Goal: Task Accomplishment & Management: Manage account settings

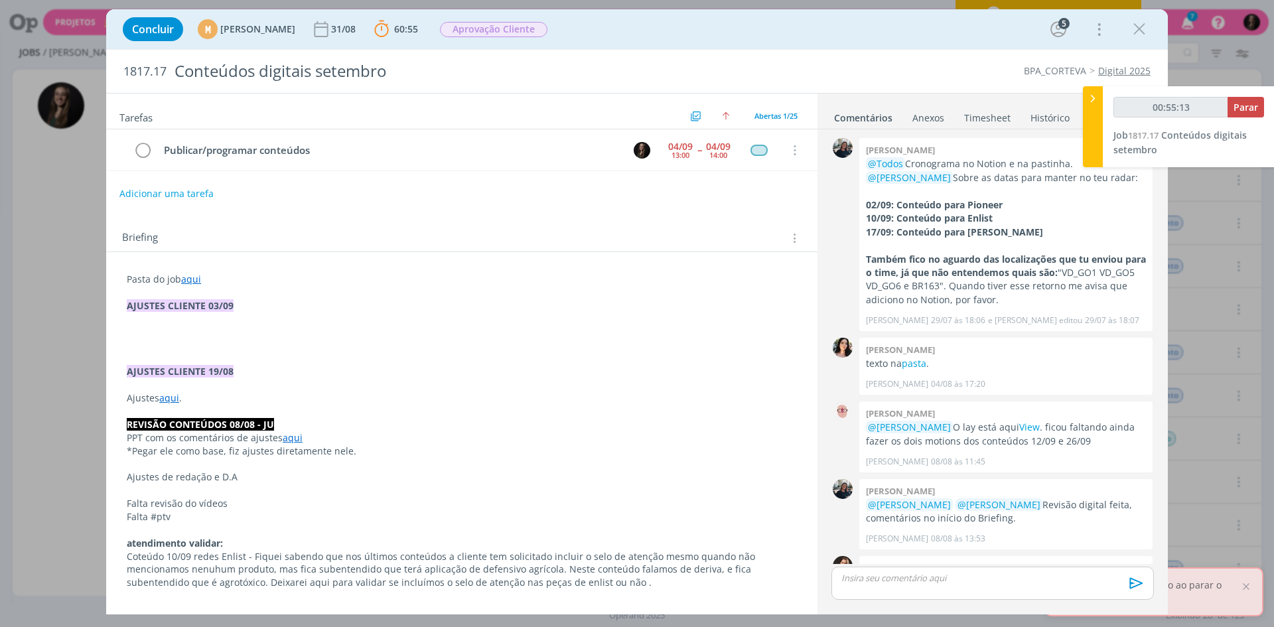
scroll to position [776, 0]
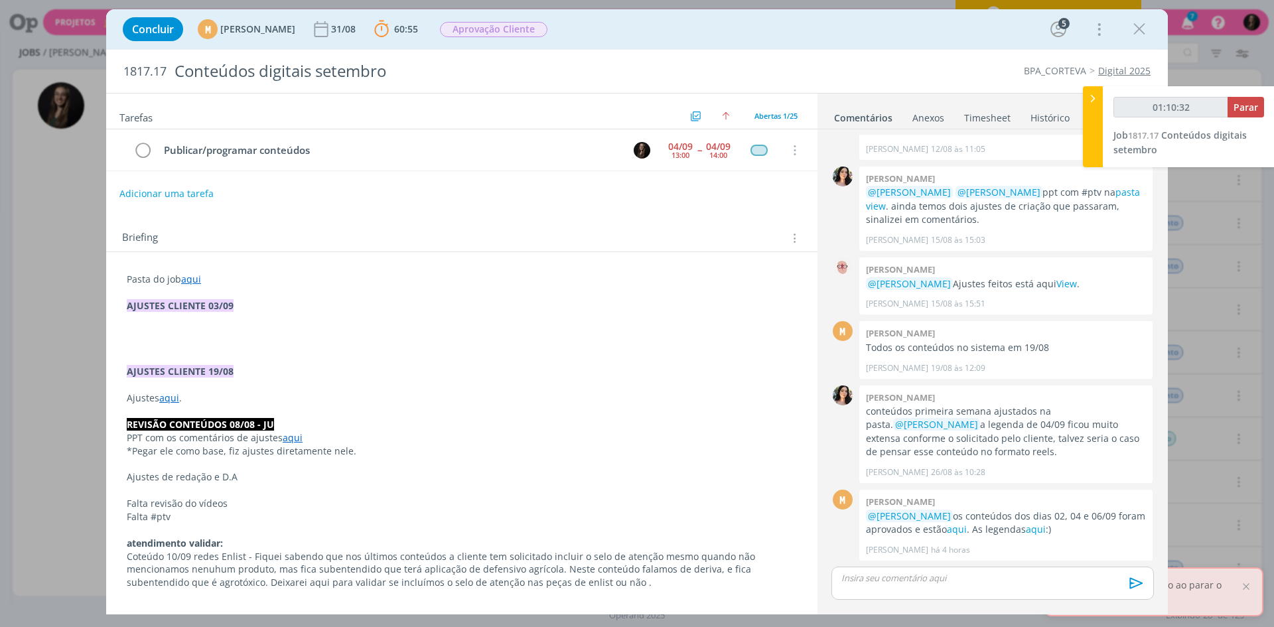
type input "01:10:33"
click at [1242, 104] on span "Parar" at bounding box center [1246, 107] width 25 height 13
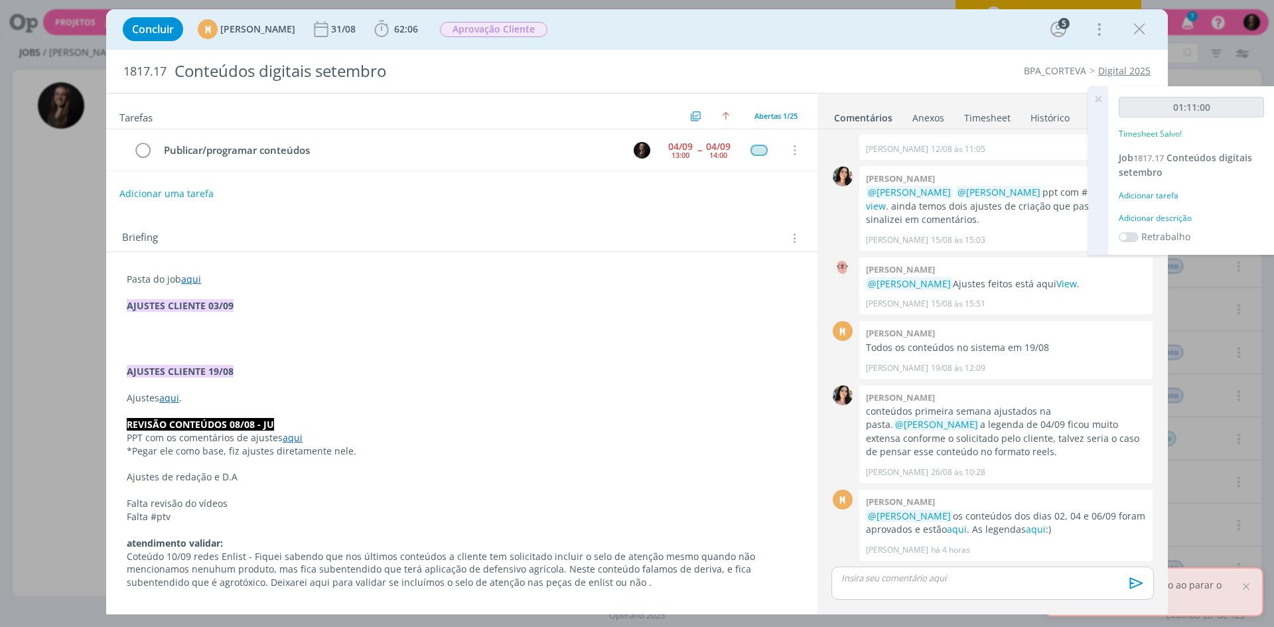
click at [1162, 215] on div "Adicionar descrição" at bounding box center [1191, 218] width 145 height 12
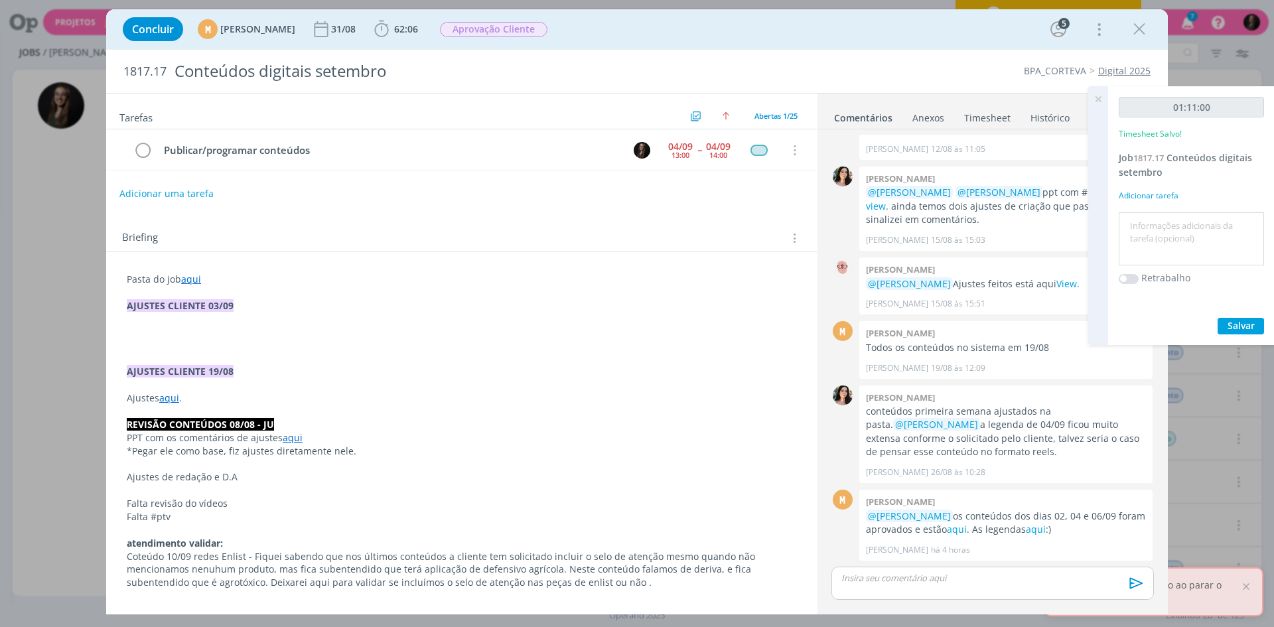
click at [1162, 216] on textarea at bounding box center [1191, 239] width 139 height 47
type textarea "programar conteudos"
click at [1218, 318] on button "Salvar" at bounding box center [1241, 326] width 46 height 17
click at [1027, 563] on div "M 0 Mariana kochenborger @Natalia Gass os conteúdos dos dias 02, 04 e 06/09 for…" at bounding box center [992, 525] width 333 height 78
click at [1017, 571] on div "dialog" at bounding box center [993, 583] width 323 height 33
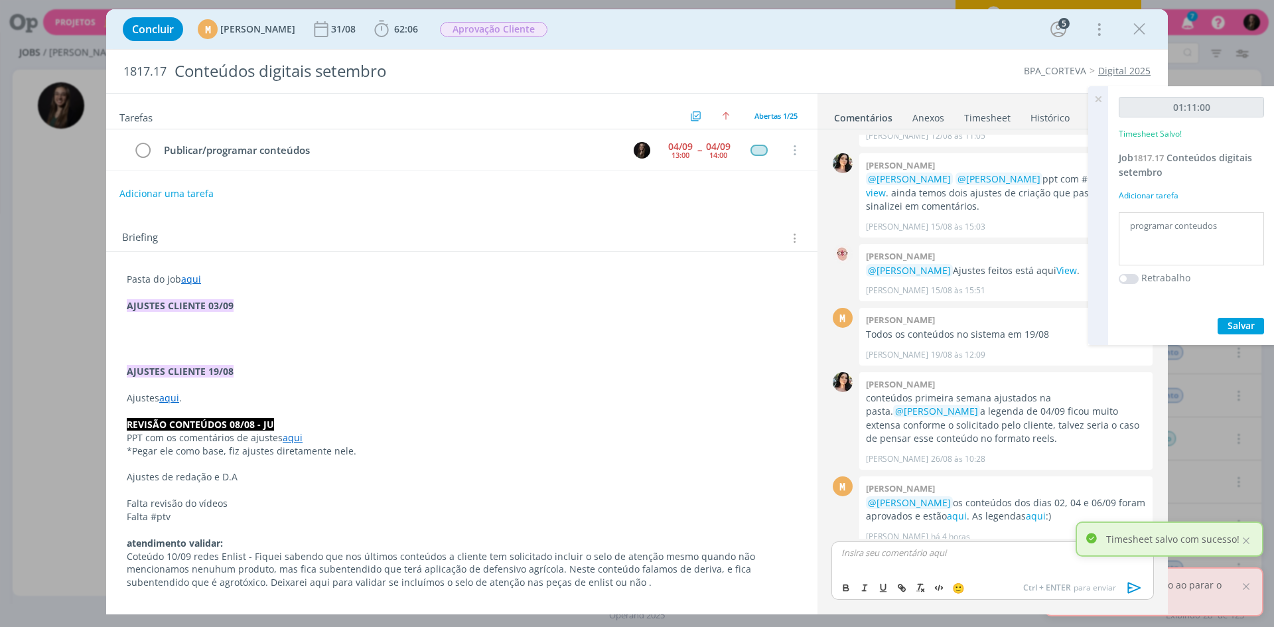
scroll to position [802, 0]
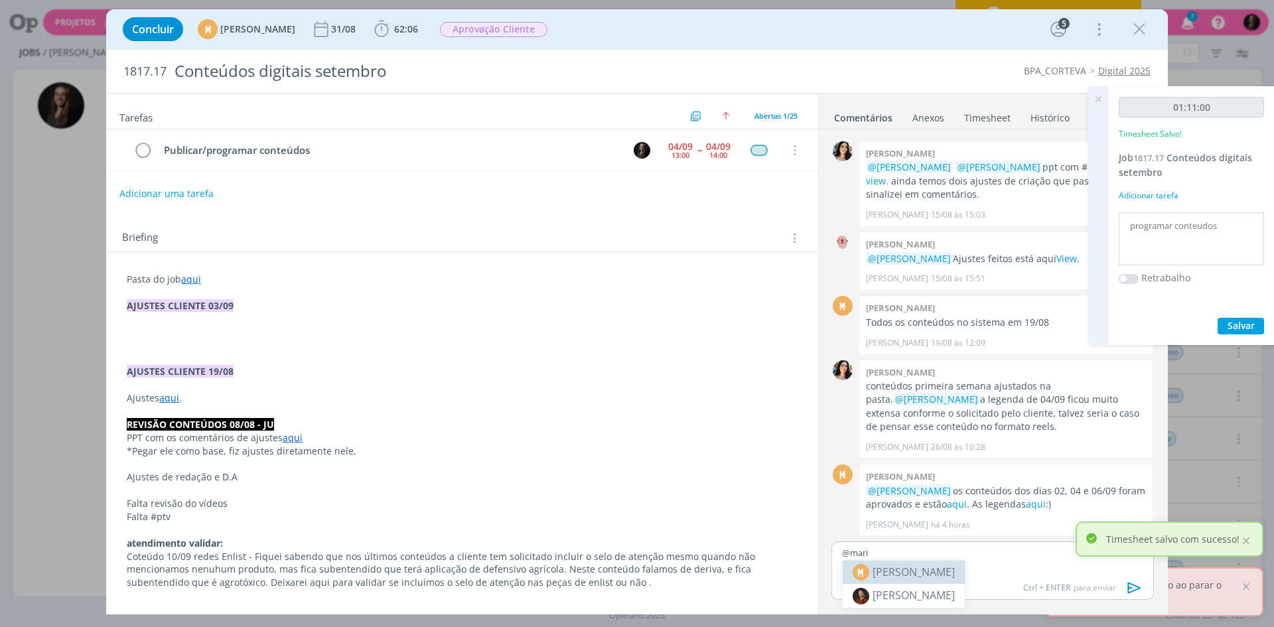
click at [955, 573] on span "[PERSON_NAME]" at bounding box center [914, 572] width 82 height 16
click at [1225, 225] on textarea "programar conteudos" at bounding box center [1191, 239] width 139 height 47
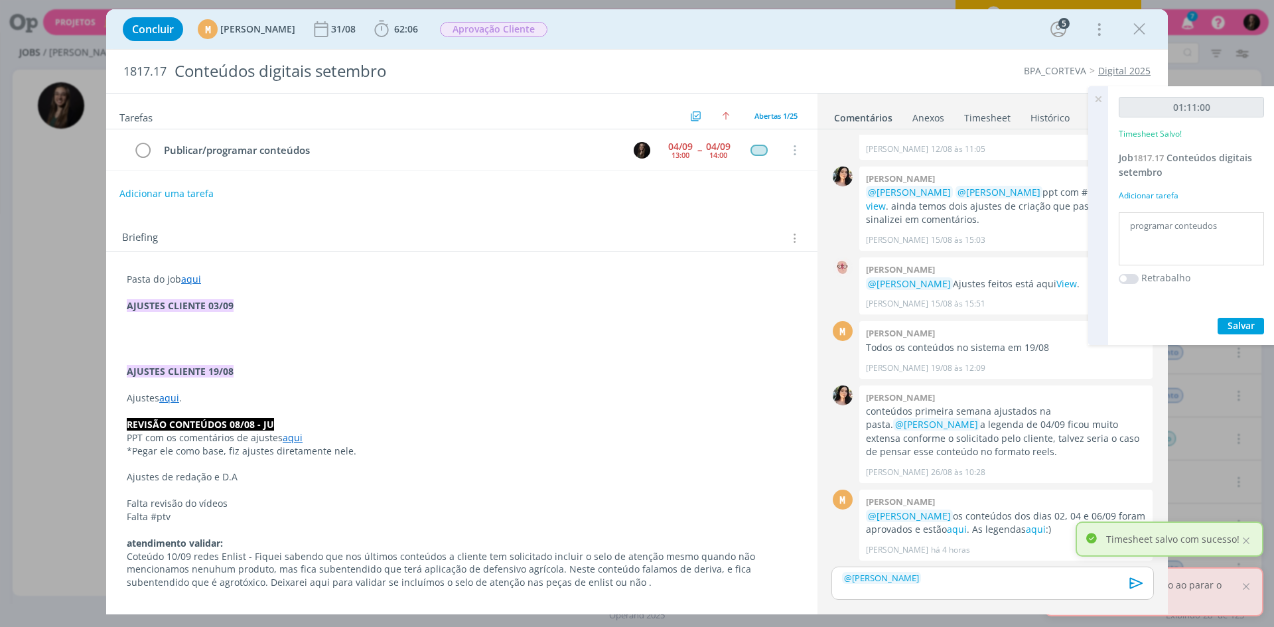
scroll to position [776, 0]
type textarea "programar conteudos + atulizar notion com todos os link"
click at [1258, 330] on button "Salvar" at bounding box center [1241, 326] width 46 height 17
click at [948, 585] on div "﻿ @ Mariana Kochenborger ﻿" at bounding box center [993, 583] width 323 height 33
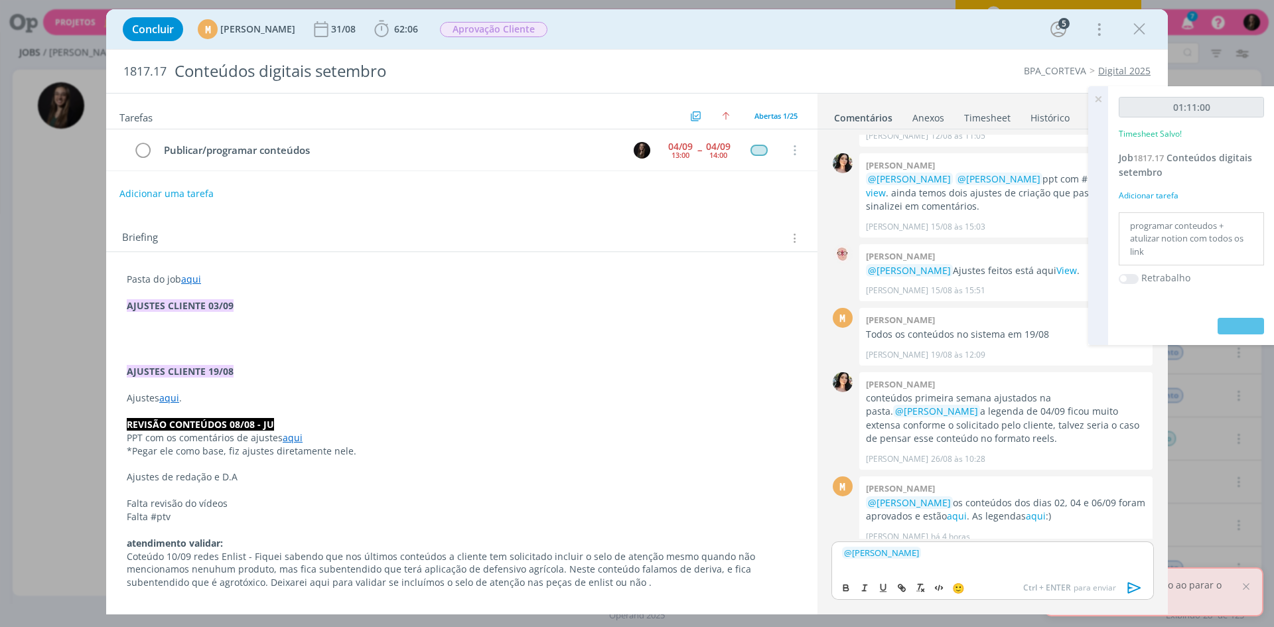
scroll to position [802, 0]
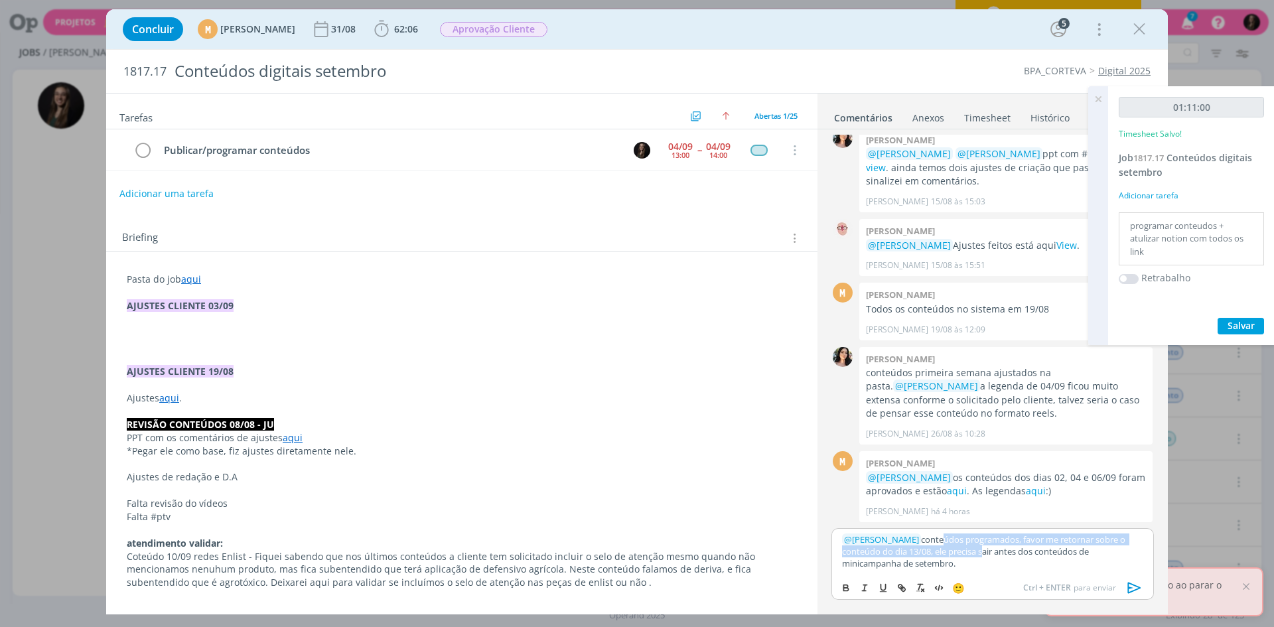
drag, startPoint x: 1005, startPoint y: 557, endPoint x: 966, endPoint y: 538, distance: 42.7
click at [966, 538] on p "﻿ @ Mariana Kochenborger ﻿ conteúdos programados, favor me retornar sobre o con…" at bounding box center [992, 552] width 301 height 36
click at [1007, 559] on p "﻿ @ Mariana Kochenborger ﻿ conteúdos programados, favor me retornar sobre o con…" at bounding box center [992, 552] width 301 height 36
drag, startPoint x: 970, startPoint y: 555, endPoint x: 871, endPoint y: 563, distance: 99.9
click at [871, 563] on p "﻿ @ Mariana Kochenborger ﻿ conteúdos programados, favor me retornar sobre o con…" at bounding box center [992, 552] width 301 height 36
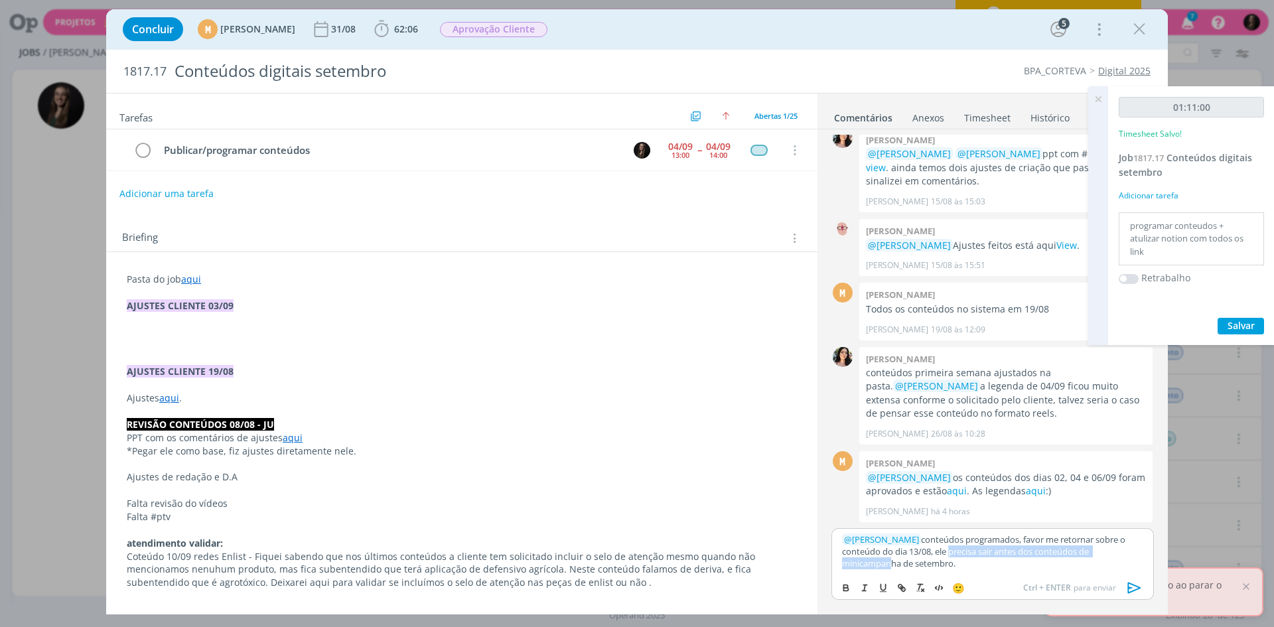
scroll to position [816, 0]
click at [913, 561] on p "﻿ @ Mariana Kochenborger ﻿ conteúdos programados, favor me retornar sobre o con…" at bounding box center [992, 552] width 301 height 36
click at [980, 565] on p "﻿ @ Mariana Kochenborger ﻿ conteúdos programados, favor me retornar sobre o con…" at bounding box center [992, 552] width 301 height 36
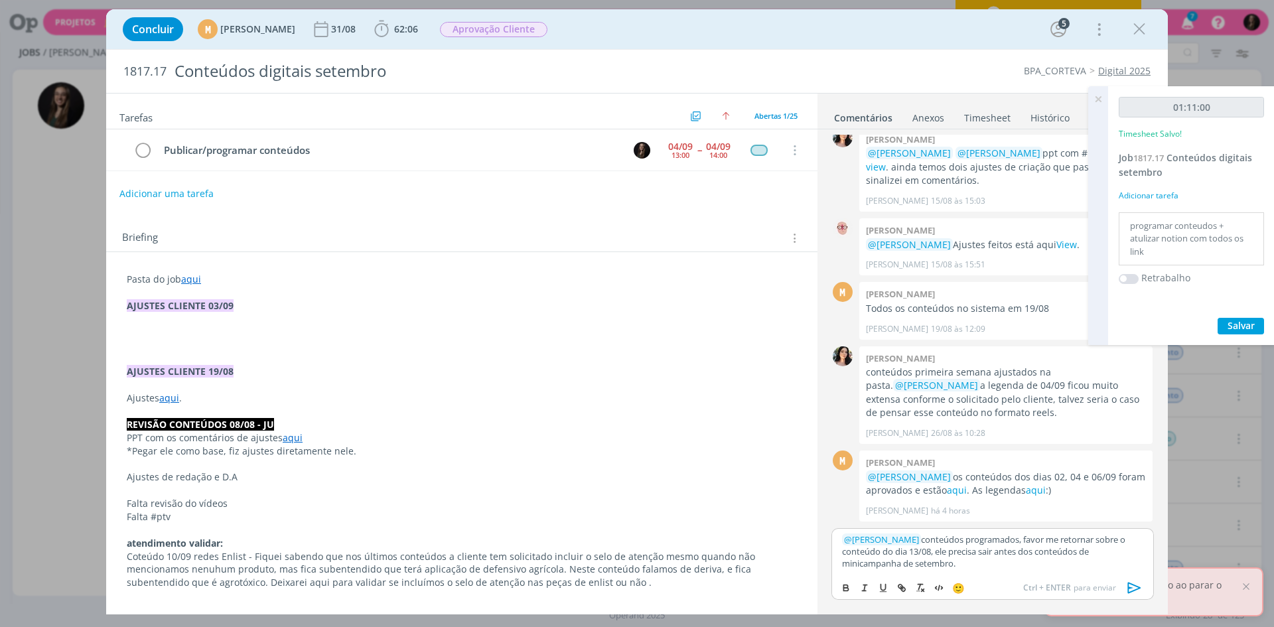
drag, startPoint x: 960, startPoint y: 565, endPoint x: 949, endPoint y: 539, distance: 28.2
click at [949, 539] on p "﻿ @ Mariana Kochenborger ﻿ conteúdos programados, favor me retornar sobre o con…" at bounding box center [992, 552] width 301 height 36
drag, startPoint x: 962, startPoint y: 554, endPoint x: 958, endPoint y: 539, distance: 15.6
click at [958, 539] on p "﻿ @ Mariana Kochenborger ﻿ conteúdos programados, favor me retornar sobre o con…" at bounding box center [992, 552] width 301 height 36
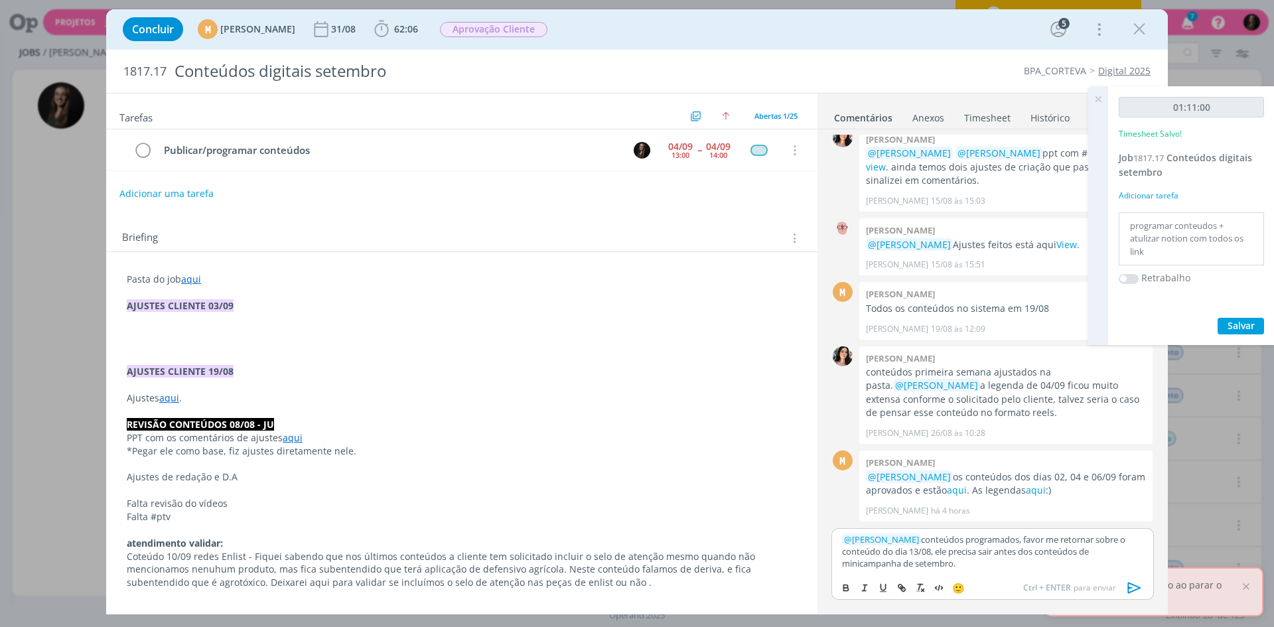
click at [965, 550] on p "﻿ @ Mariana Kochenborger ﻿ conteúdos programados, favor me retornar sobre o con…" at bounding box center [992, 552] width 301 height 36
click at [976, 560] on p "﻿ @ Mariana Kochenborger ﻿ conteúdos programados, favor me retornar sobre o con…" at bounding box center [992, 552] width 301 height 36
click at [875, 563] on p "﻿ @ Mariana Kochenborger ﻿ conteúdos programados, favor me retornar sobre o con…" at bounding box center [992, 552] width 301 height 36
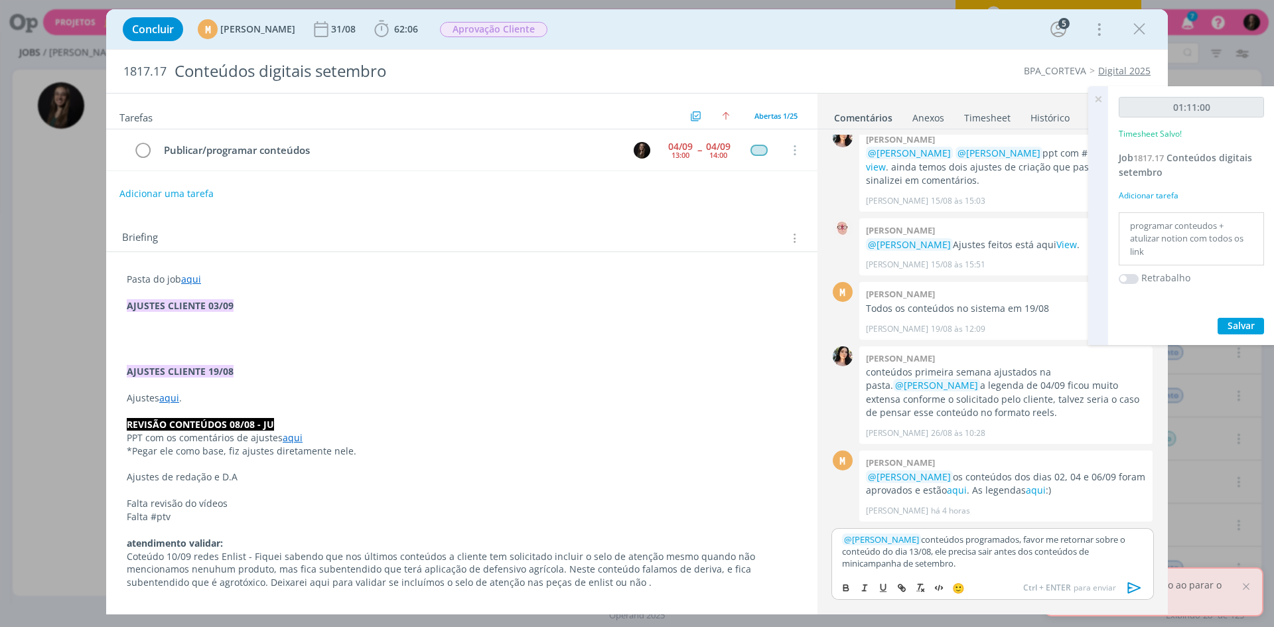
click at [881, 561] on p "﻿ @ Mariana Kochenborger ﻿ conteúdos programados, favor me retornar sobre o con…" at bounding box center [992, 552] width 301 height 36
drag, startPoint x: 1007, startPoint y: 561, endPoint x: 1004, endPoint y: 542, distance: 19.5
click at [1004, 542] on p "﻿ @ Mariana Kochenborger ﻿ conteúdos programados, favor me retornar sobre o con…" at bounding box center [992, 552] width 301 height 36
click at [1003, 568] on p "﻿ @ Mariana Kochenborger ﻿ conteúdos programados, favor me retornar sobre o con…" at bounding box center [992, 552] width 301 height 36
click at [1132, 587] on icon "dialog" at bounding box center [1135, 588] width 20 height 20
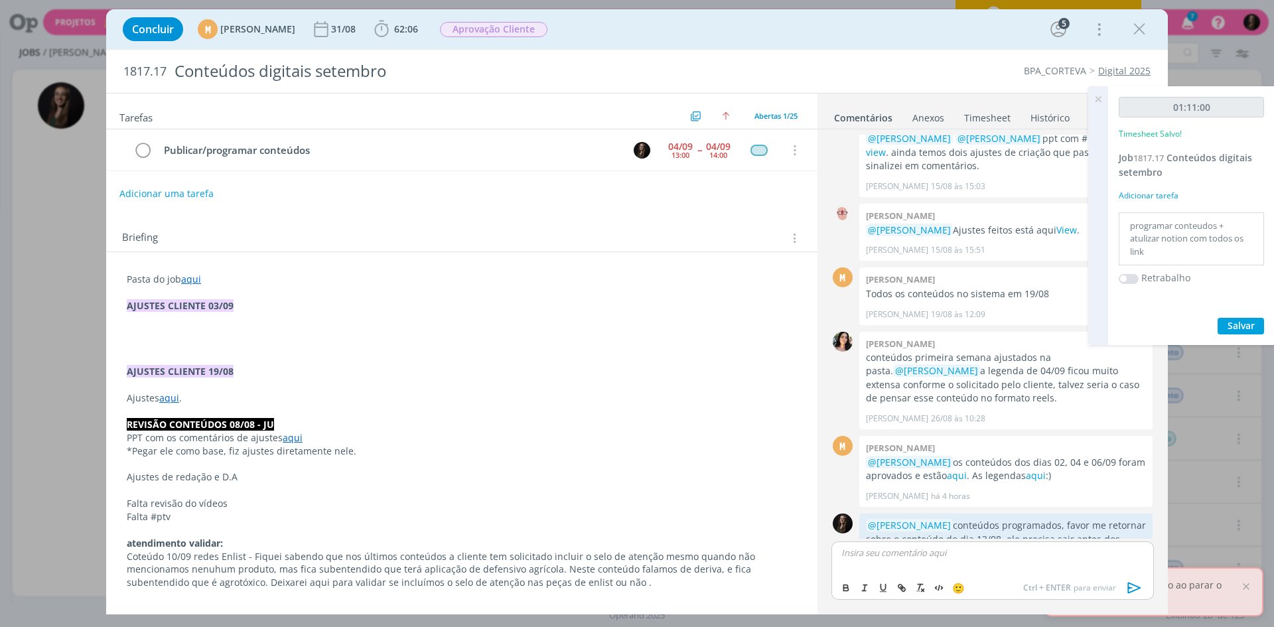
scroll to position [879, 0]
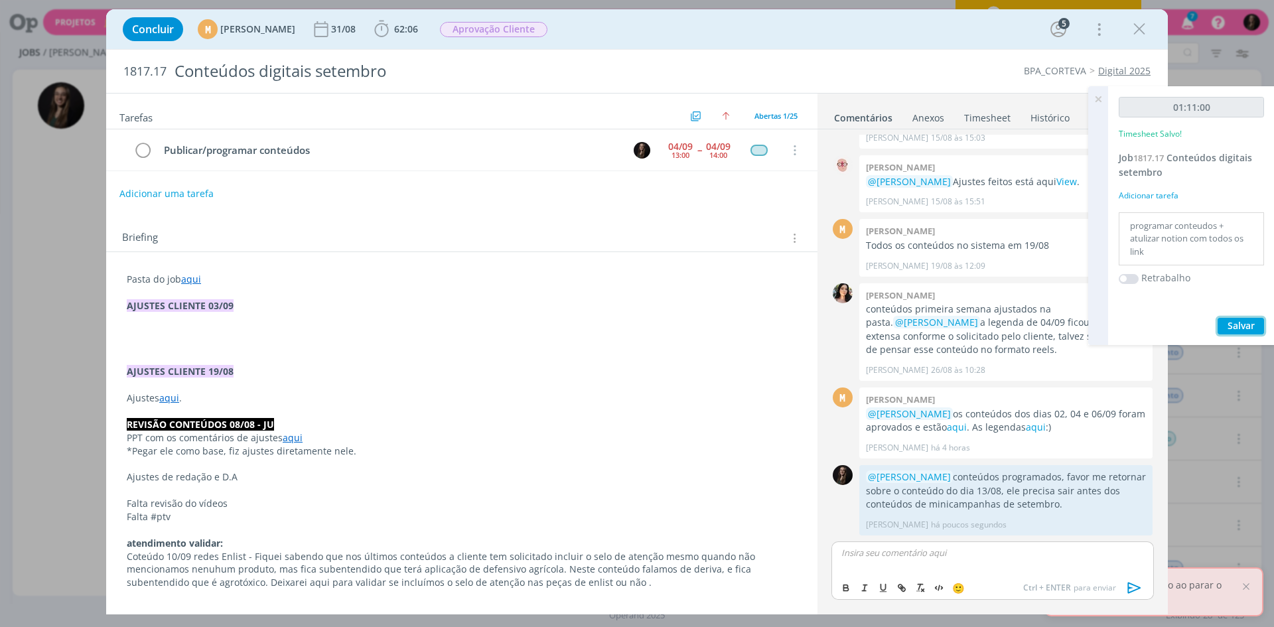
click at [1246, 319] on button "Salvar" at bounding box center [1241, 326] width 46 height 17
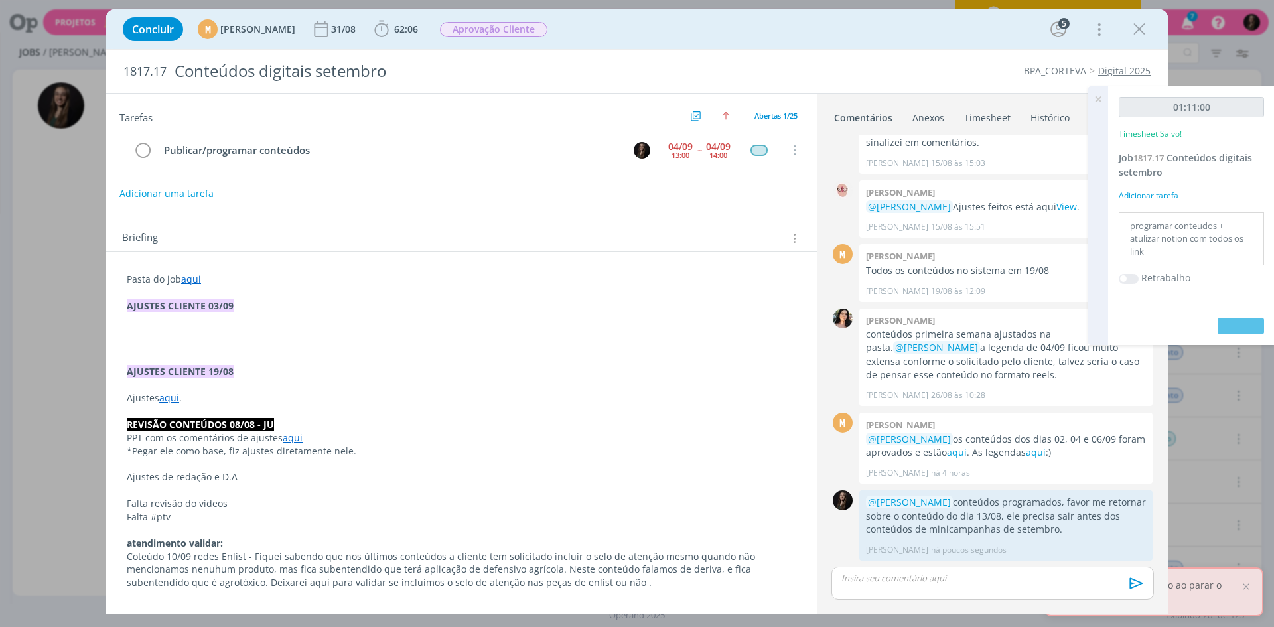
scroll to position [853, 0]
click at [1097, 100] on icon at bounding box center [1098, 99] width 24 height 26
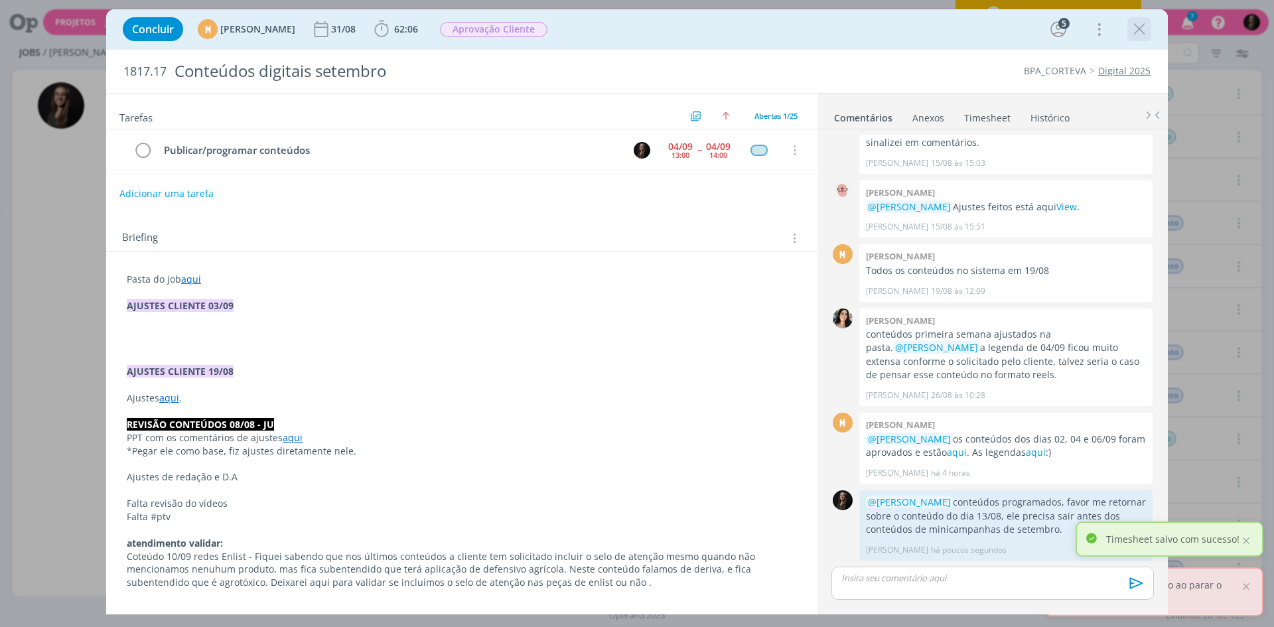
click at [1143, 27] on icon "dialog" at bounding box center [1140, 29] width 20 height 20
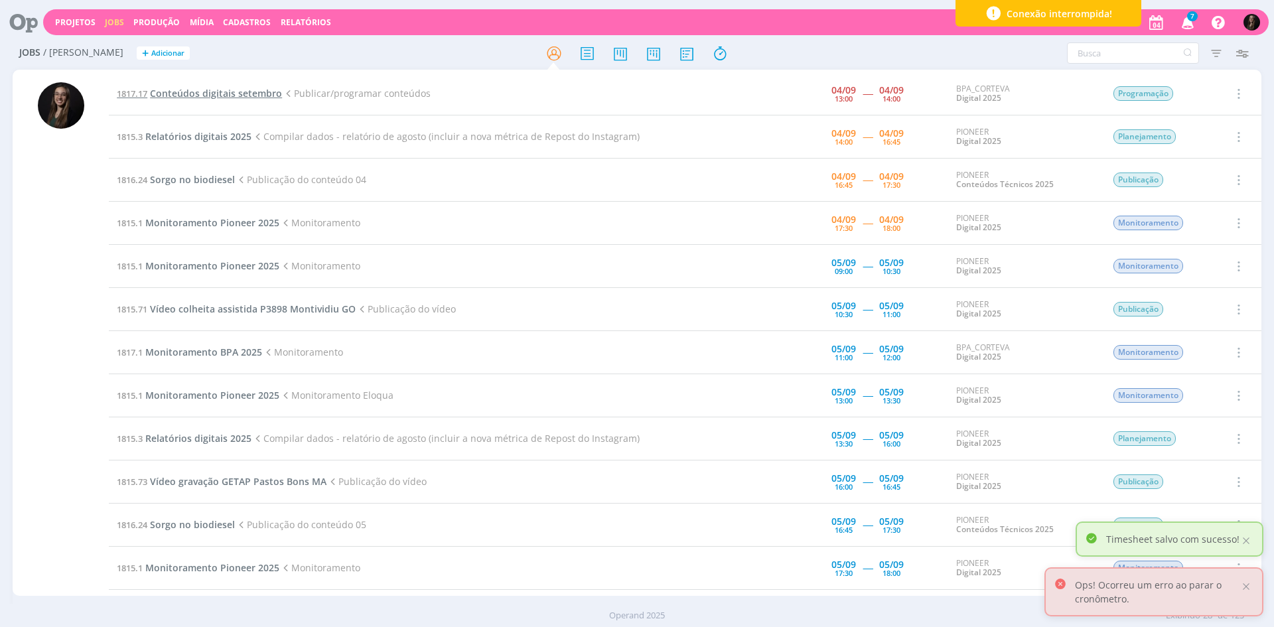
click at [228, 90] on span "Conteúdos digitais setembro" at bounding box center [216, 93] width 132 height 13
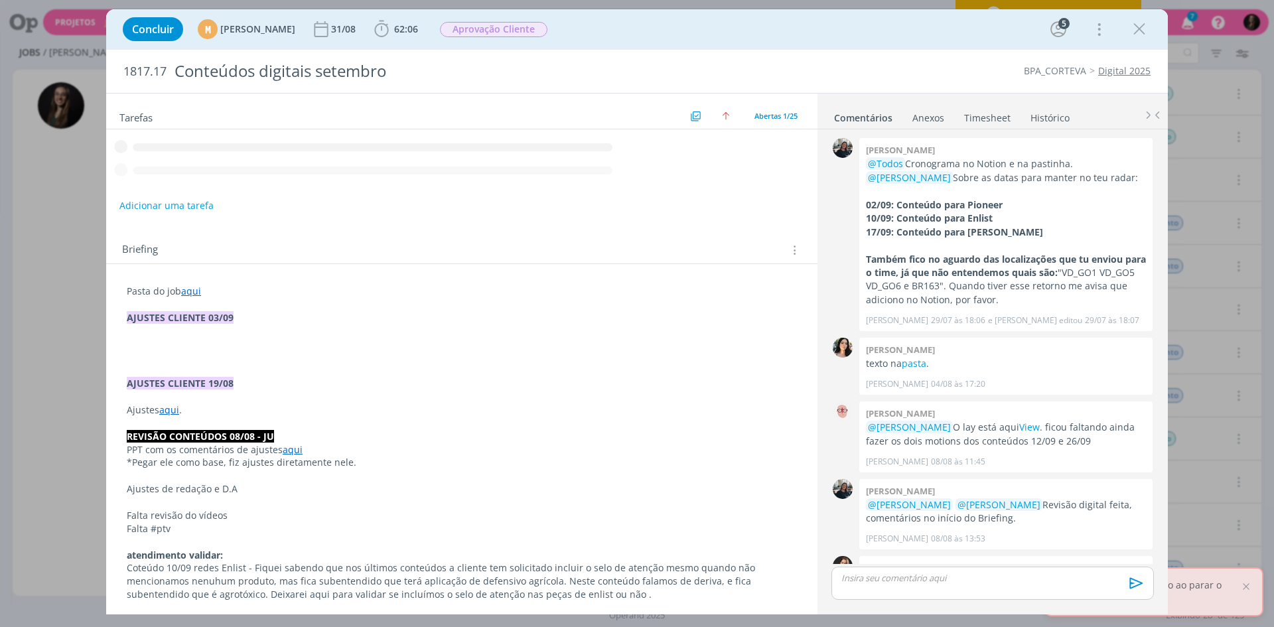
scroll to position [853, 0]
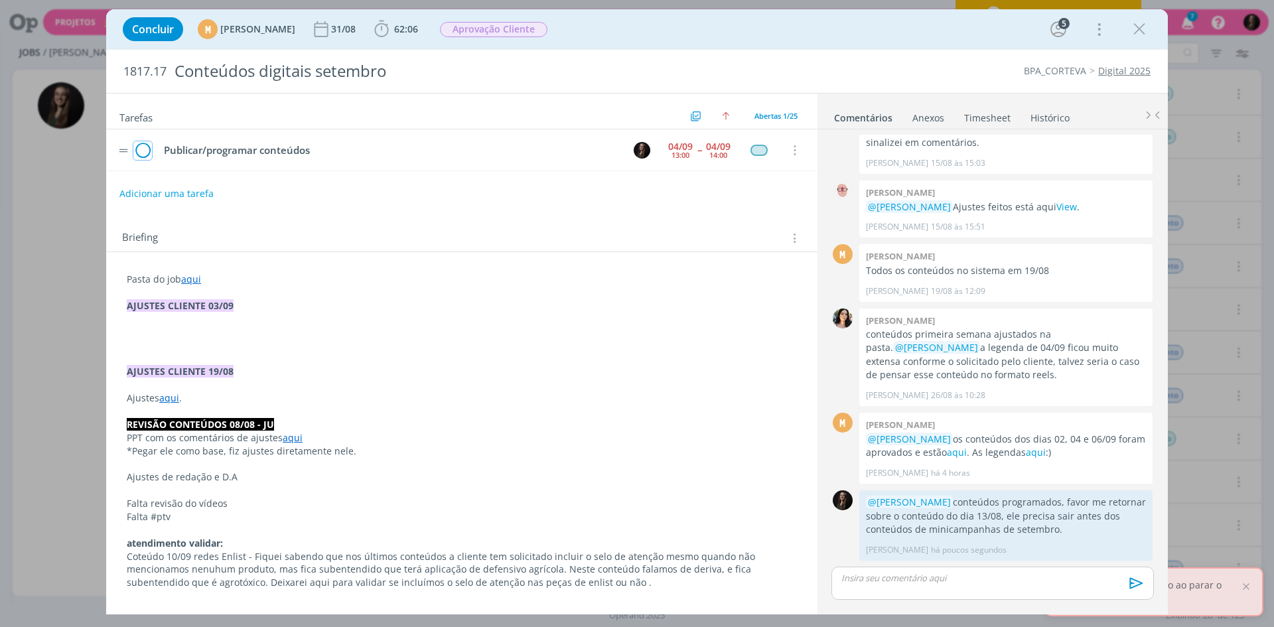
click at [148, 149] on icon "dialog" at bounding box center [142, 151] width 19 height 20
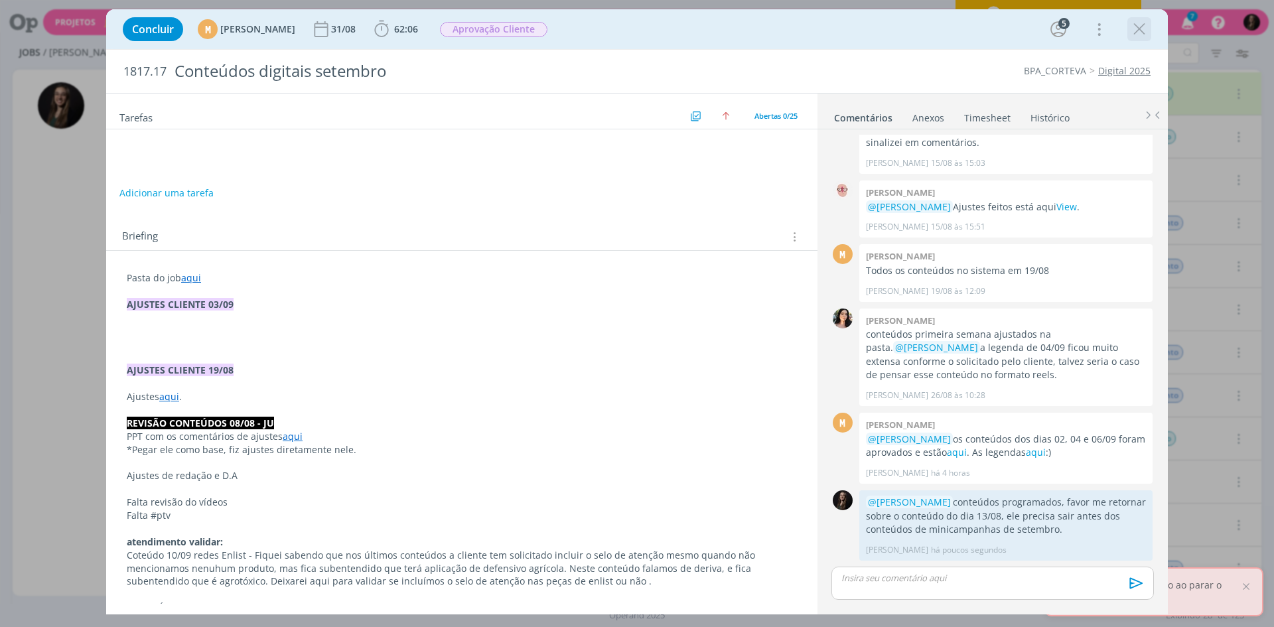
click at [1133, 29] on icon "dialog" at bounding box center [1140, 29] width 20 height 20
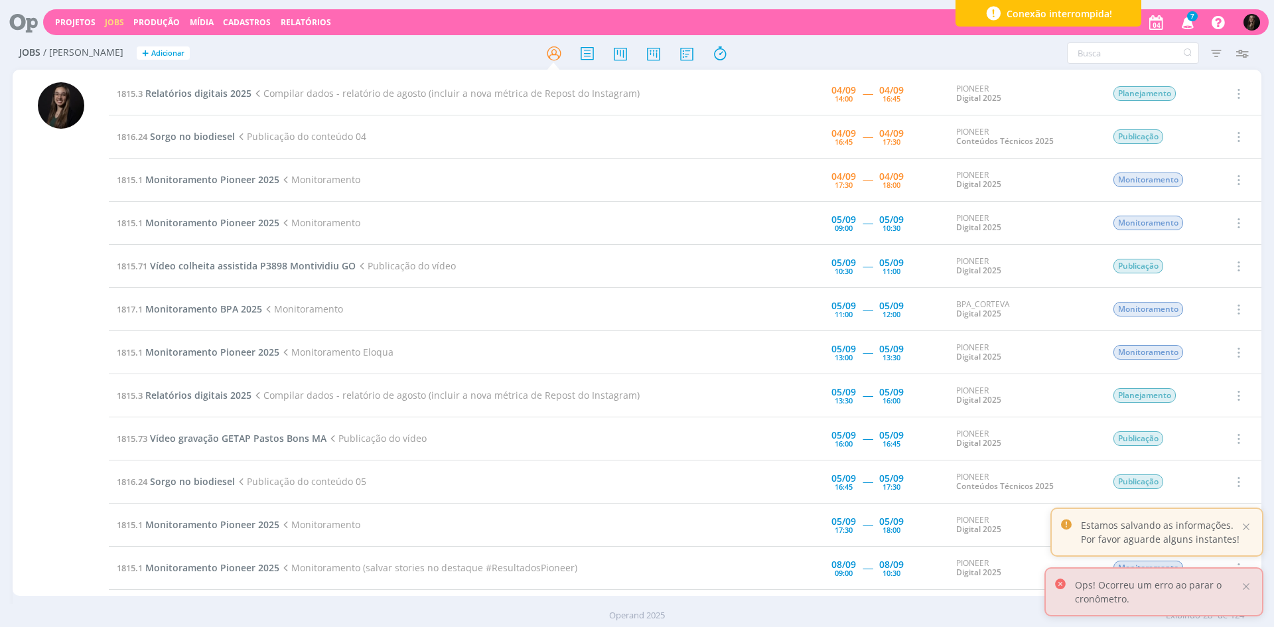
click at [231, 86] on td "1815.3 Relatórios digitais 2025 Compilar dados - relatório de agosto (incluir a…" at bounding box center [408, 93] width 598 height 43
click at [233, 95] on span "Relatórios digitais 2025" at bounding box center [198, 93] width 106 height 13
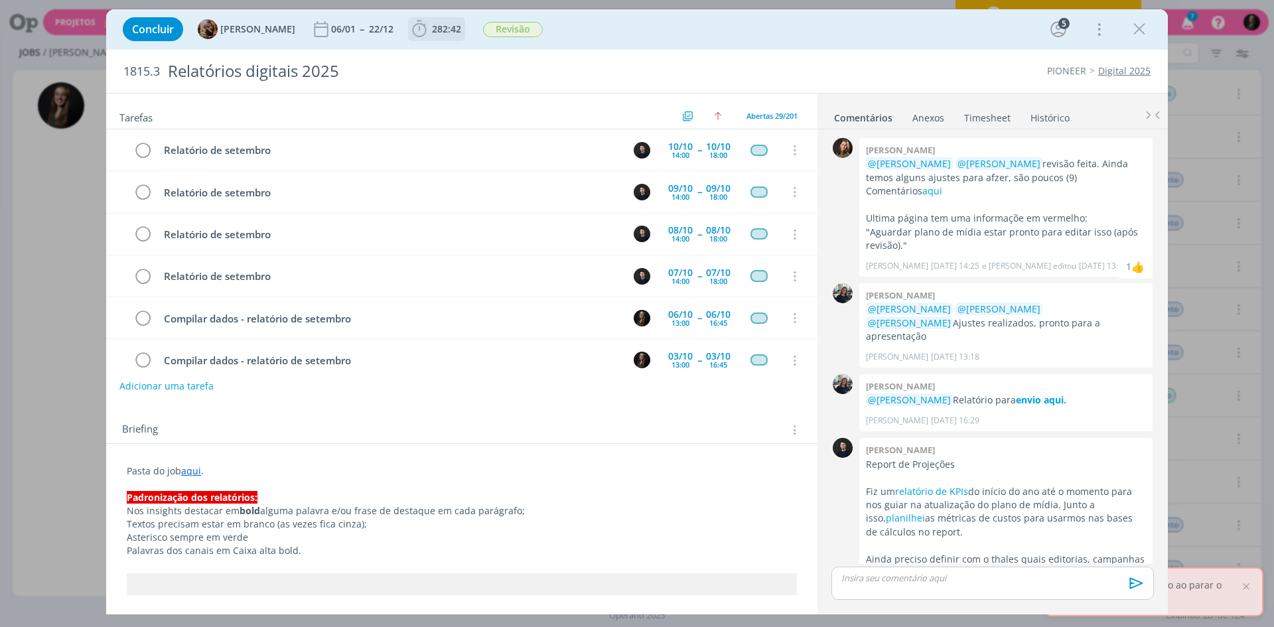
scroll to position [1365, 0]
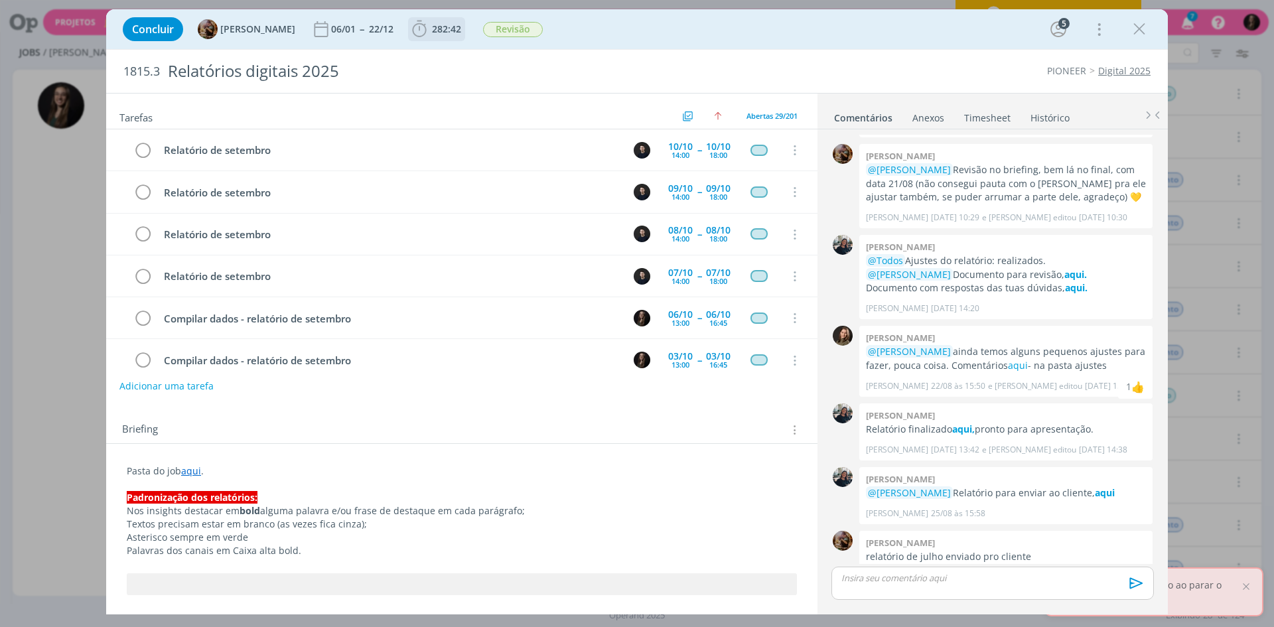
click at [429, 28] on icon "dialog" at bounding box center [419, 29] width 20 height 20
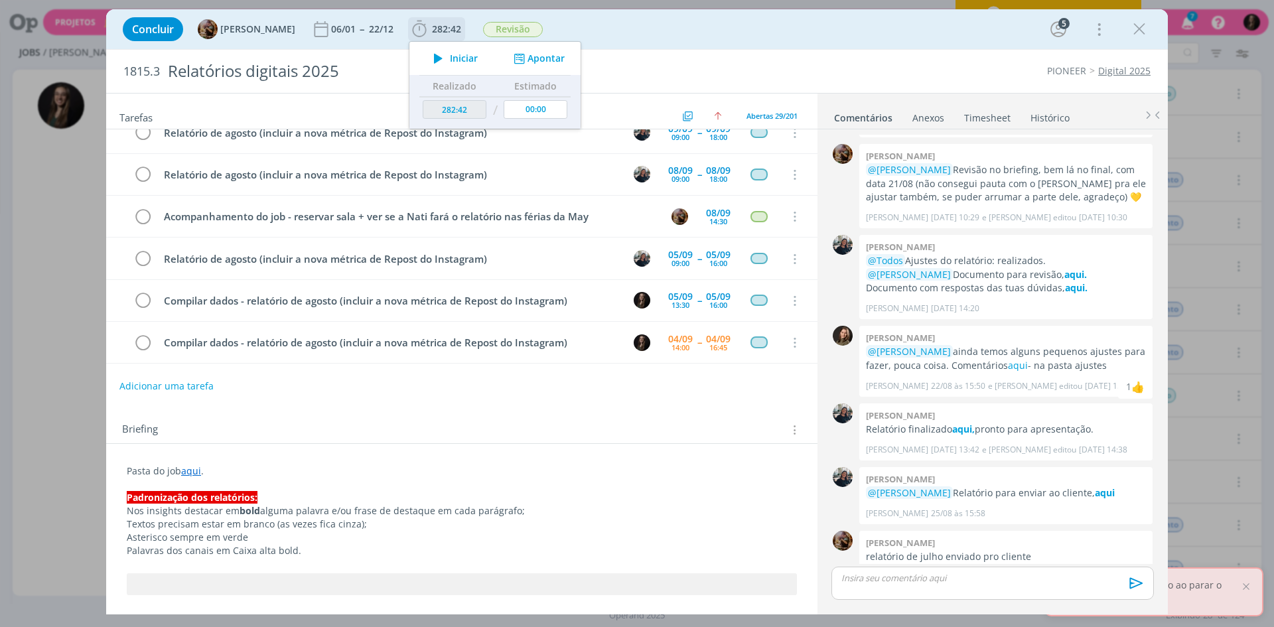
click at [450, 54] on icon "dialog" at bounding box center [438, 58] width 23 height 17
click at [700, 46] on div "Concluir Amanda Rodrigues 06/01 -- 22/12 282:42 Iniciar Apontar Data * 04/09/20…" at bounding box center [637, 29] width 1062 height 40
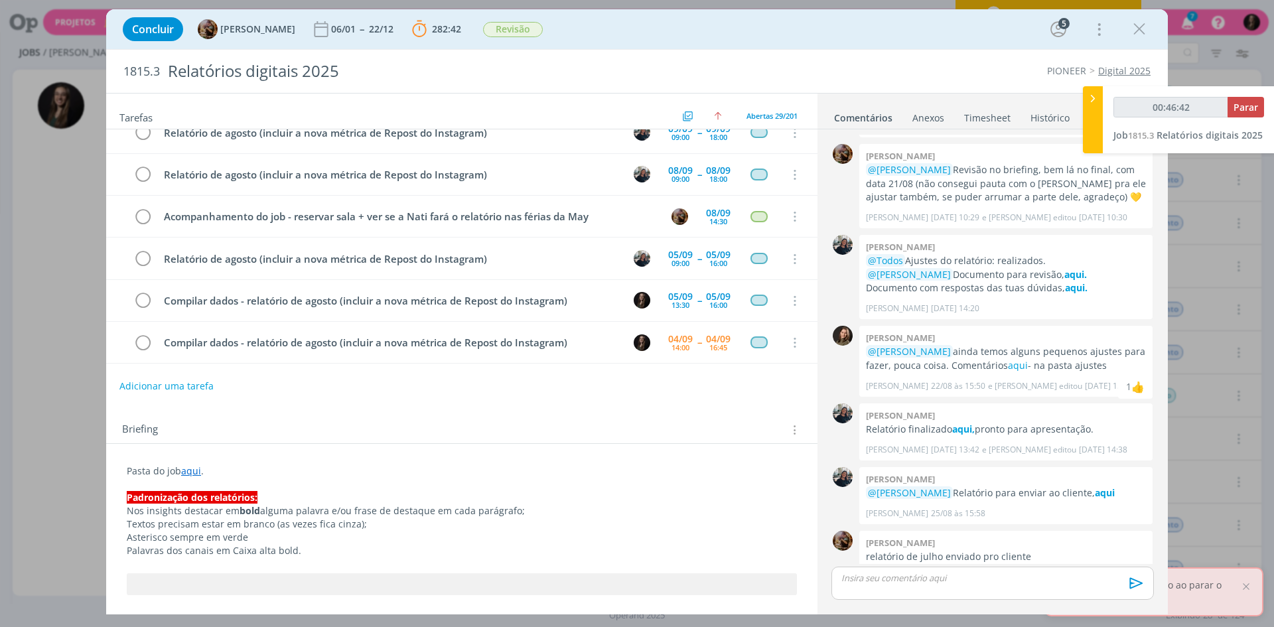
type input "00:46:43"
click at [1246, 108] on span "Parar" at bounding box center [1246, 107] width 25 height 13
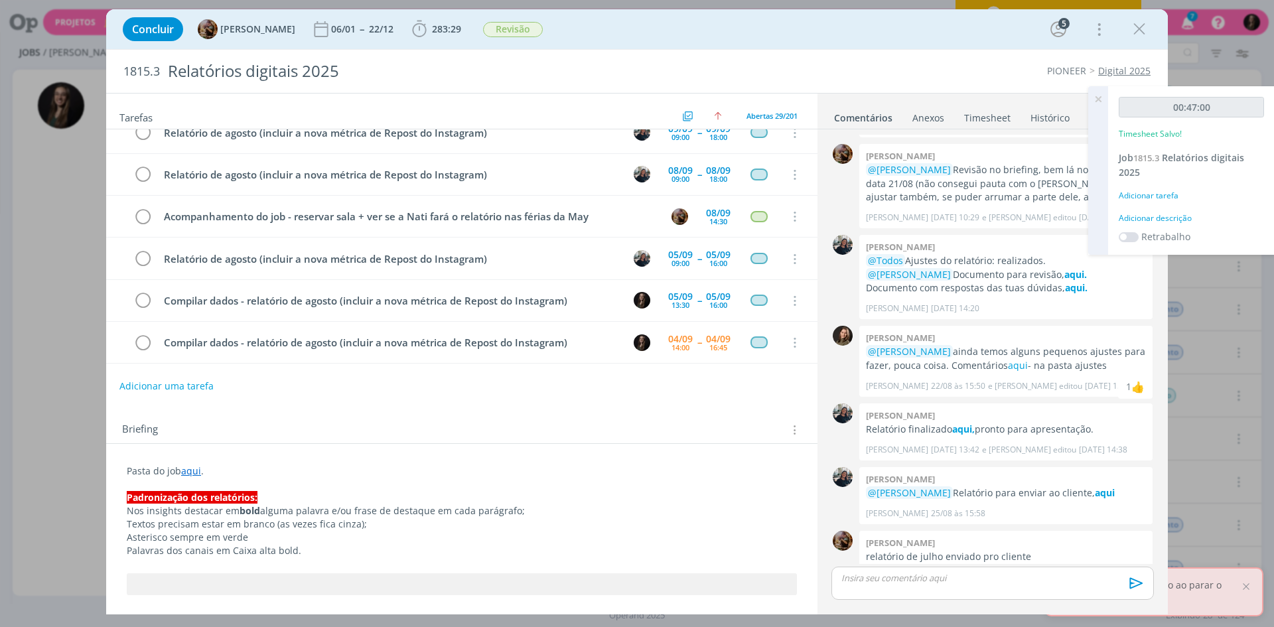
click at [1147, 222] on div "Adicionar descrição" at bounding box center [1191, 218] width 145 height 12
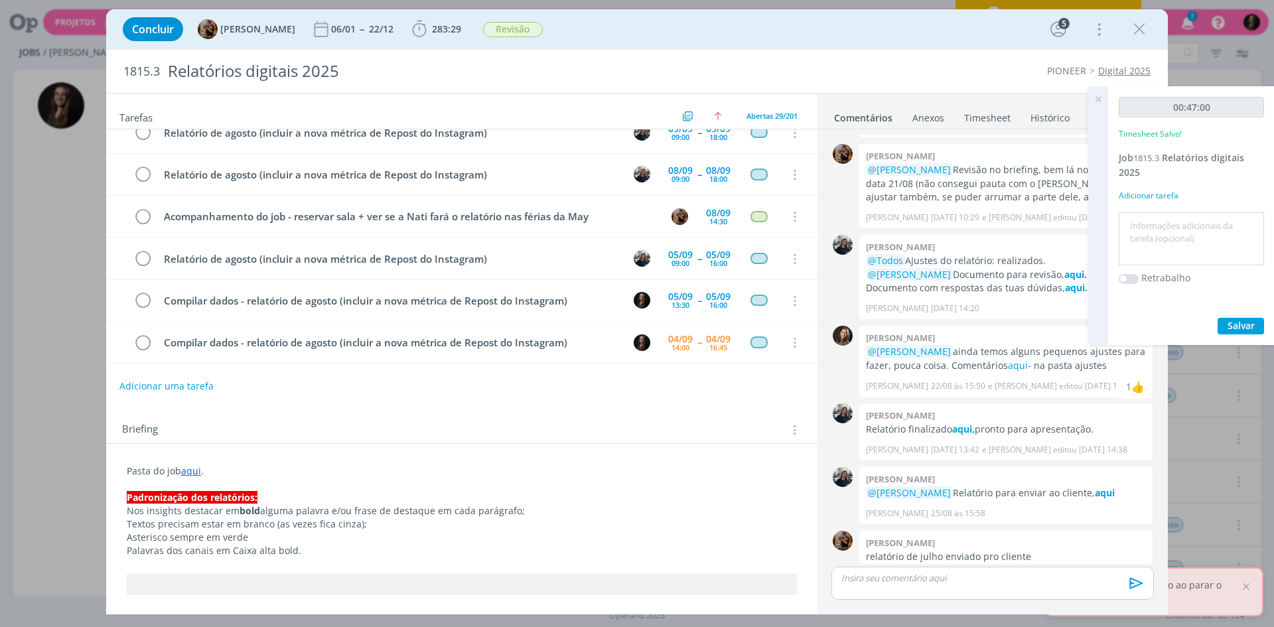
click at [1147, 222] on textarea at bounding box center [1191, 239] width 139 height 47
type textarea "compilar dados"
click at [1218, 318] on button "Salvar" at bounding box center [1241, 326] width 46 height 17
click at [1092, 100] on icon at bounding box center [1098, 99] width 24 height 26
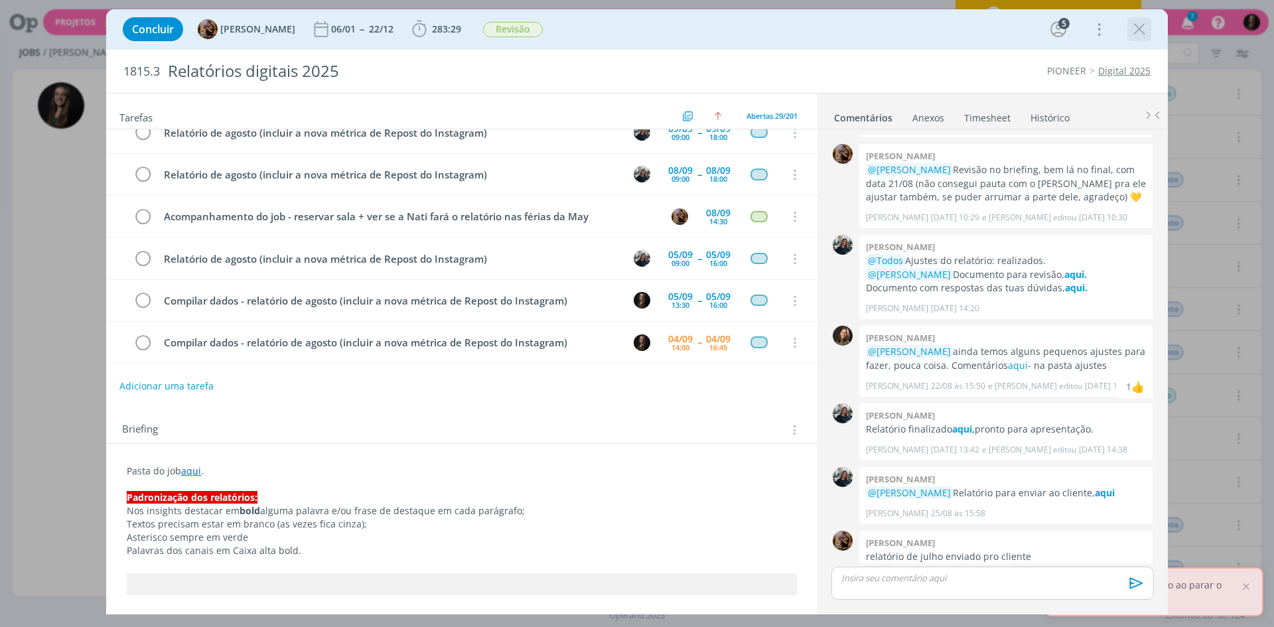
click at [1145, 28] on icon "dialog" at bounding box center [1140, 29] width 20 height 20
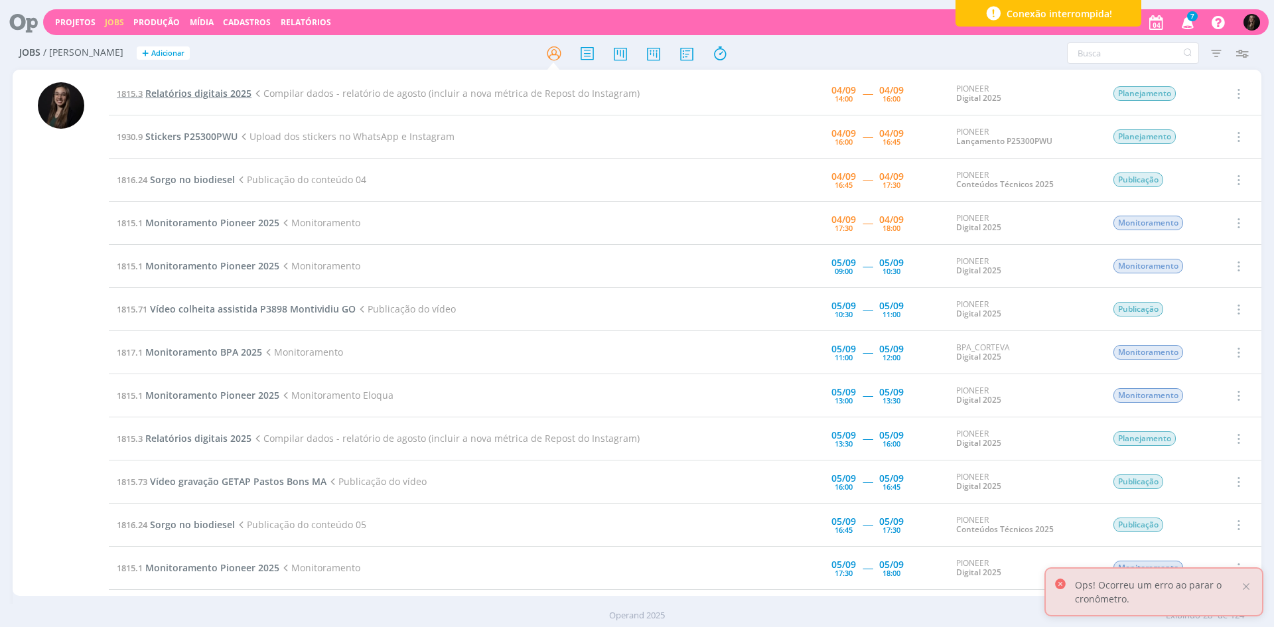
click at [220, 91] on span "Relatórios digitais 2025" at bounding box center [198, 93] width 106 height 13
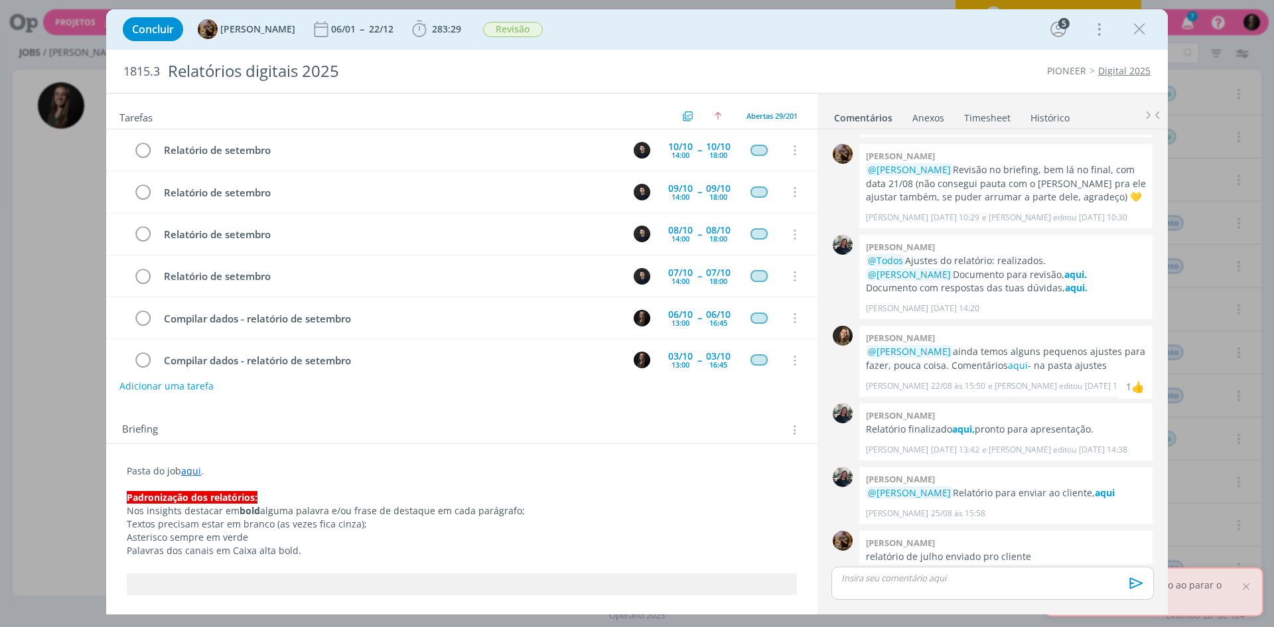
scroll to position [984, 0]
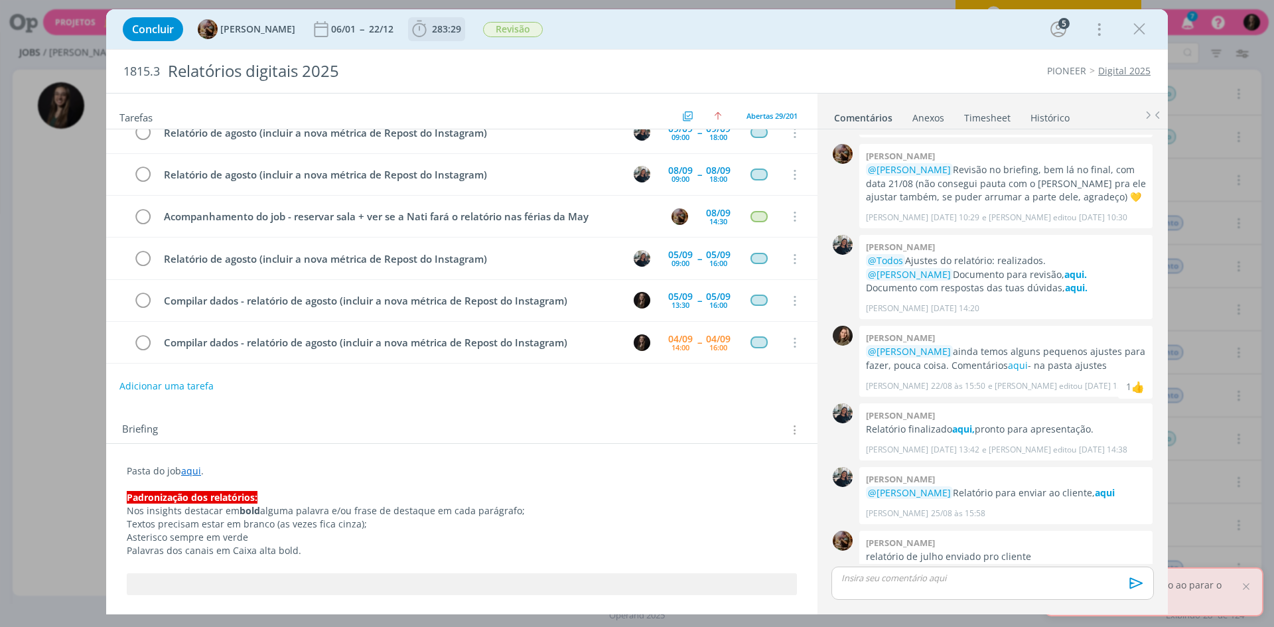
click at [440, 27] on b "283:29" at bounding box center [446, 29] width 35 height 9
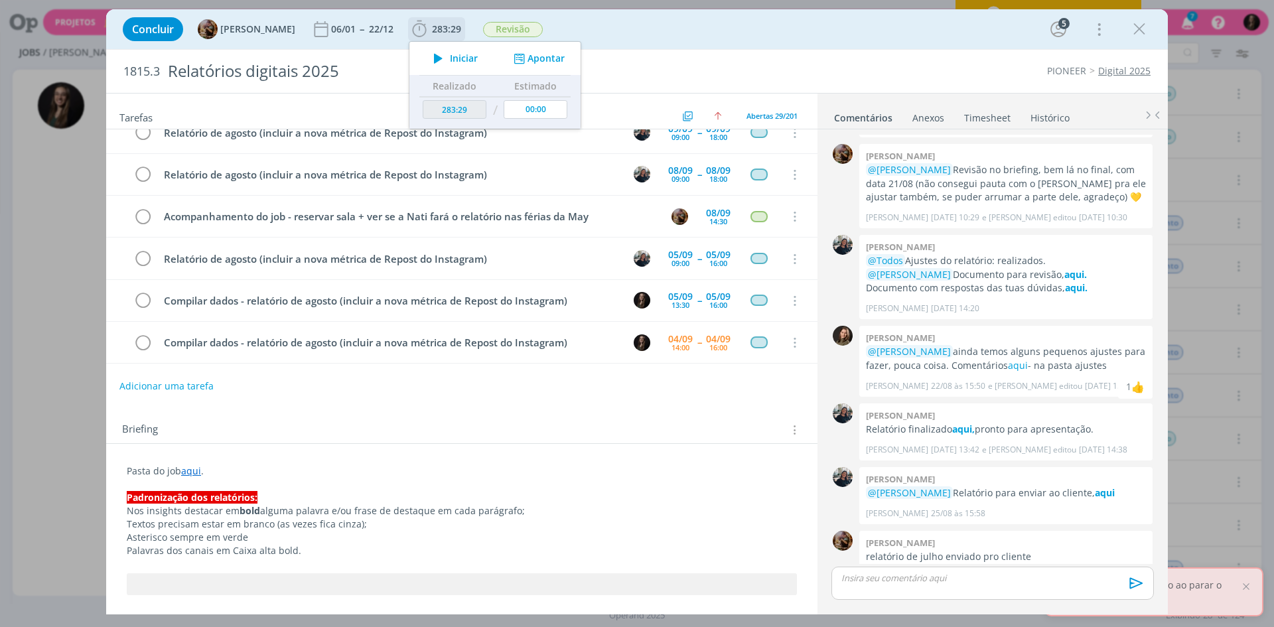
click at [465, 56] on span "Iniciar" at bounding box center [464, 58] width 28 height 9
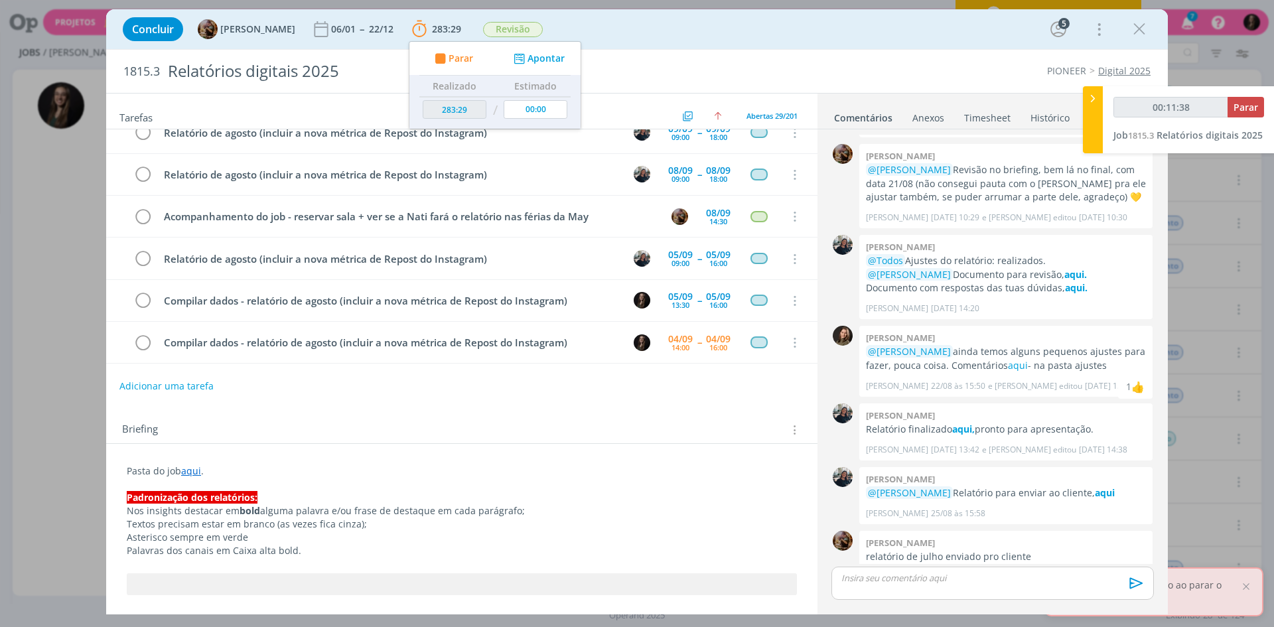
type input "00:11:39"
click at [1102, 98] on div at bounding box center [1093, 119] width 20 height 67
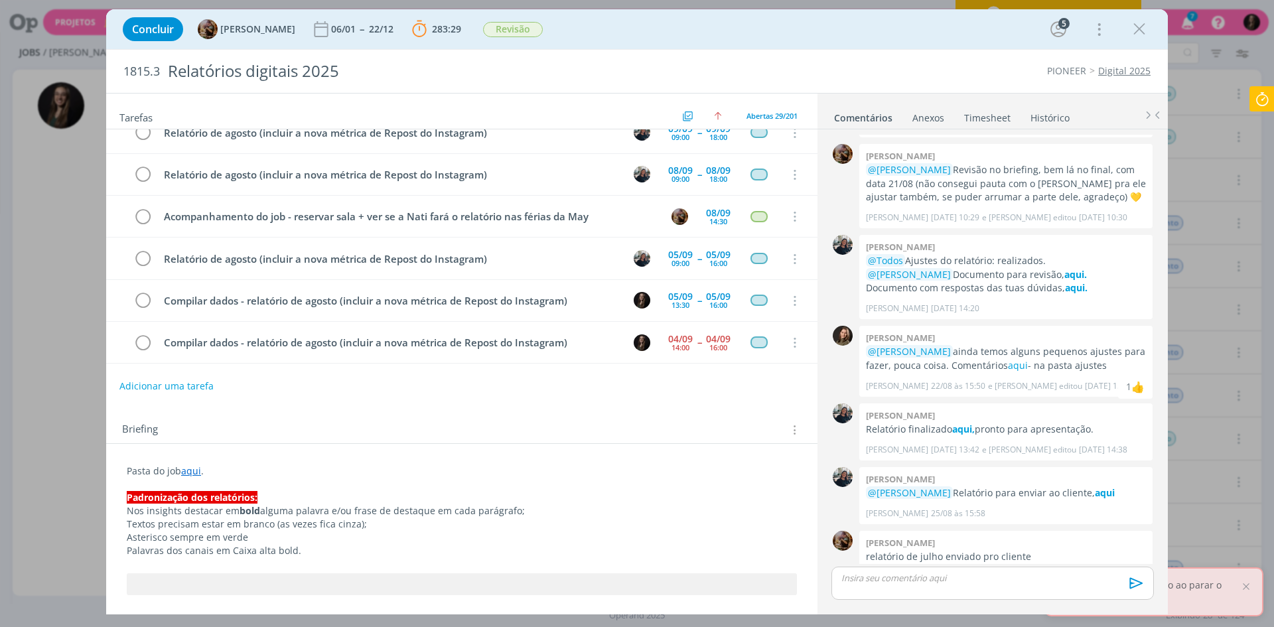
click at [1259, 99] on icon at bounding box center [1262, 99] width 24 height 26
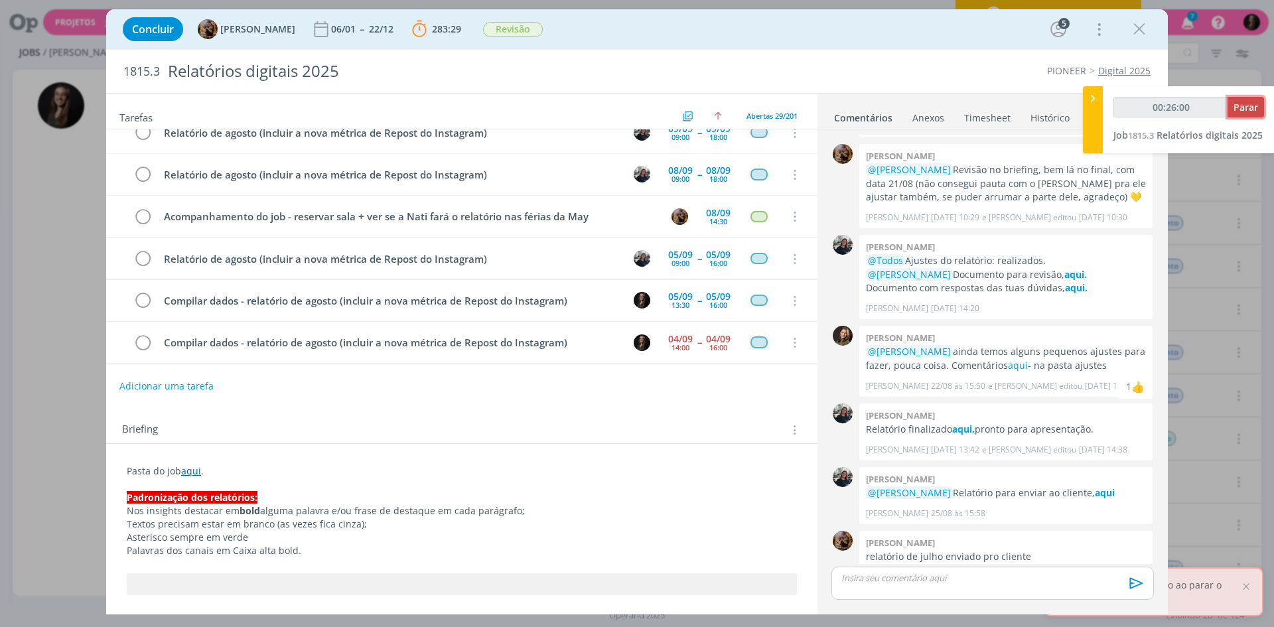
click at [1244, 104] on span "Parar" at bounding box center [1246, 107] width 25 height 13
click at [146, 340] on icon "dialog" at bounding box center [142, 343] width 19 height 20
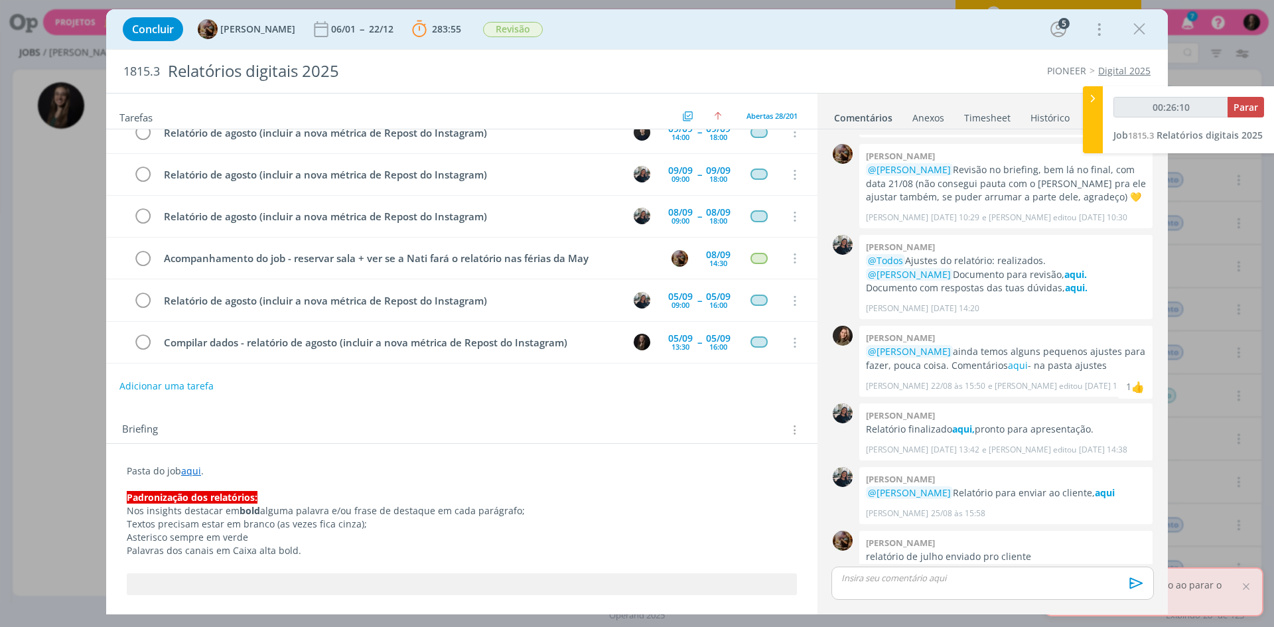
scroll to position [942, 0]
type input "00:26:00"
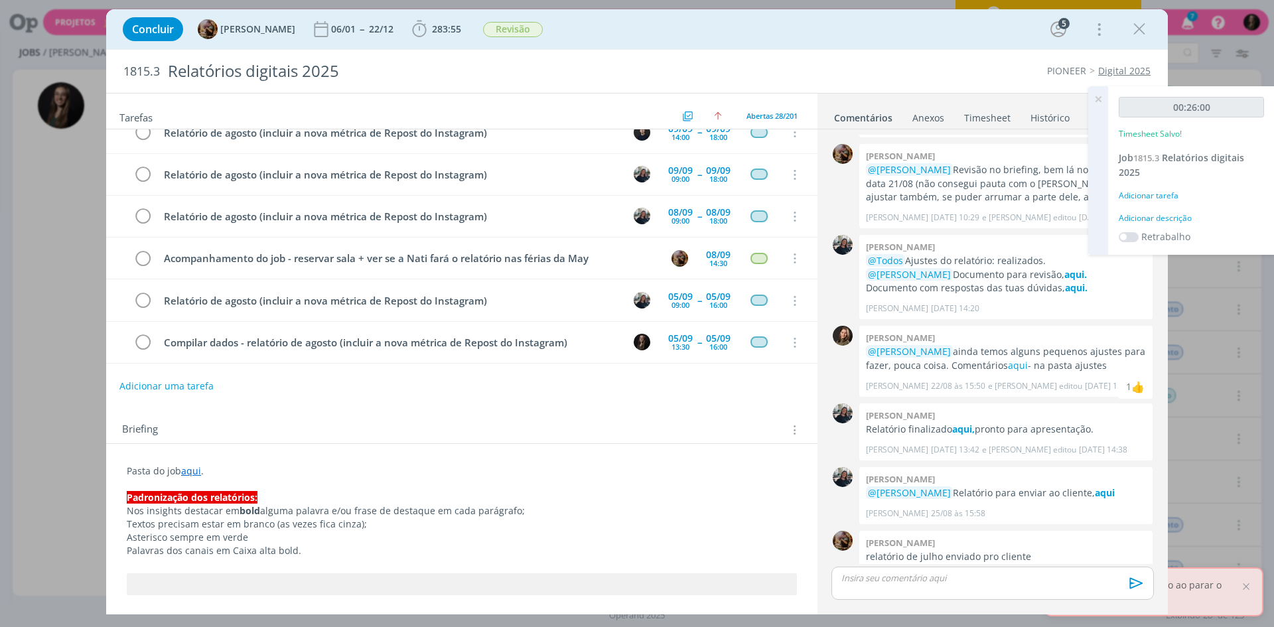
click at [1150, 216] on div "Adicionar descrição" at bounding box center [1191, 218] width 145 height 12
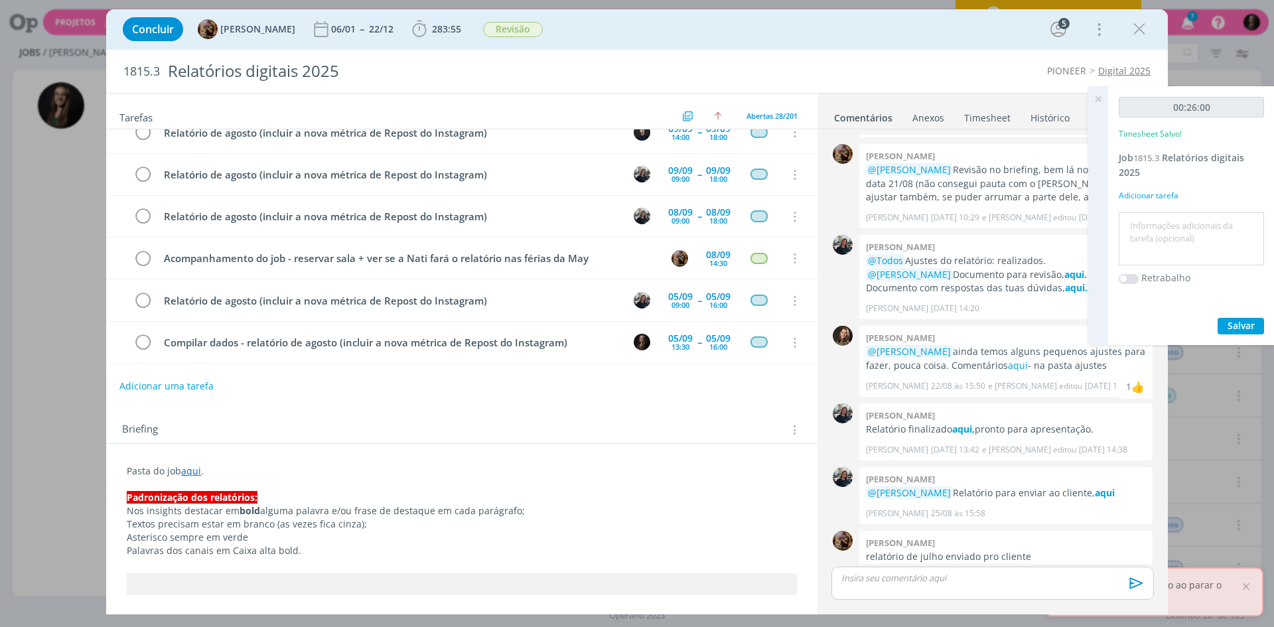
click at [1154, 226] on textarea at bounding box center [1191, 239] width 139 height 47
type textarea "compilar dados"
click at [1218, 318] on button "Salvar" at bounding box center [1241, 326] width 46 height 17
click at [1096, 100] on icon at bounding box center [1098, 99] width 24 height 26
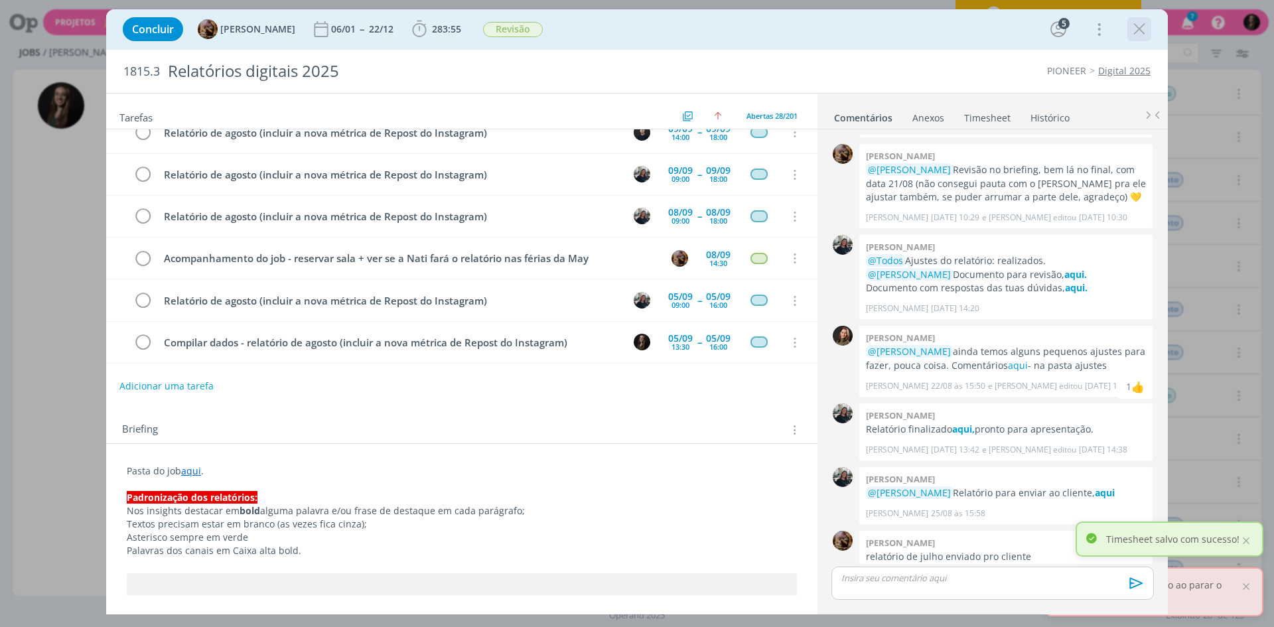
click at [1141, 26] on icon "dialog" at bounding box center [1140, 29] width 20 height 20
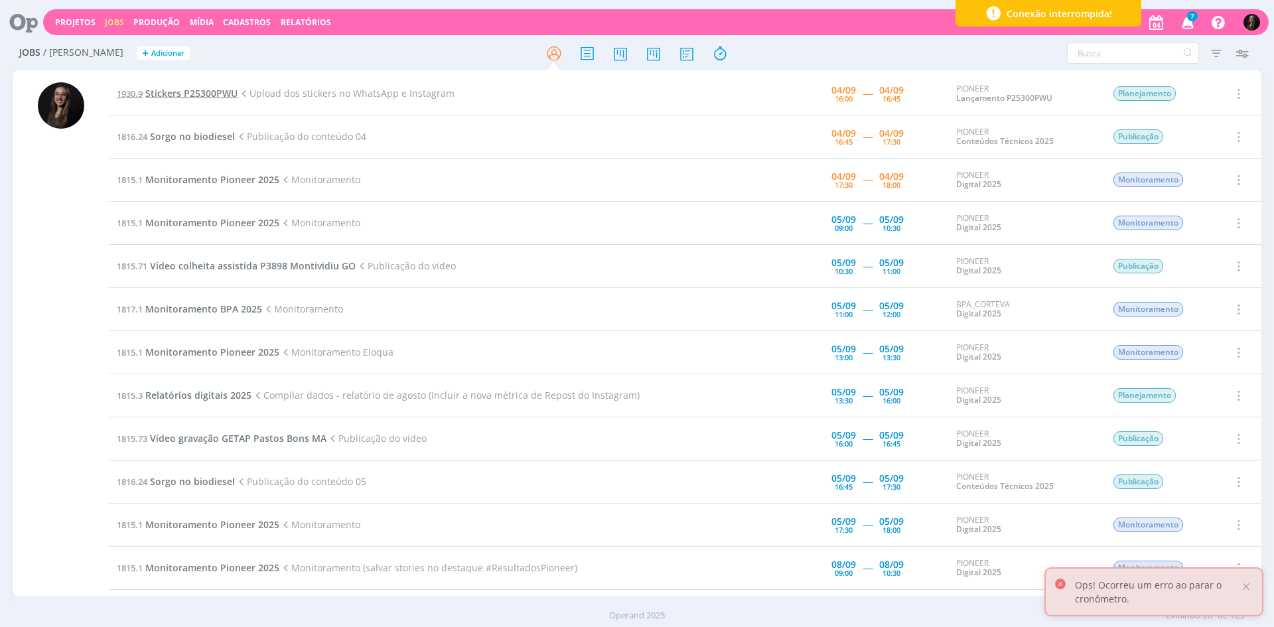
click at [220, 98] on span "Stickers P25300PWU" at bounding box center [191, 93] width 92 height 13
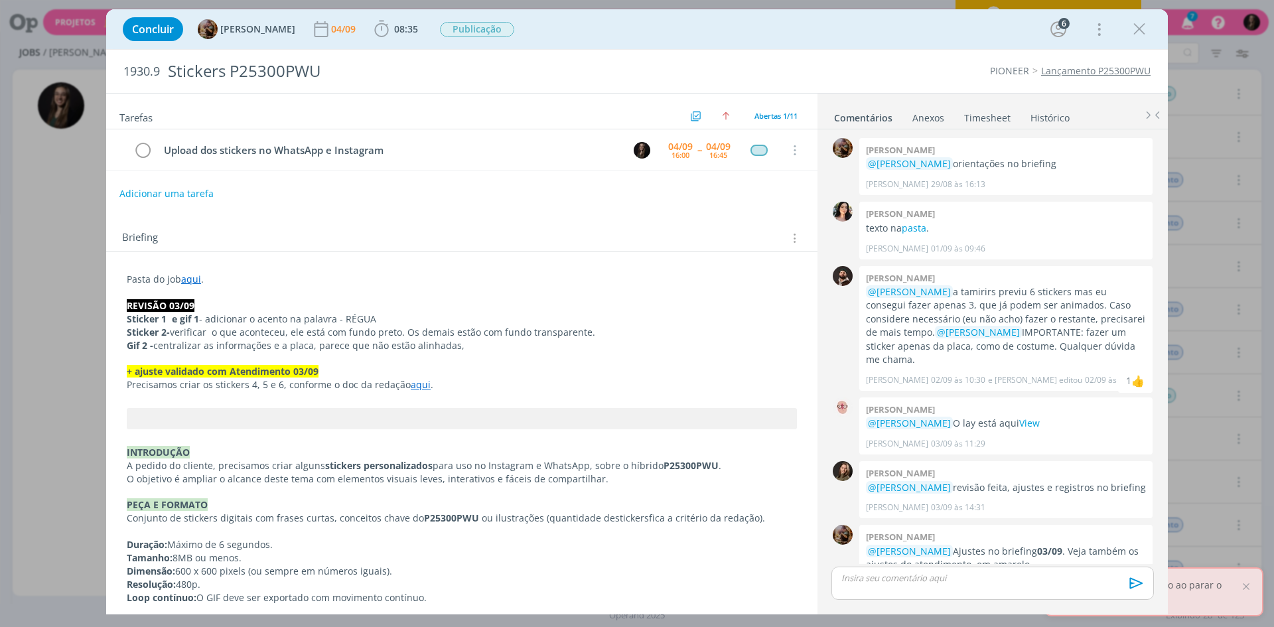
scroll to position [413, 0]
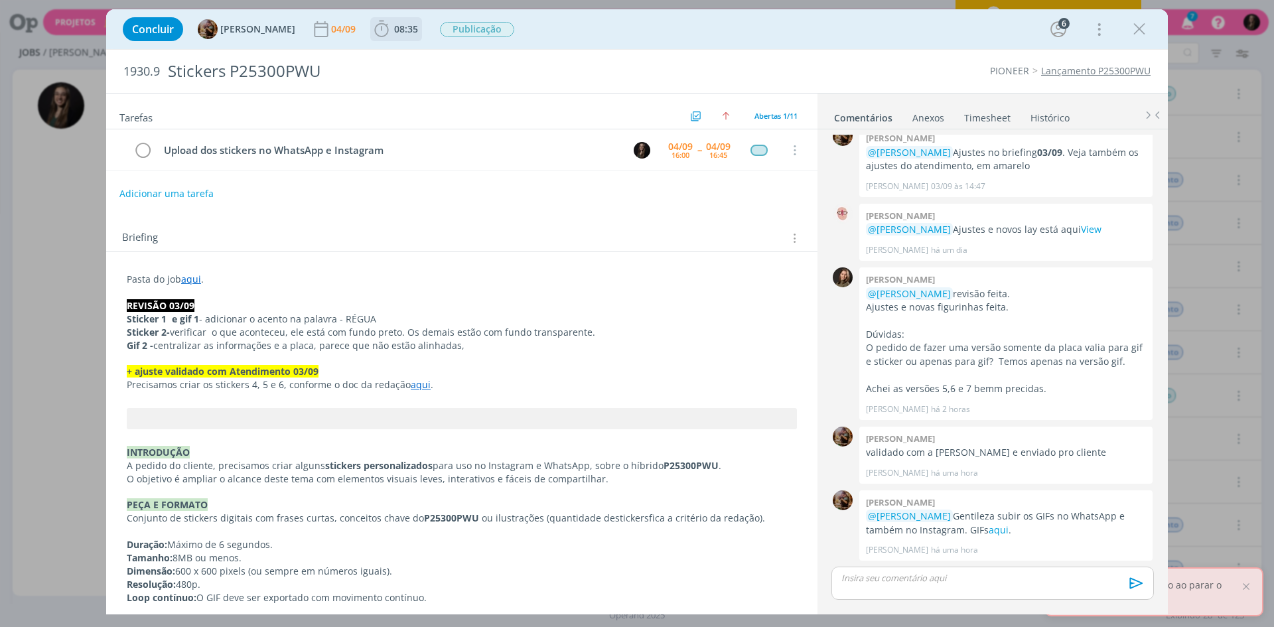
click at [403, 33] on b "08:35" at bounding box center [406, 29] width 29 height 9
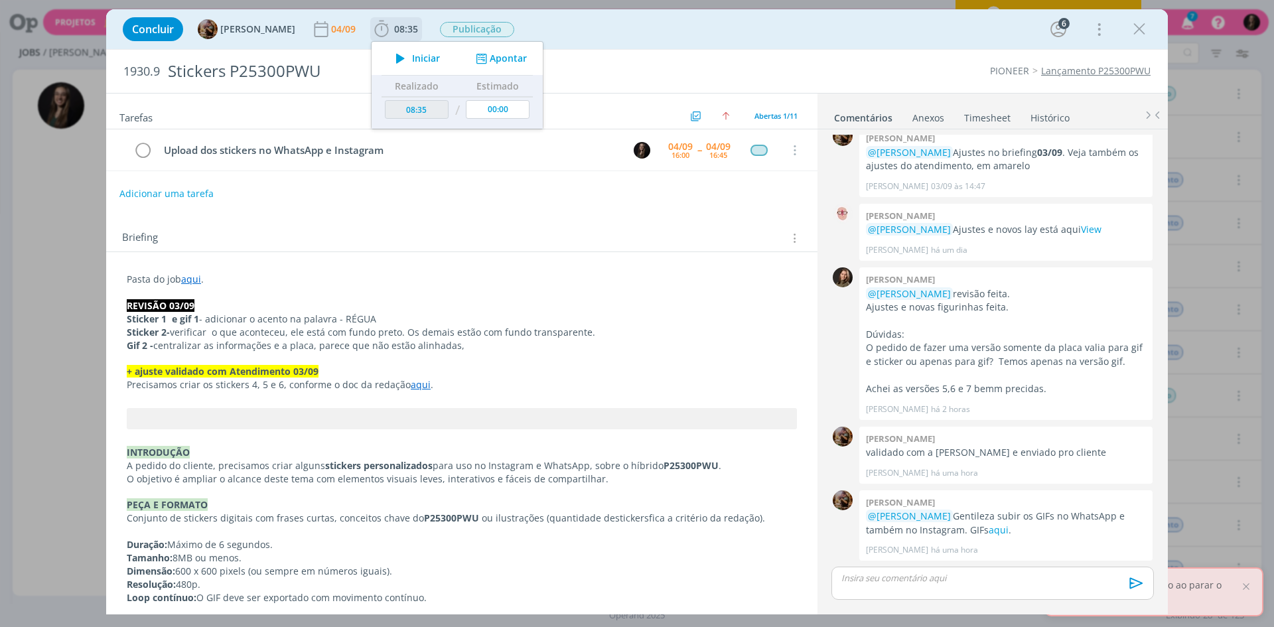
click at [427, 61] on span "Iniciar" at bounding box center [426, 58] width 28 height 9
click at [616, 29] on div "Concluir Amanda Rodrigues 04/09 08:35 Iniciar Apontar Data * 04/09/2025 Horas *…" at bounding box center [637, 29] width 1042 height 32
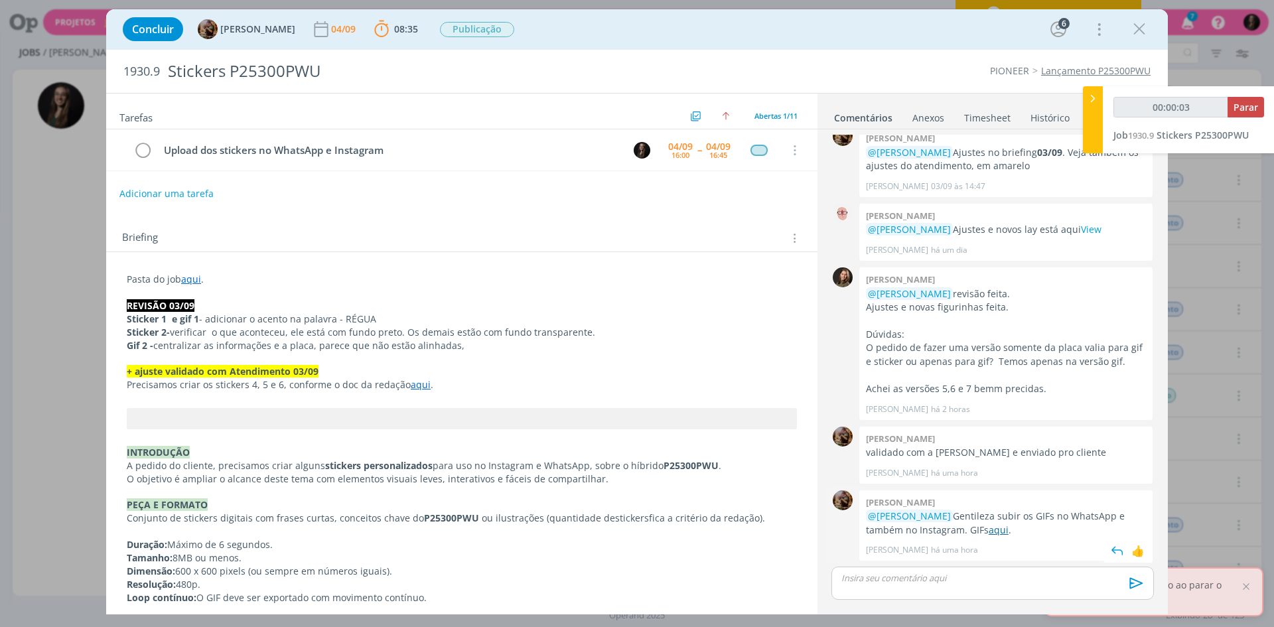
click at [989, 528] on link "aqui" at bounding box center [999, 530] width 20 height 13
click at [207, 196] on button "Adicionar uma tarefa" at bounding box center [166, 193] width 94 height 23
click at [259, 196] on input "dialog" at bounding box center [374, 192] width 490 height 19
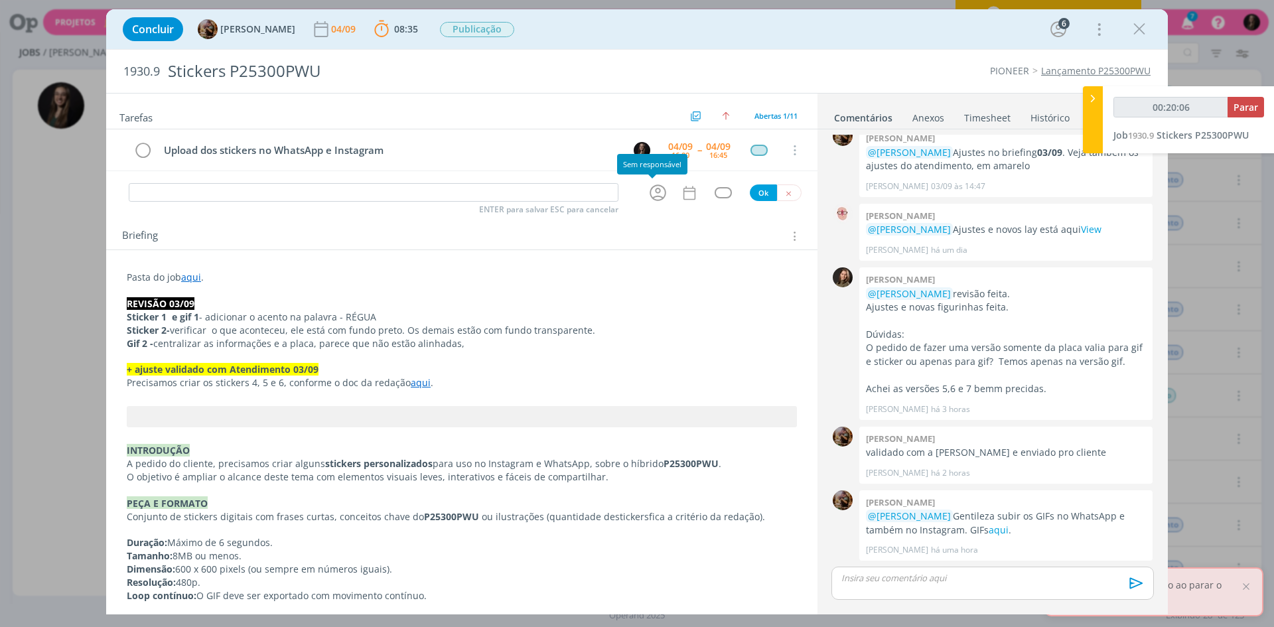
click at [667, 192] on div "dialog" at bounding box center [659, 193] width 42 height 22
click at [663, 192] on div "dialog" at bounding box center [660, 193] width 26 height 22
click at [583, 43] on div "Concluir Amanda Rodrigues 04/09 08:35 Parar Apontar Data * 04/09/2025 Horas * 0…" at bounding box center [637, 29] width 1042 height 32
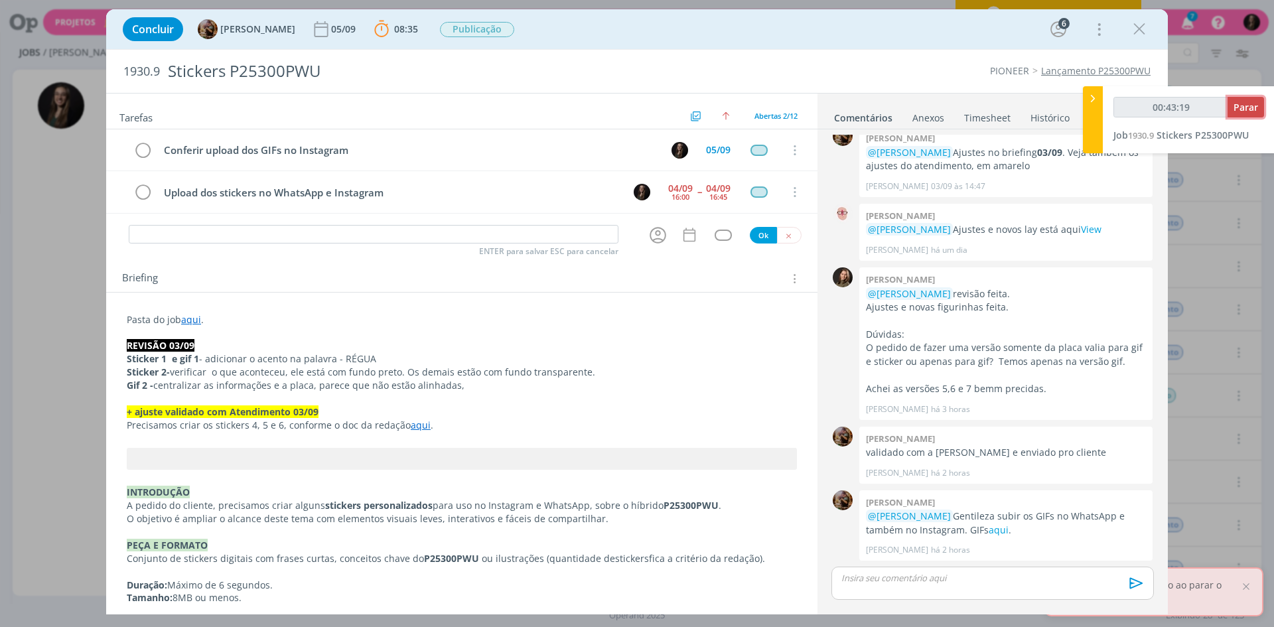
click at [1242, 104] on span "Parar" at bounding box center [1246, 107] width 25 height 13
type input "00:44:00"
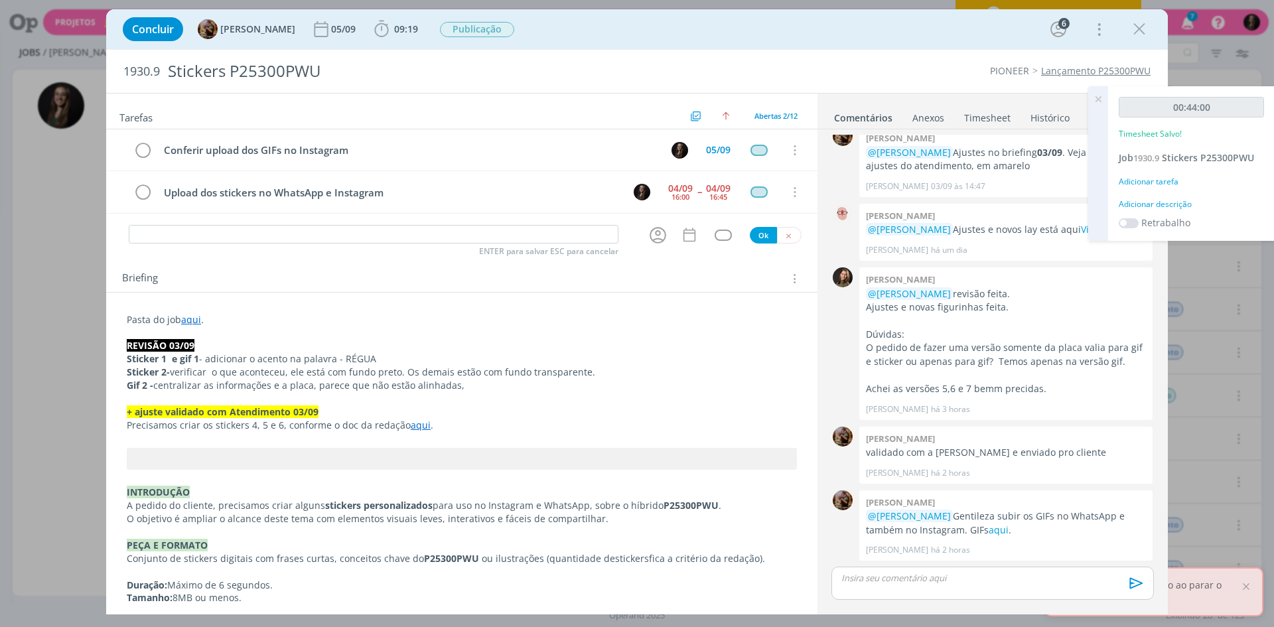
click at [1167, 202] on div "Adicionar descrição" at bounding box center [1191, 204] width 145 height 12
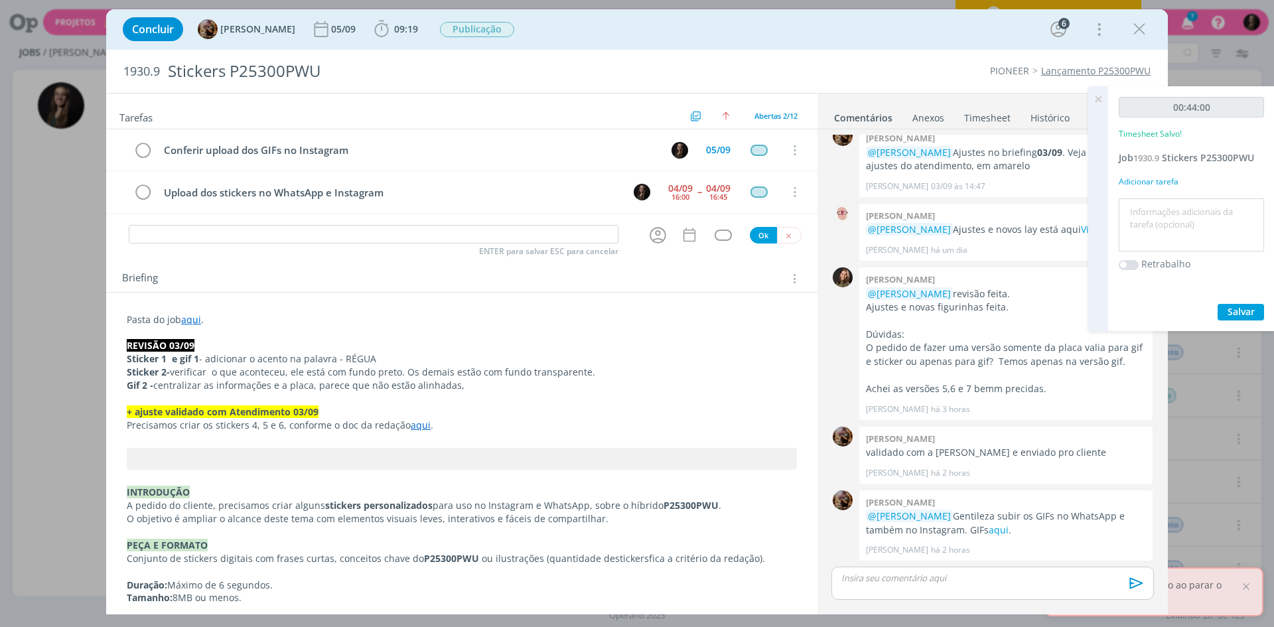
click at [1167, 202] on textarea at bounding box center [1191, 225] width 139 height 47
type textarea "subir figurinhas"
click at [1218, 304] on button "Salvar" at bounding box center [1241, 312] width 46 height 17
click at [954, 574] on p "dialog" at bounding box center [992, 578] width 301 height 12
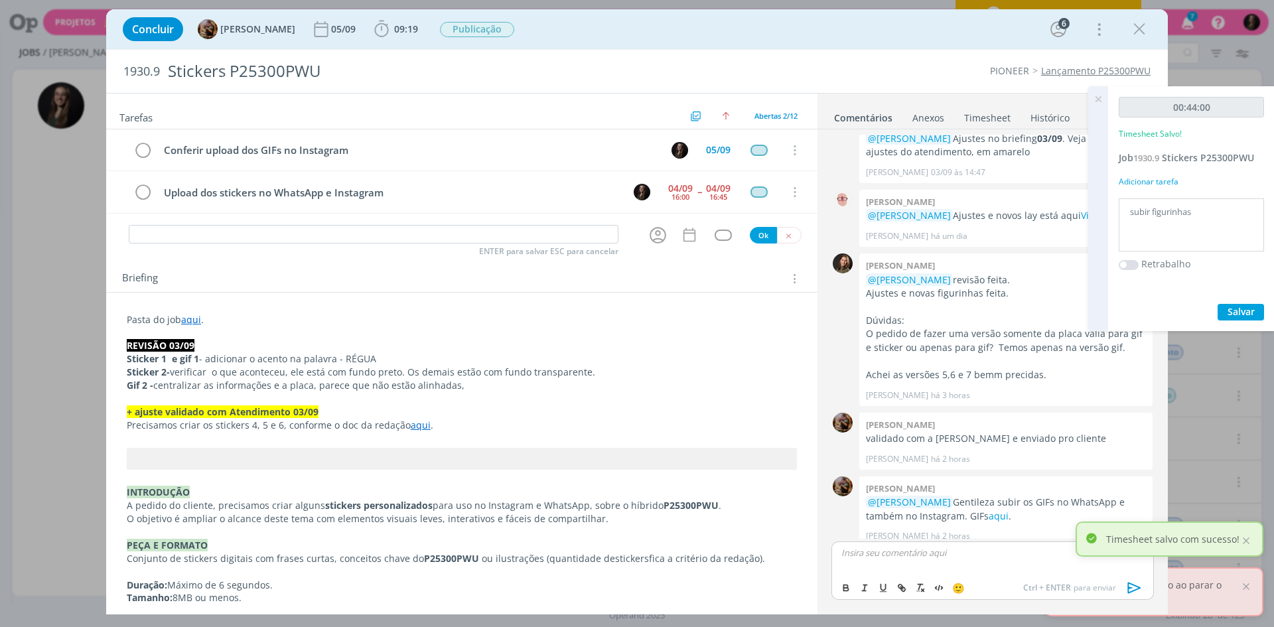
scroll to position [438, 0]
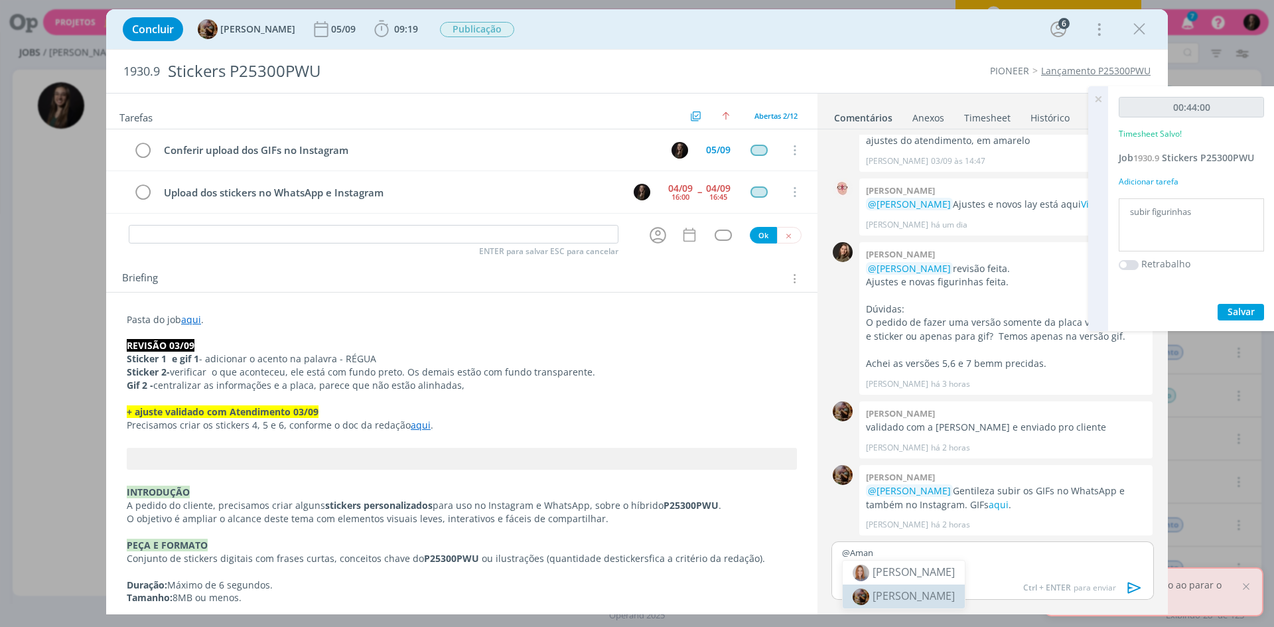
click at [944, 589] on span "[PERSON_NAME]" at bounding box center [914, 596] width 82 height 15
drag, startPoint x: 987, startPoint y: 560, endPoint x: 899, endPoint y: 567, distance: 87.9
click at [899, 567] on p "﻿ @ Amanda Rodrigues ﻿ no Sticker.ly só subiu a figurinha 04. No instagram vou …" at bounding box center [992, 558] width 301 height 25
click at [899, 565] on p "﻿ @ Amanda Rodrigues ﻿ no Sticker.ly só subiu a figurinha 04. No instagram vou …" at bounding box center [992, 558] width 301 height 25
drag, startPoint x: 926, startPoint y: 564, endPoint x: 986, endPoint y: 563, distance: 59.7
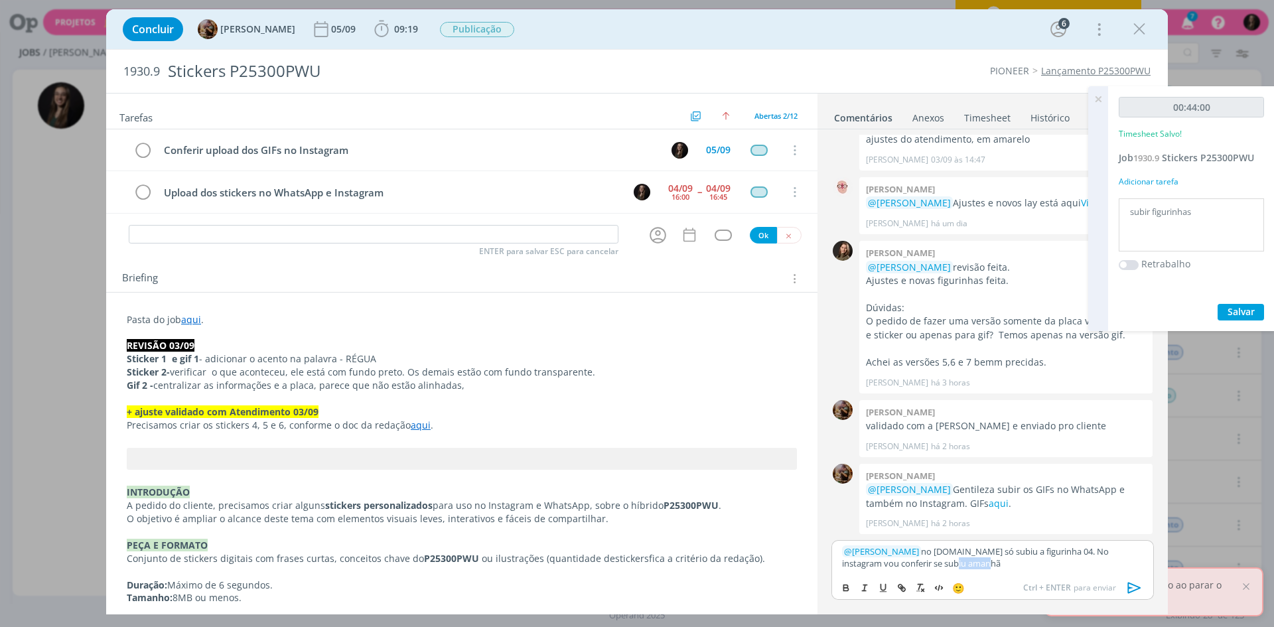
click at [986, 563] on p "﻿ @ Amanda Rodrigues ﻿ no Sticker.ly só subiu a figurinha 04. No instagram vou …" at bounding box center [992, 558] width 301 height 25
click at [1072, 551] on p "﻿ @ Amanda Rodrigues ﻿ no Sticker.ly só subiu a figurinha 04. No instagram vou …" at bounding box center [992, 558] width 301 height 25
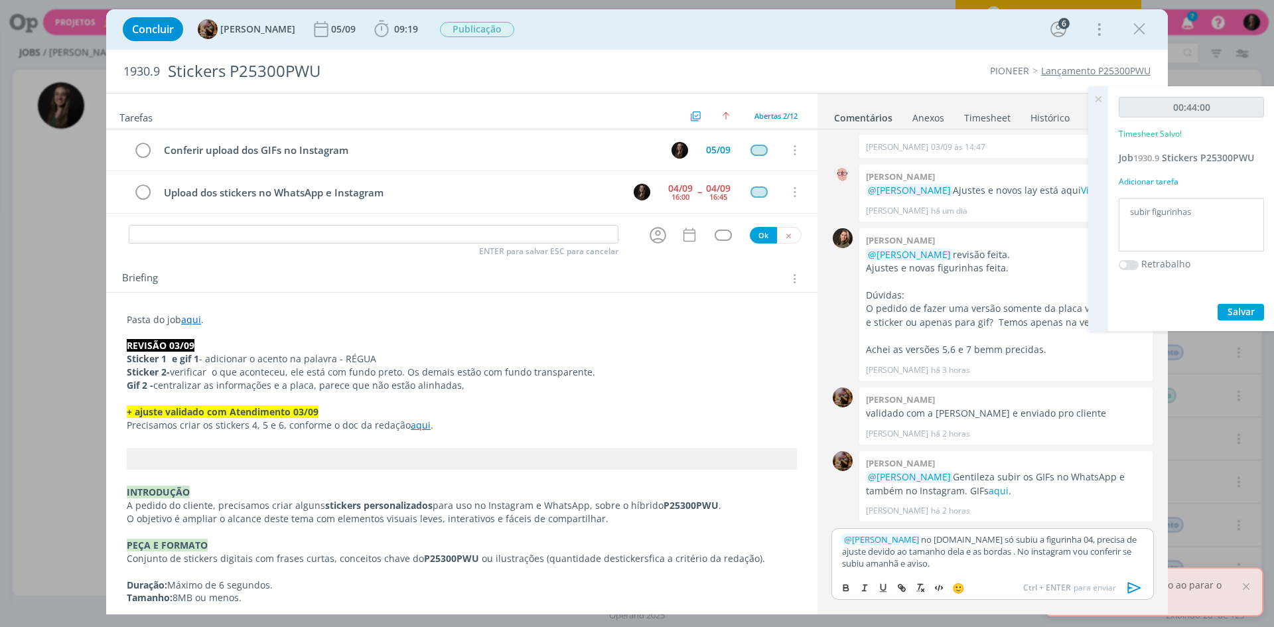
click at [1080, 540] on p "﻿ @ Amanda Rodrigues ﻿ no Sticker.ly só subiu a figurinha 04, precisa de ajuste…" at bounding box center [992, 552] width 301 height 36
drag, startPoint x: 1070, startPoint y: 536, endPoint x: 1145, endPoint y: 538, distance: 75.0
click at [1145, 538] on div "﻿ @ Amanda Rodrigues ﻿ no Sticker.ly só subiu a figurinha 04, não informa o err…" at bounding box center [993, 545] width 323 height 59
drag, startPoint x: 1107, startPoint y: 554, endPoint x: 1068, endPoint y: 555, distance: 39.2
click at [1068, 555] on p "﻿ @ Amanda Rodrigues ﻿ no Sticker.ly só subiu a figurinha 04, não informa o err…" at bounding box center [992, 545] width 301 height 49
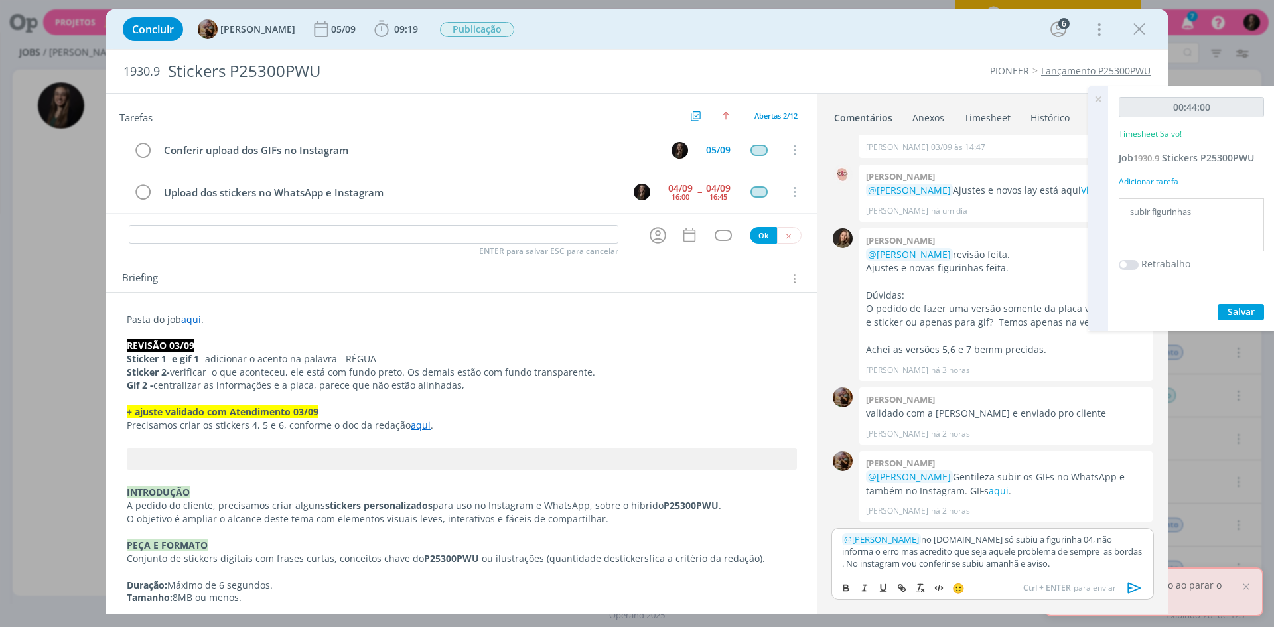
scroll to position [452, 0]
click at [1065, 559] on p "﻿ @ Amanda Rodrigues ﻿ no Sticker.ly só subiu a figurinha 04, não informa o err…" at bounding box center [992, 552] width 301 height 36
click at [1066, 547] on p "﻿ @ Amanda Rodrigues ﻿ no Sticker.ly só subiu a figurinha 04, não informa o err…" at bounding box center [992, 552] width 301 height 36
click at [1112, 551] on p "﻿ @ Amanda Rodrigues ﻿ no Sticker.ly só subiu a figurinha 04, não informa o err…" at bounding box center [992, 552] width 301 height 36
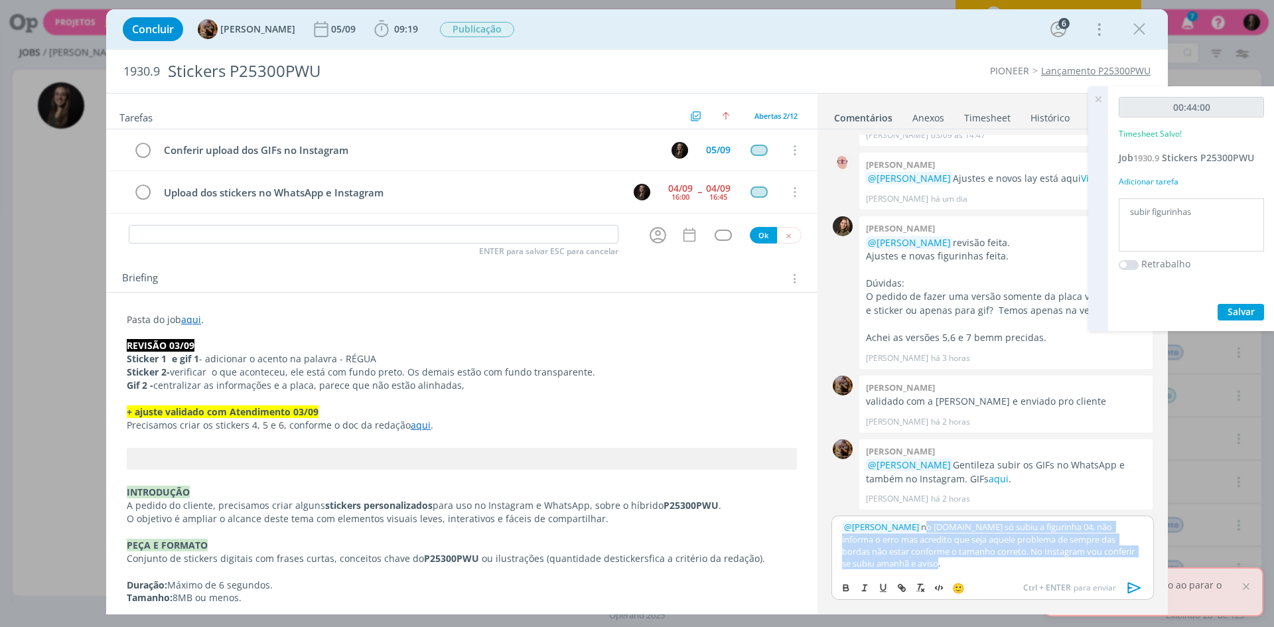
drag, startPoint x: 1000, startPoint y: 561, endPoint x: 932, endPoint y: 527, distance: 76.0
click at [932, 527] on p "﻿ @ Amanda Rodrigues ﻿ no Sticker.ly só subiu a figurinha 04, não informa o err…" at bounding box center [992, 545] width 301 height 49
click at [988, 544] on p "﻿ @ Amanda Rodrigues ﻿ no Sticker.ly só subiu a figurinha 04, não informa o err…" at bounding box center [992, 545] width 301 height 49
drag, startPoint x: 1041, startPoint y: 536, endPoint x: 987, endPoint y: 564, distance: 60.6
click at [987, 564] on p "﻿ @ Amanda Rodrigues ﻿ no Sticker.ly só subiu a figurinha 04, não informa o err…" at bounding box center [992, 545] width 301 height 49
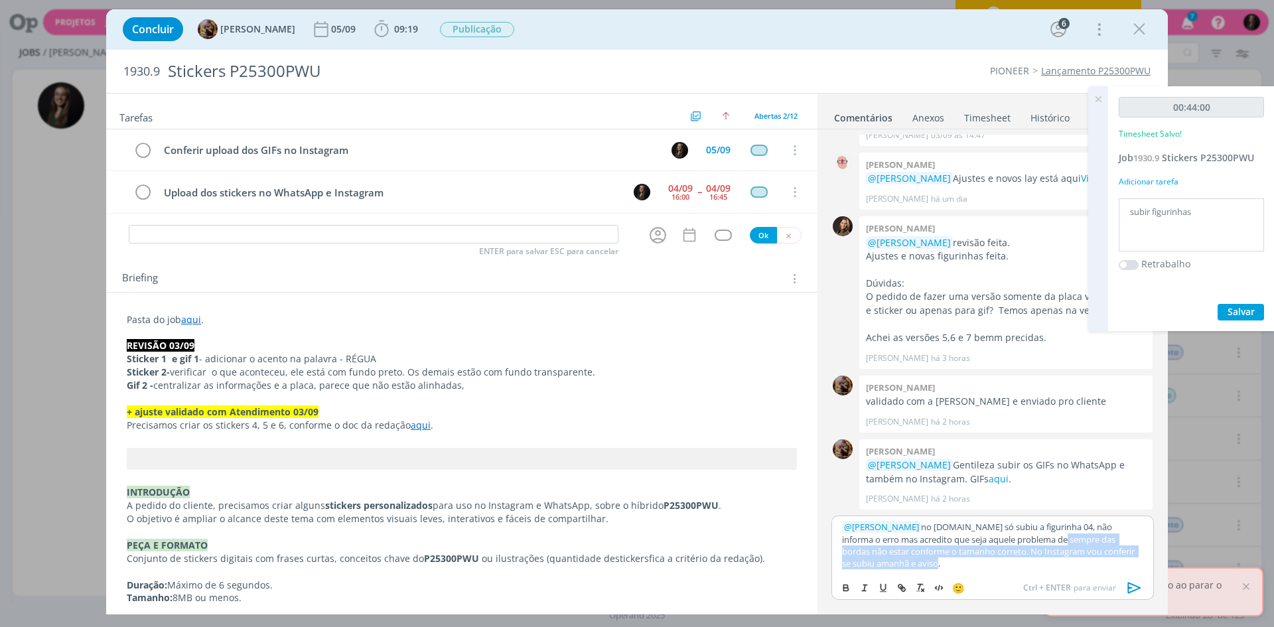
click at [987, 564] on p "﻿ @ Amanda Rodrigues ﻿ no Sticker.ly só subiu a figurinha 04, não informa o err…" at bounding box center [992, 545] width 301 height 49
click at [974, 555] on p "﻿ @ Amanda Rodrigues ﻿ no Sticker.ly só subiu a figurinha 04, não informa o err…" at bounding box center [992, 545] width 301 height 49
drag, startPoint x: 981, startPoint y: 551, endPoint x: 954, endPoint y: 554, distance: 27.3
click at [954, 554] on p "﻿ @ Amanda Rodrigues ﻿ no Sticker.ly só subiu a figurinha 04, não informa o err…" at bounding box center [992, 545] width 301 height 49
drag, startPoint x: 934, startPoint y: 561, endPoint x: 940, endPoint y: 561, distance: 6.7
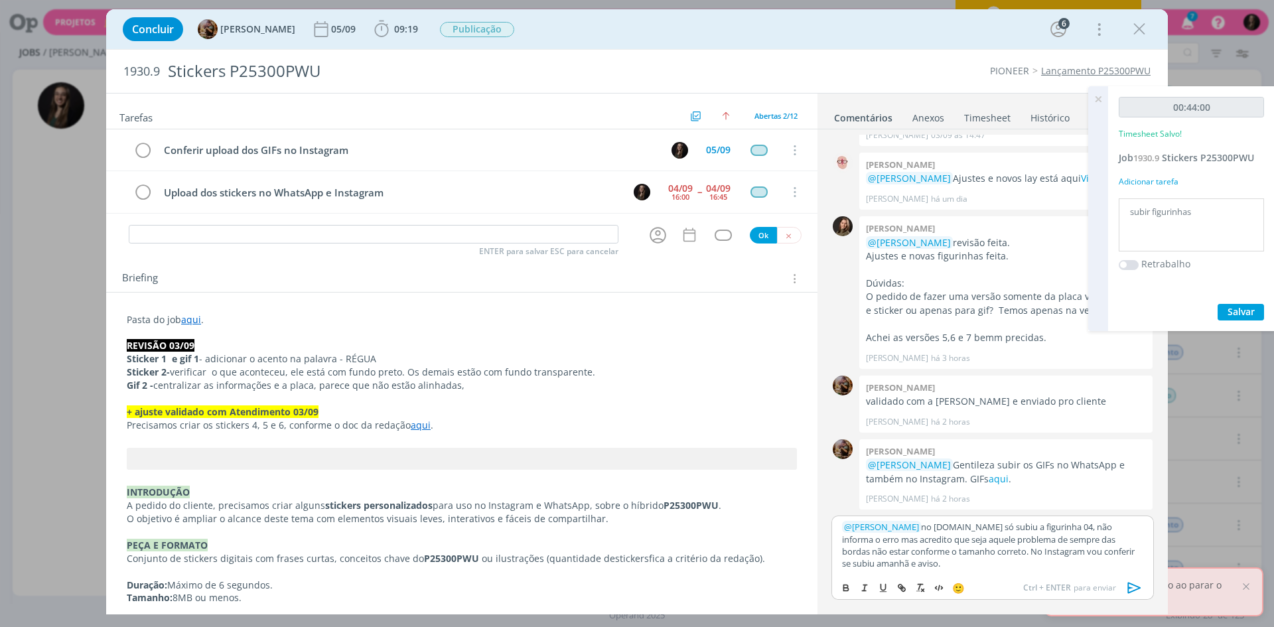
click at [934, 561] on p "﻿ @ Amanda Rodrigues ﻿ no Sticker.ly só subiu a figurinha 04, não informa o err…" at bounding box center [992, 545] width 301 height 49
drag, startPoint x: 984, startPoint y: 553, endPoint x: 953, endPoint y: 551, distance: 31.3
click at [953, 551] on p "﻿ @ Amanda Rodrigues ﻿ no Sticker.ly só subiu a figurinha 04, não informa o err…" at bounding box center [992, 545] width 301 height 49
click at [984, 557] on p "﻿ @ Amanda Rodrigues ﻿ no Sticker.ly só subiu a figurinha 04, não informa o err…" at bounding box center [992, 545] width 301 height 49
click at [936, 561] on p "﻿ @ Amanda Rodrigues ﻿ no Sticker.ly só subiu a figurinha 04, não informa o err…" at bounding box center [992, 545] width 301 height 49
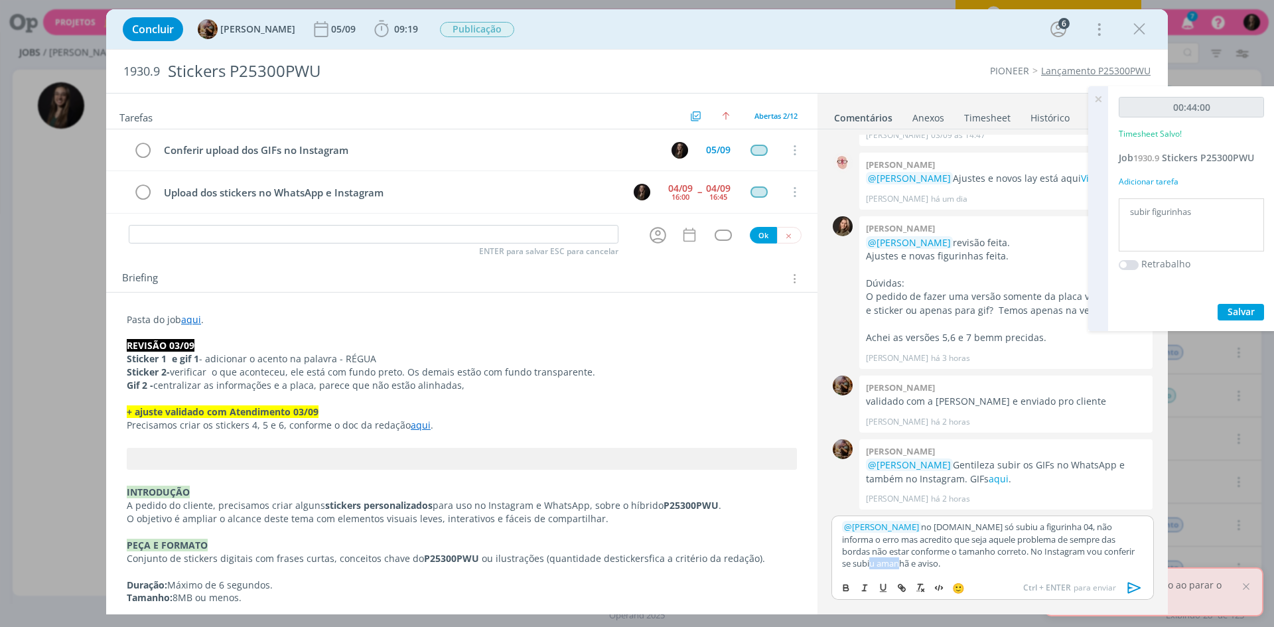
drag, startPoint x: 875, startPoint y: 563, endPoint x: 778, endPoint y: 569, distance: 97.1
click at [778, 569] on div "Tarefas Usar Job de template Criar template a partir deste job Visualizar Templ…" at bounding box center [637, 354] width 1062 height 522
click at [921, 565] on p "﻿ @ Amanda Rodrigues ﻿ no Sticker.ly só subiu a figurinha 04, não informa o err…" at bounding box center [992, 545] width 301 height 49
drag, startPoint x: 1005, startPoint y: 566, endPoint x: 977, endPoint y: 560, distance: 29.2
click at [944, 546] on p "﻿ @ Amanda Rodrigues ﻿ no Sticker.ly só subiu a figurinha 04, não informa o err…" at bounding box center [992, 545] width 301 height 49
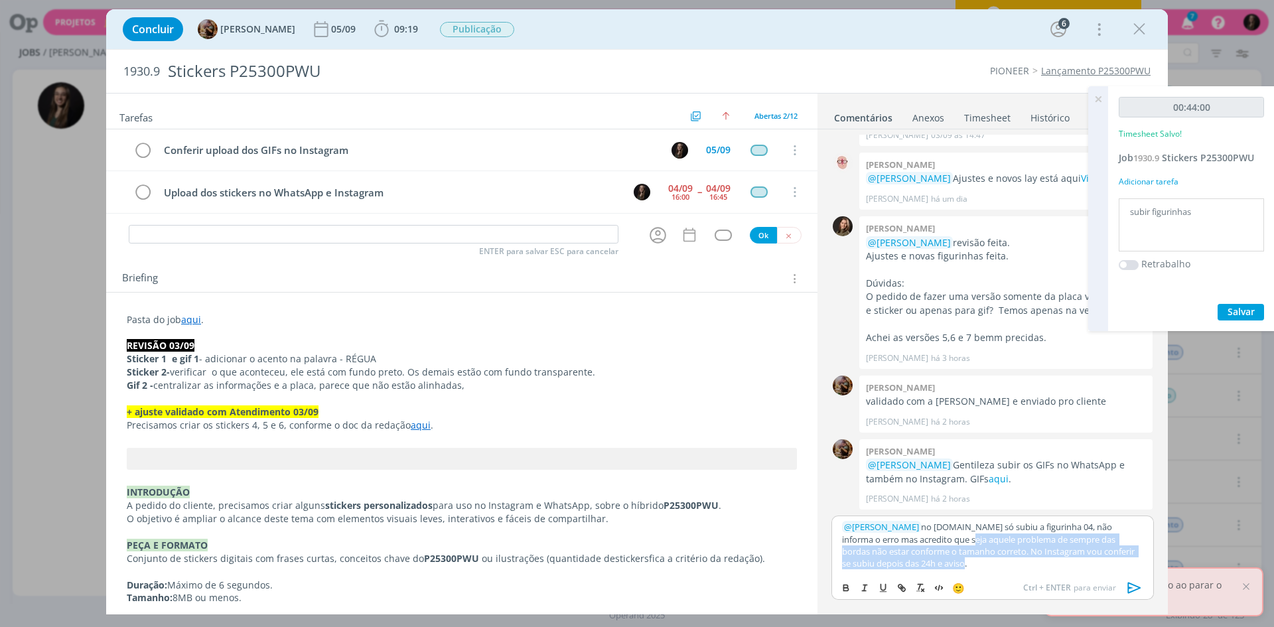
click at [977, 560] on p "﻿ @ Amanda Rodrigues ﻿ no Sticker.ly só subiu a figurinha 04, não informa o err…" at bounding box center [992, 545] width 301 height 49
drag, startPoint x: 974, startPoint y: 560, endPoint x: 947, endPoint y: 528, distance: 41.9
click at [947, 528] on p "﻿ @ Amanda Rodrigues ﻿ no Sticker.ly só subiu a figurinha 04, não informa o err…" at bounding box center [992, 545] width 301 height 49
click at [968, 545] on p "﻿ @ Amanda Rodrigues ﻿ no Sticker.ly só subiu a figurinha 04, não informa o err…" at bounding box center [992, 545] width 301 height 49
drag, startPoint x: 948, startPoint y: 527, endPoint x: 963, endPoint y: 560, distance: 36.3
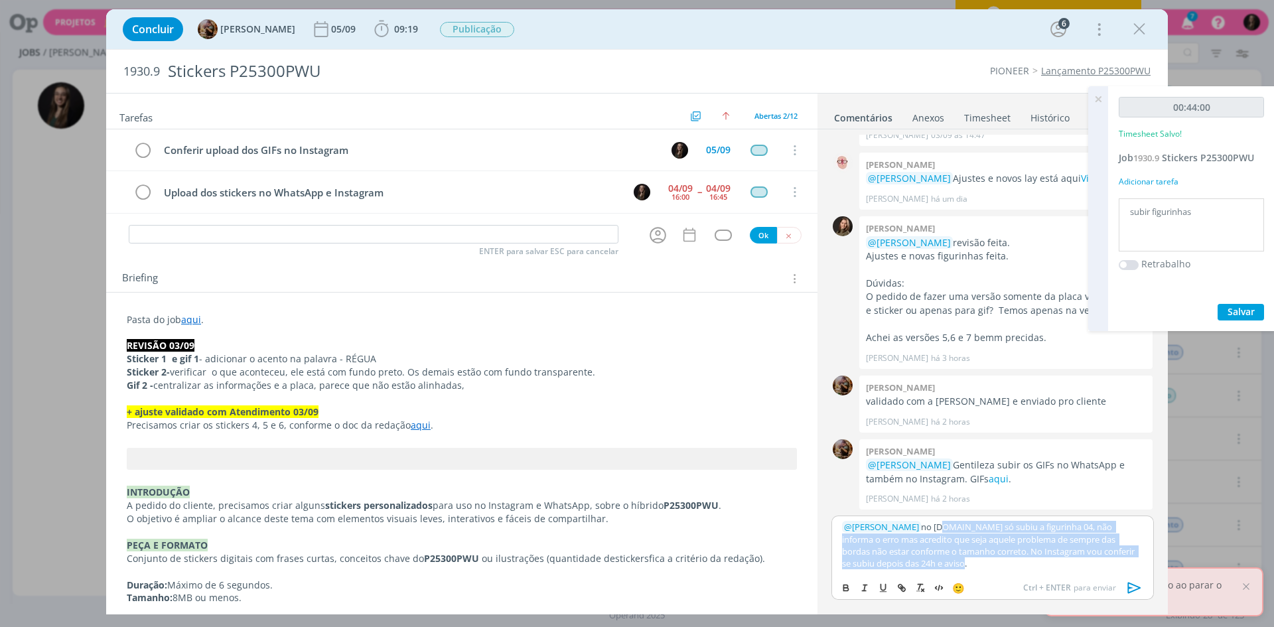
click at [963, 560] on p "﻿ @ Amanda Rodrigues ﻿ no Sticker.ly só subiu a figurinha 04, não informa o err…" at bounding box center [992, 545] width 301 height 49
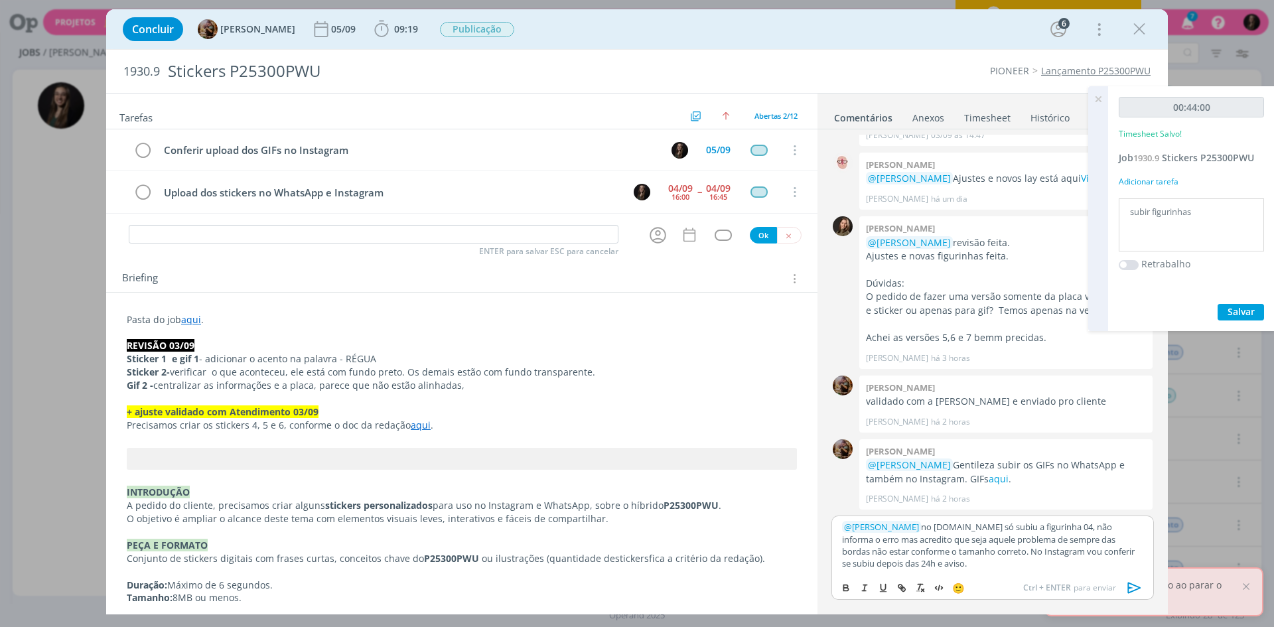
click at [978, 553] on p "﻿ @ Amanda Rodrigues ﻿ no Sticker.ly só subiu a figurinha 04, não informa o err…" at bounding box center [992, 545] width 301 height 49
click at [1004, 551] on p "﻿ @ Amanda Rodrigues ﻿ no Sticker.ly só subiu a figurinha 04, não informa o err…" at bounding box center [992, 545] width 301 height 49
click at [1044, 557] on p "﻿ @ Amanda Rodrigues ﻿ no Sticker.ly só subiu a figurinha 04, não informa o err…" at bounding box center [992, 545] width 301 height 49
click at [1037, 569] on p "﻿ @ Amanda Rodrigues ﻿ no Sticker.ly só subiu a figurinha 04, não informa o err…" at bounding box center [992, 545] width 301 height 49
click at [1139, 587] on icon "dialog" at bounding box center [1135, 588] width 20 height 20
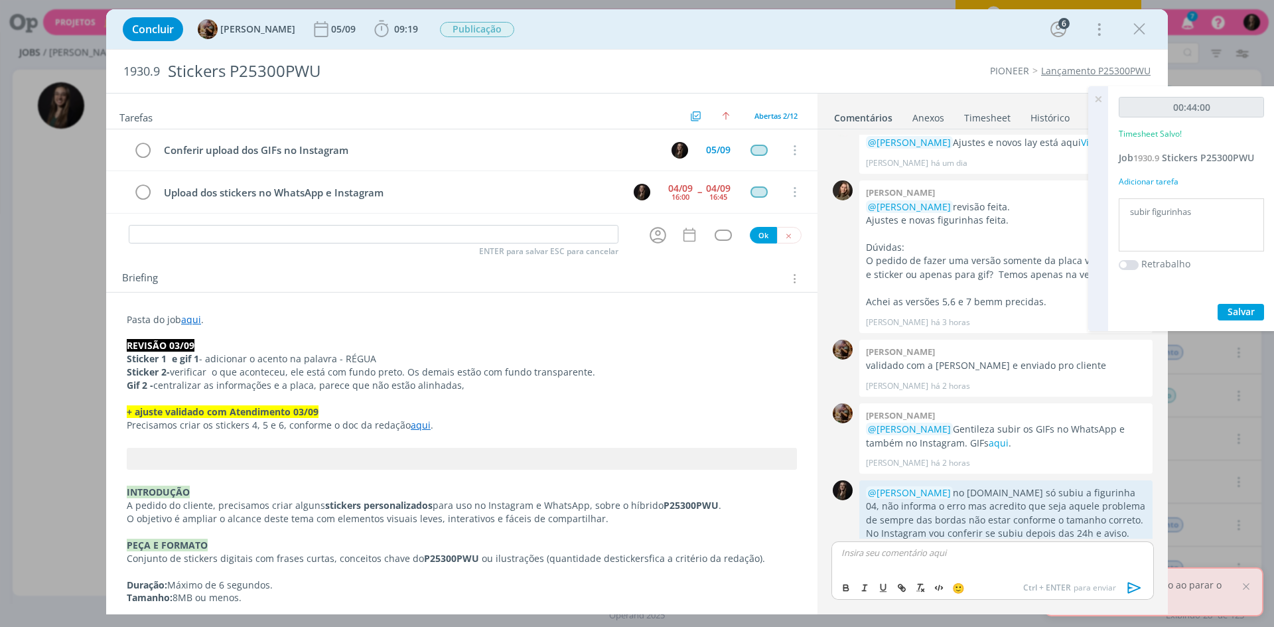
scroll to position [528, 0]
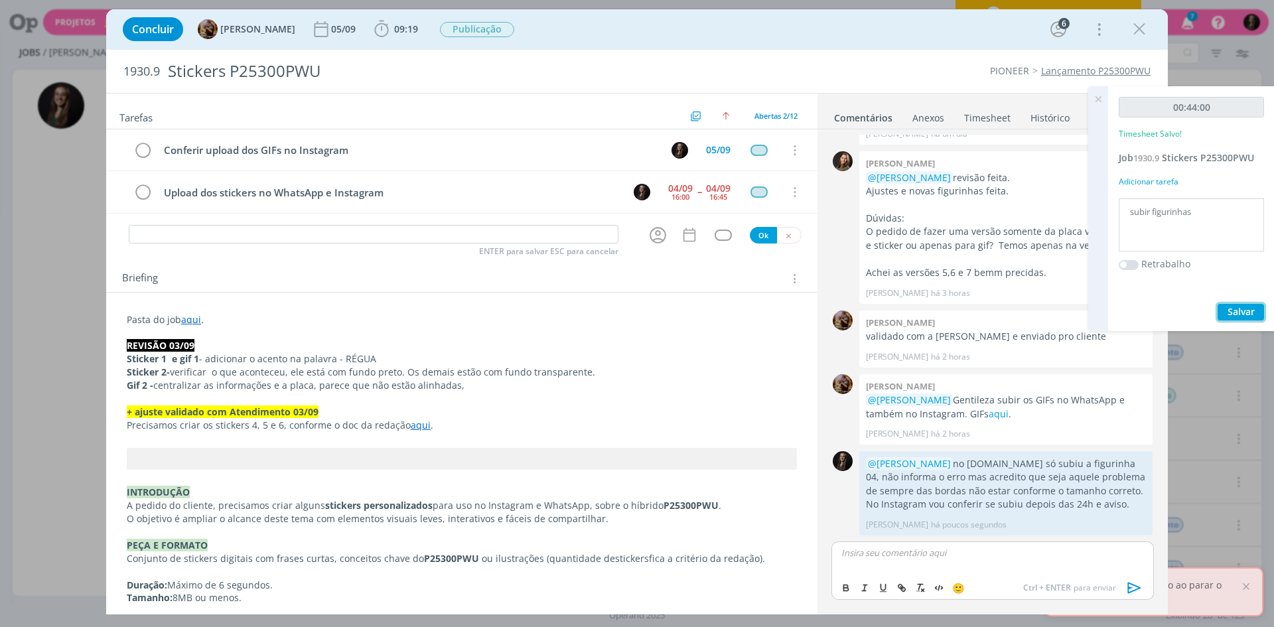
click at [1240, 310] on span "Salvar" at bounding box center [1241, 311] width 27 height 13
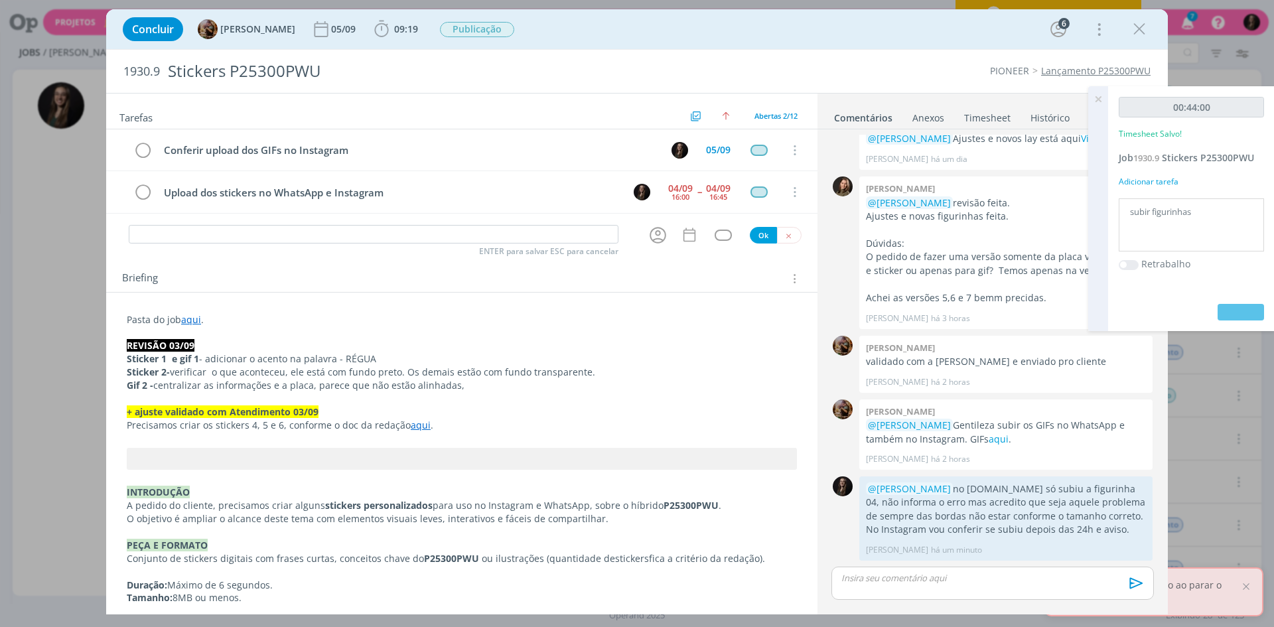
scroll to position [503, 0]
drag, startPoint x: 1144, startPoint y: 29, endPoint x: 1093, endPoint y: 100, distance: 86.9
click at [1144, 29] on icon "dialog" at bounding box center [1140, 29] width 20 height 20
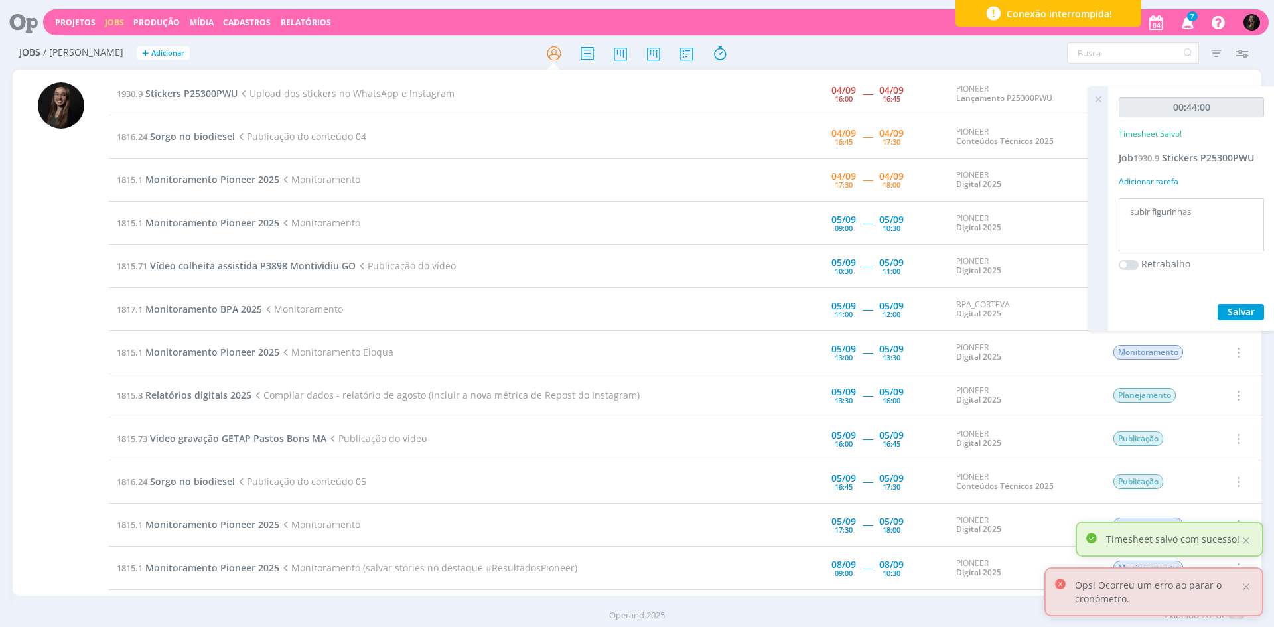
click at [1100, 95] on icon at bounding box center [1098, 99] width 24 height 26
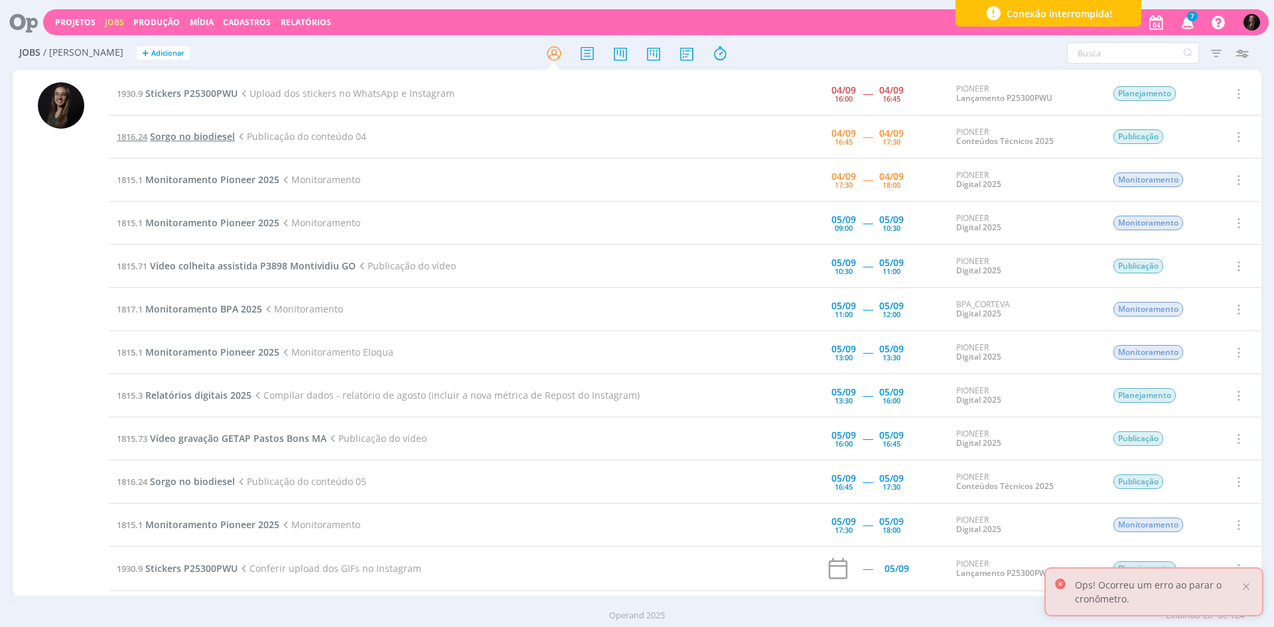
click at [175, 141] on span "Sorgo no biodiesel" at bounding box center [192, 136] width 85 height 13
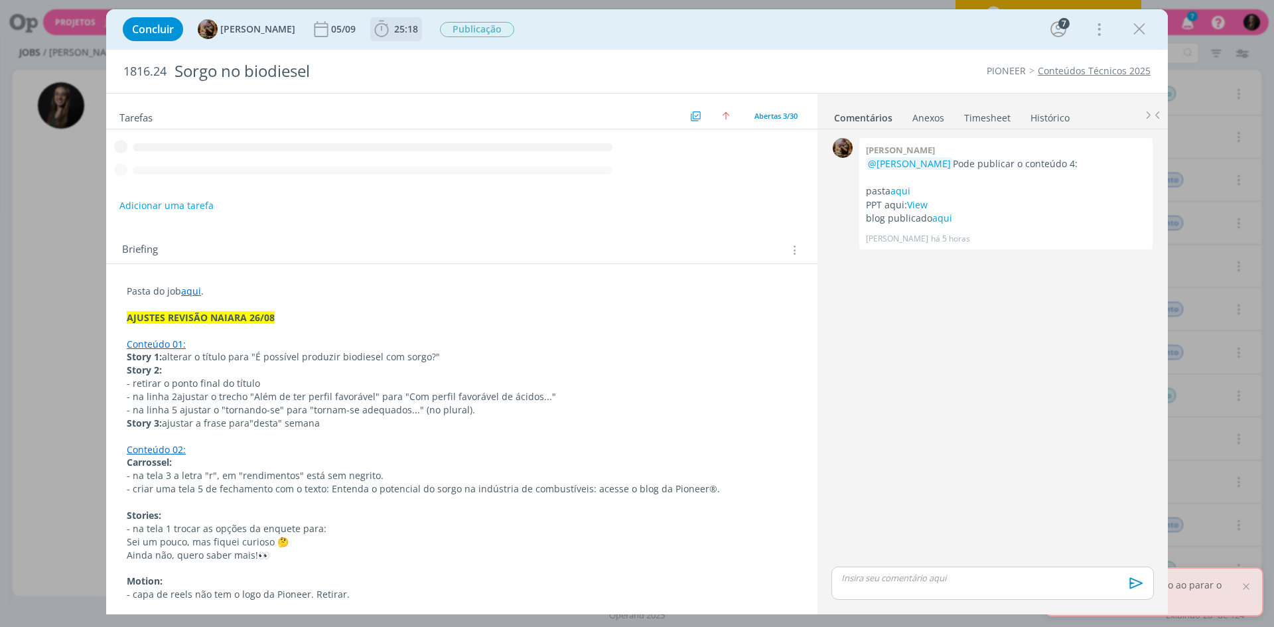
click at [403, 33] on b "25:18" at bounding box center [406, 29] width 29 height 9
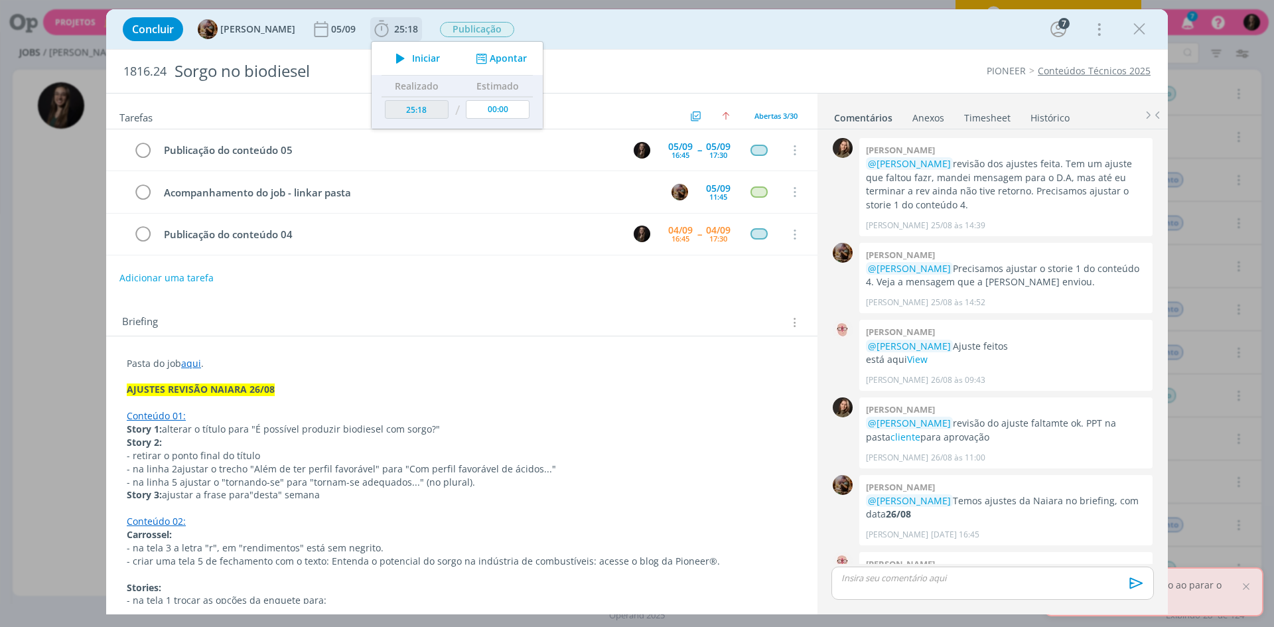
scroll to position [1271, 0]
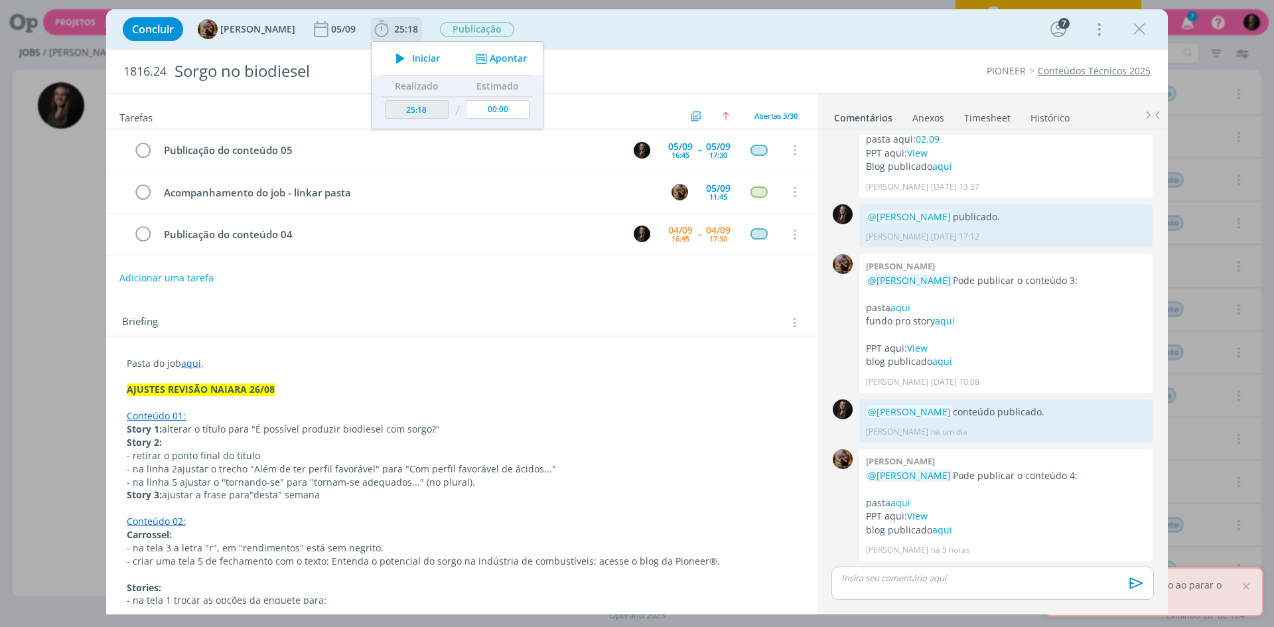
click at [412, 63] on icon "dialog" at bounding box center [400, 58] width 23 height 17
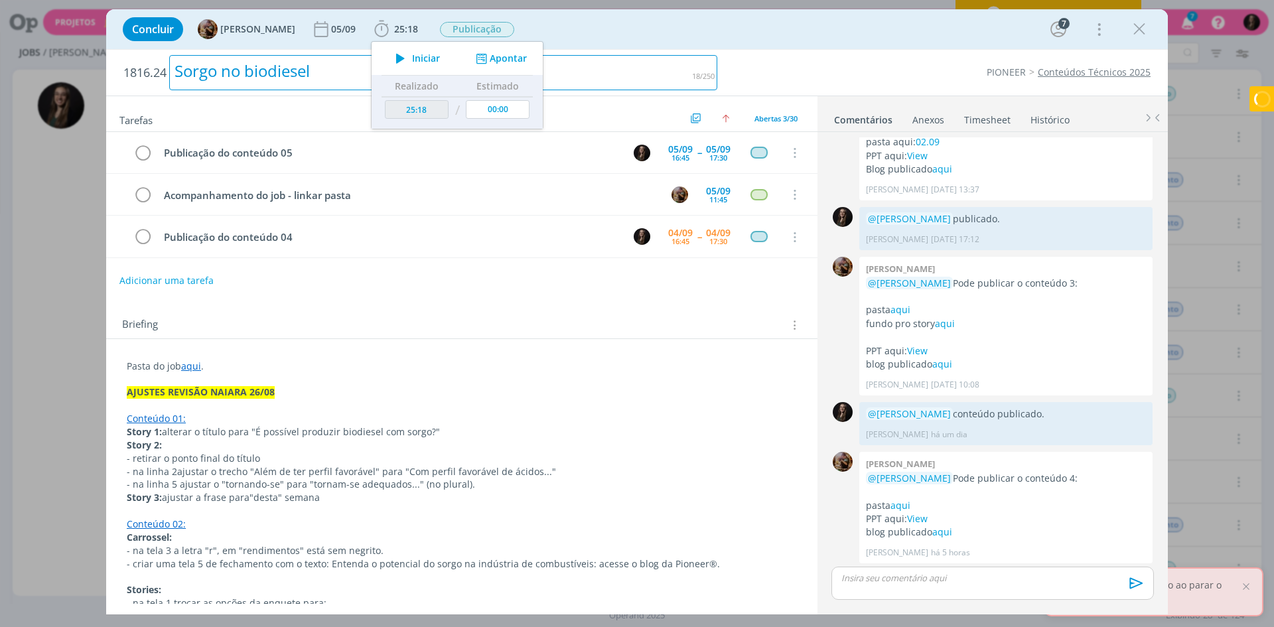
click at [625, 49] on div "1816.24 Sorgo no biodiesel PIONEER Conteúdos Técnicos 2025 Tarefas Usar Job de …" at bounding box center [637, 331] width 1062 height 565
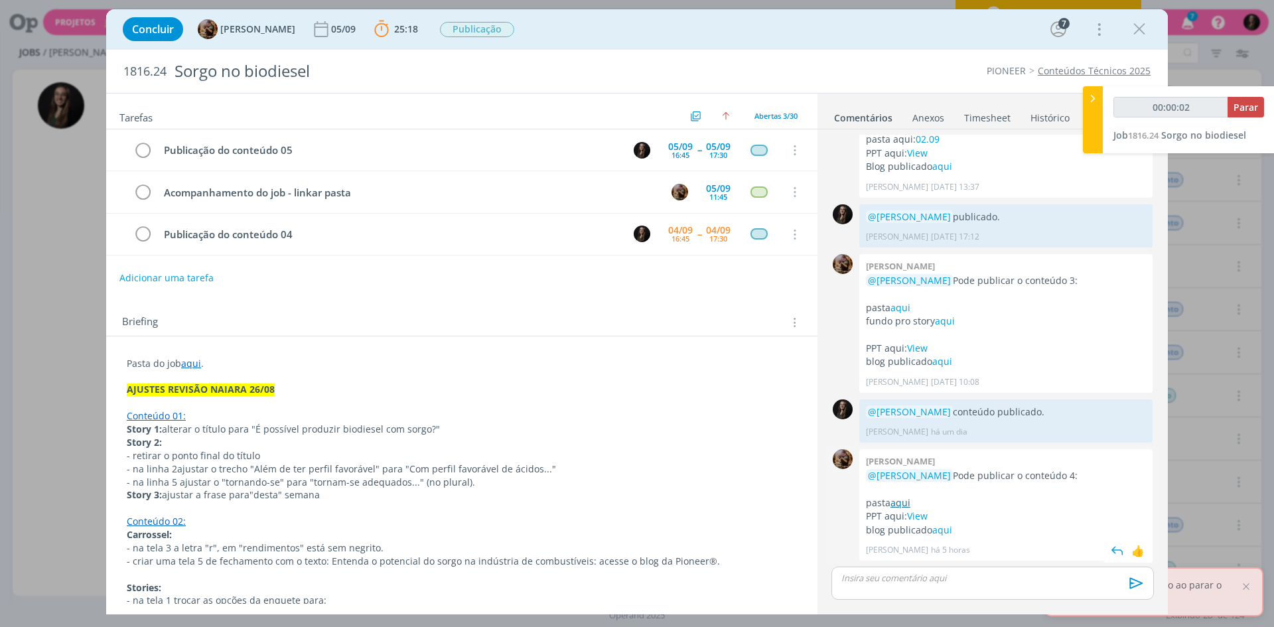
click at [899, 505] on link "aqui" at bounding box center [901, 502] width 20 height 13
click at [923, 522] on link "View" at bounding box center [917, 516] width 21 height 13
click at [940, 536] on link "aqui" at bounding box center [942, 530] width 20 height 13
click at [141, 234] on icon "dialog" at bounding box center [142, 235] width 19 height 20
click at [893, 585] on div "dialog" at bounding box center [993, 583] width 323 height 33
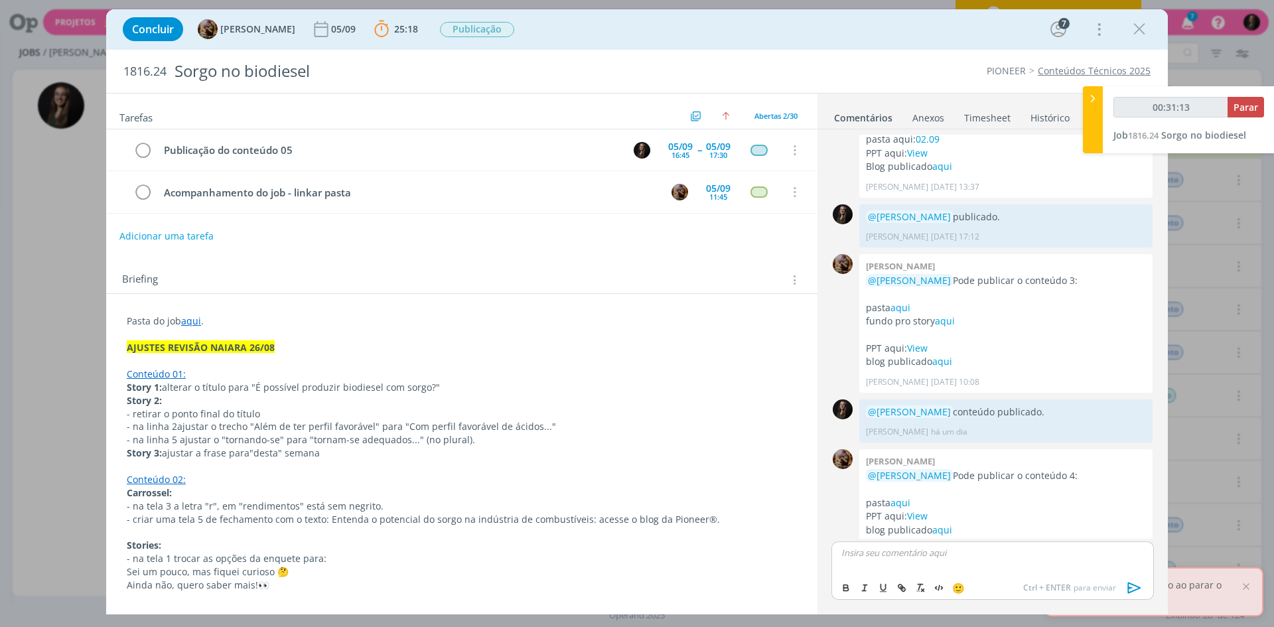
type input "00:31:14"
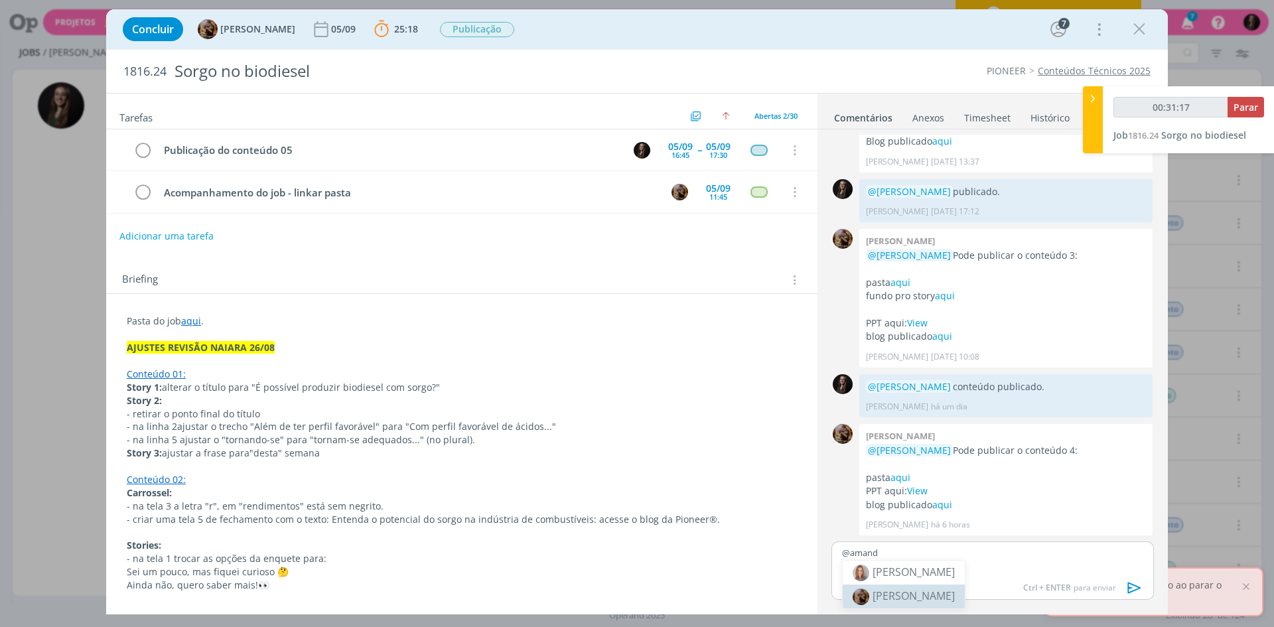
click at [918, 591] on span "[PERSON_NAME]" at bounding box center [914, 596] width 82 height 15
click at [1132, 590] on icon "dialog" at bounding box center [1135, 588] width 20 height 20
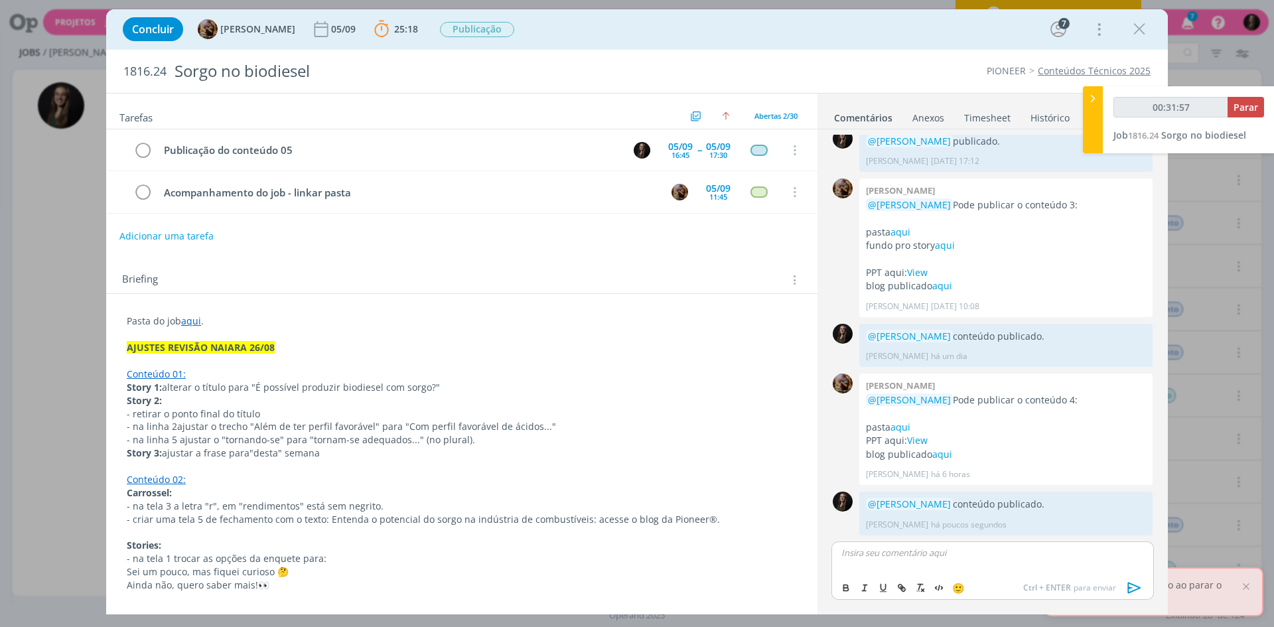
drag, startPoint x: 1145, startPoint y: 25, endPoint x: 1100, endPoint y: 106, distance: 93.3
click at [1145, 25] on icon "dialog" at bounding box center [1140, 29] width 20 height 20
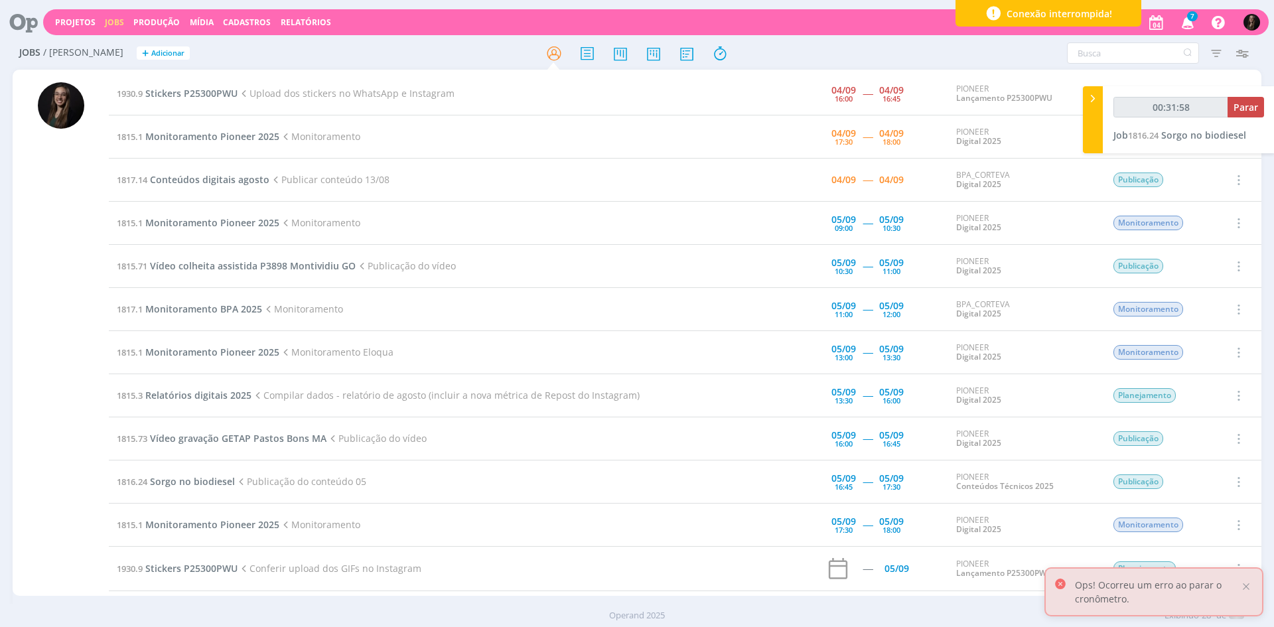
type input "00:31:59"
click at [1094, 100] on icon at bounding box center [1092, 99] width 13 height 14
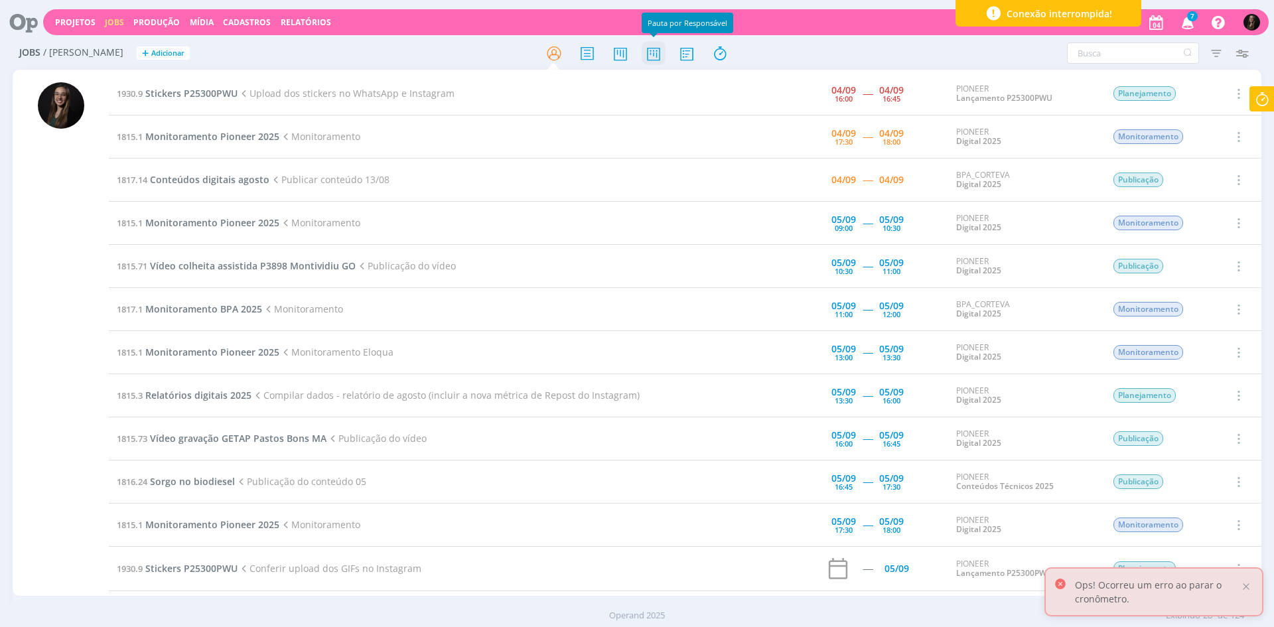
click at [656, 56] on icon at bounding box center [654, 53] width 24 height 26
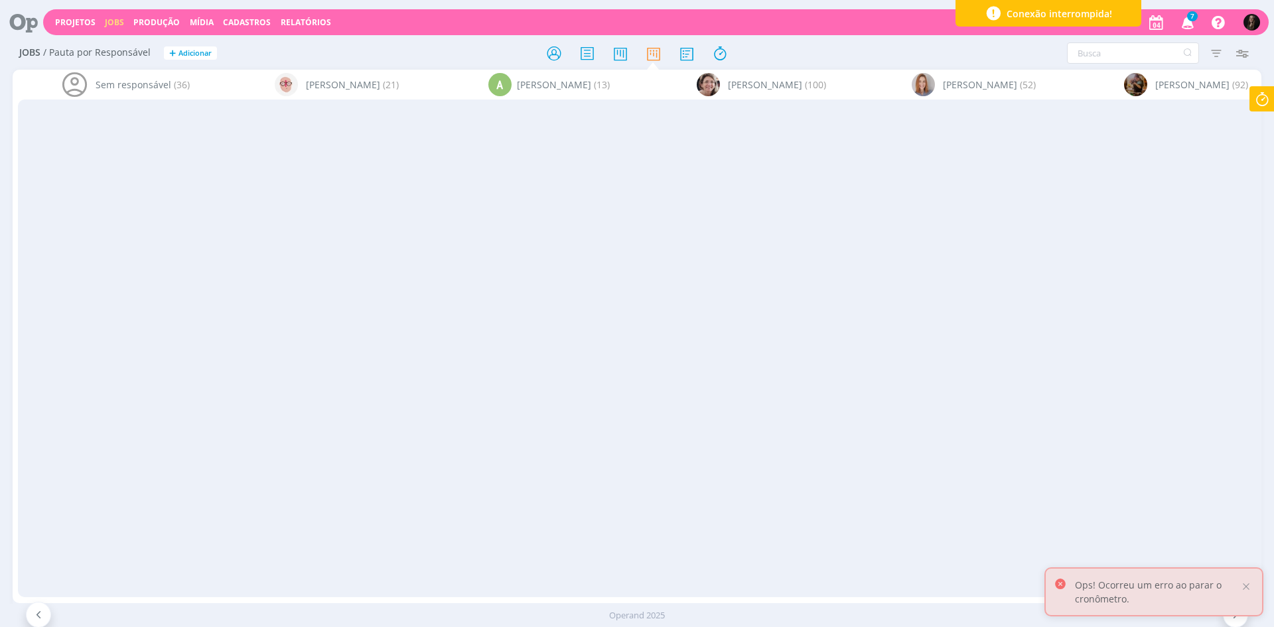
scroll to position [0, 5865]
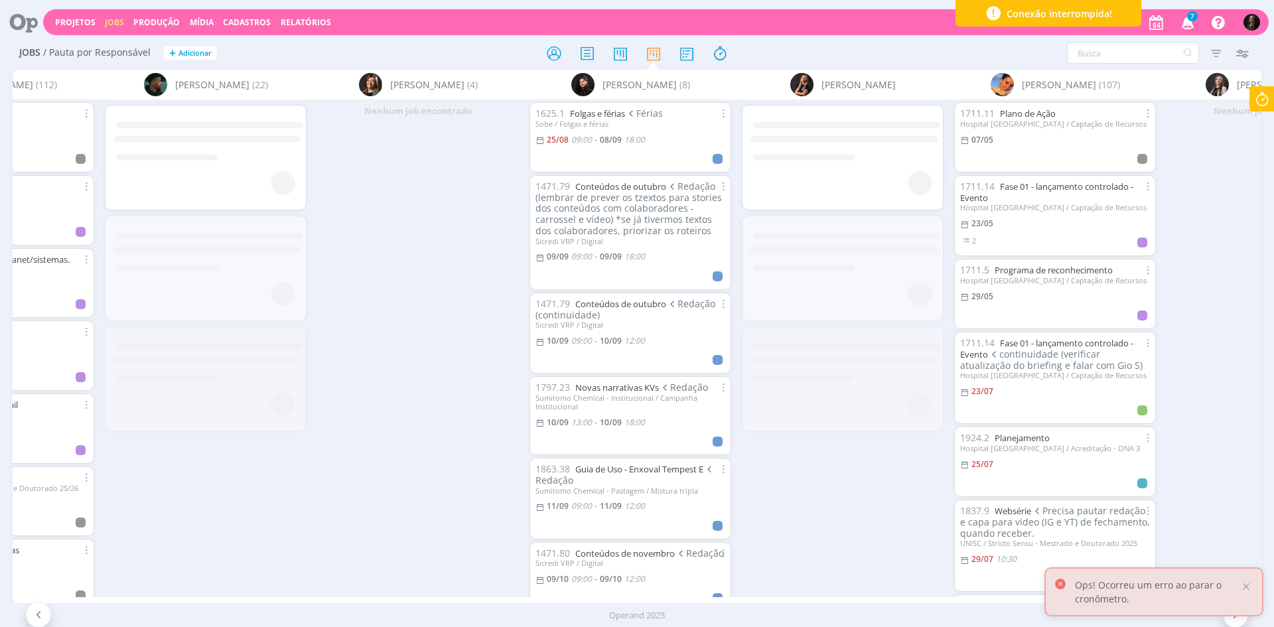
click at [1250, 585] on div at bounding box center [1246, 587] width 12 height 12
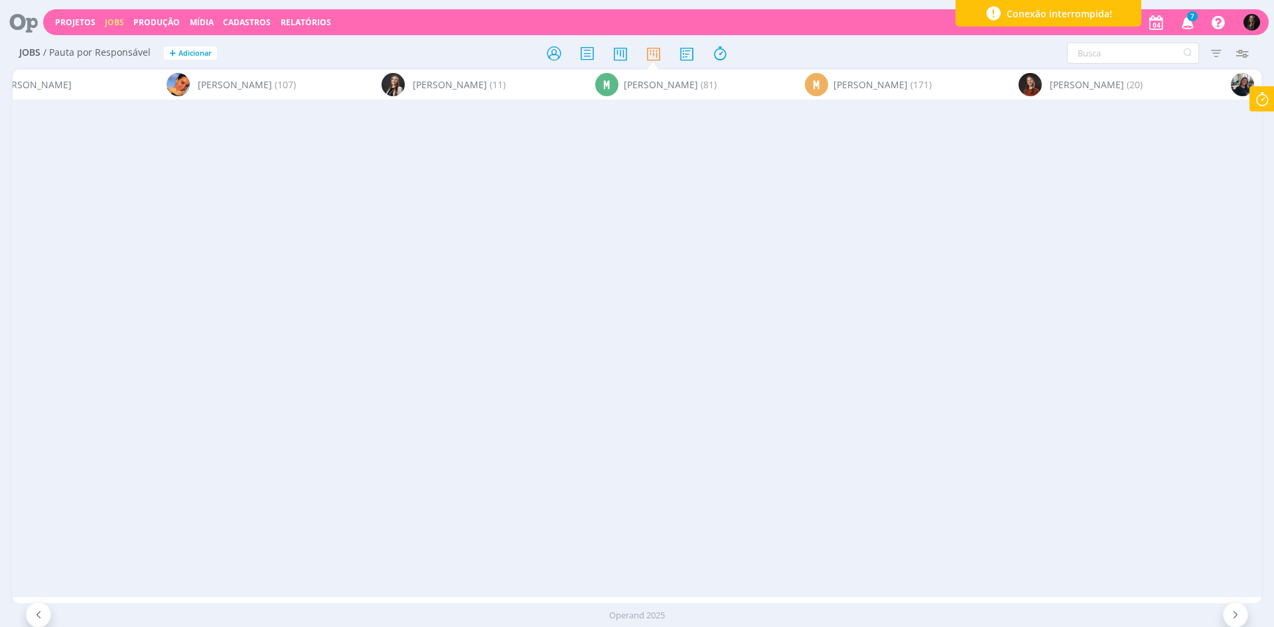
scroll to position [0, 9148]
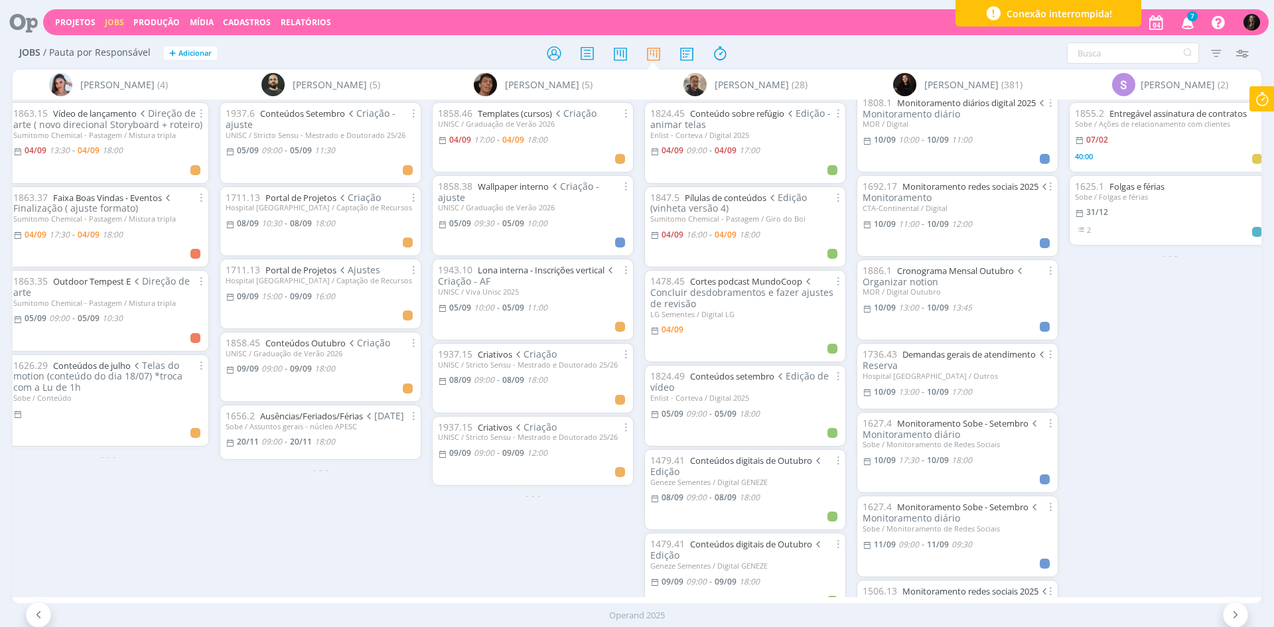
scroll to position [2256, 0]
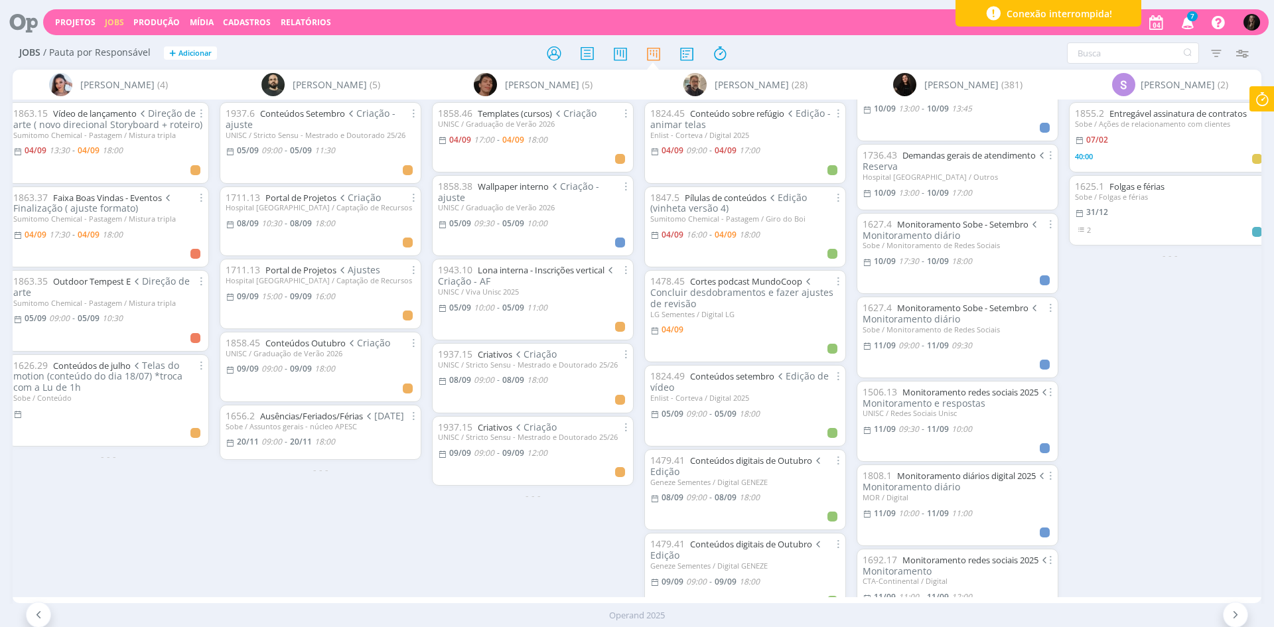
click at [557, 49] on icon at bounding box center [554, 53] width 24 height 26
click at [1254, 110] on icon at bounding box center [1262, 99] width 24 height 26
click at [1265, 100] on icon at bounding box center [1262, 99] width 24 height 26
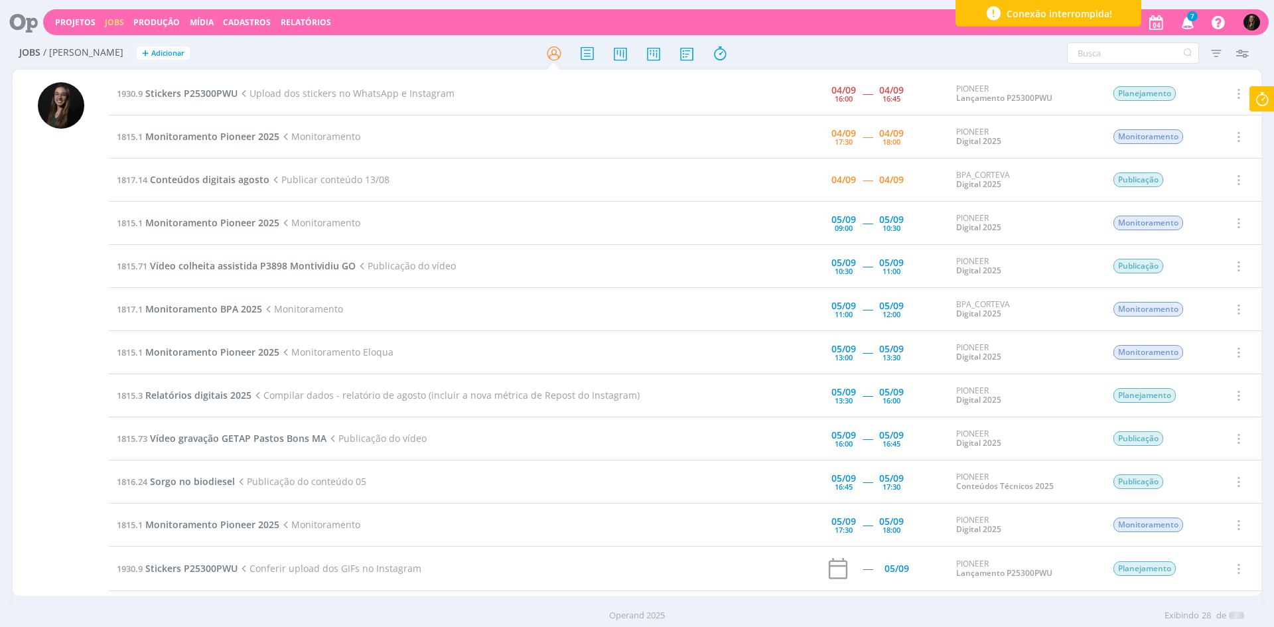
click at [236, 136] on span "Monitoramento Pioneer 2025" at bounding box center [212, 136] width 134 height 13
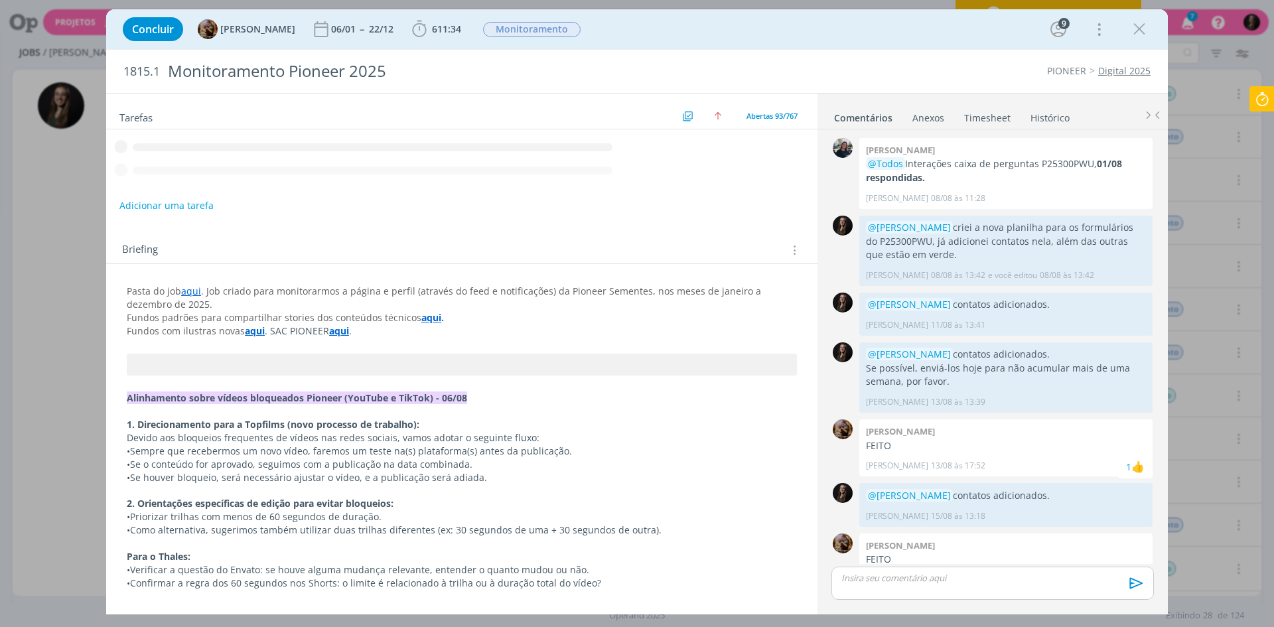
scroll to position [789, 0]
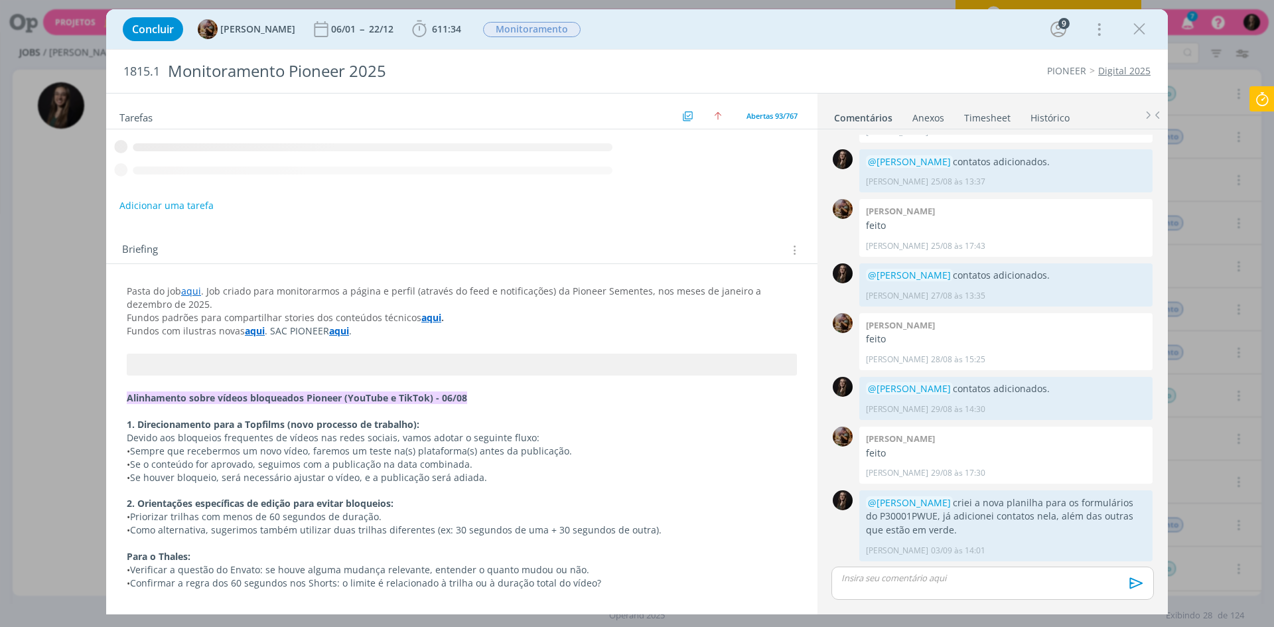
click at [1263, 96] on icon at bounding box center [1262, 99] width 24 height 26
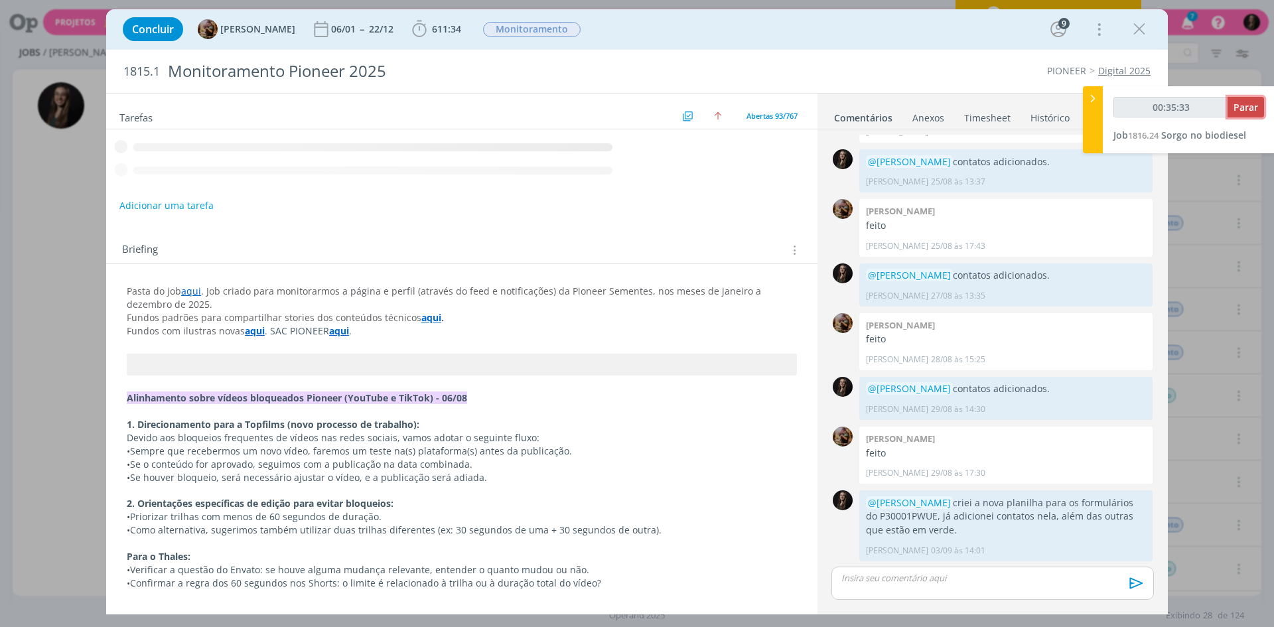
click at [1252, 105] on span "Parar" at bounding box center [1246, 107] width 25 height 13
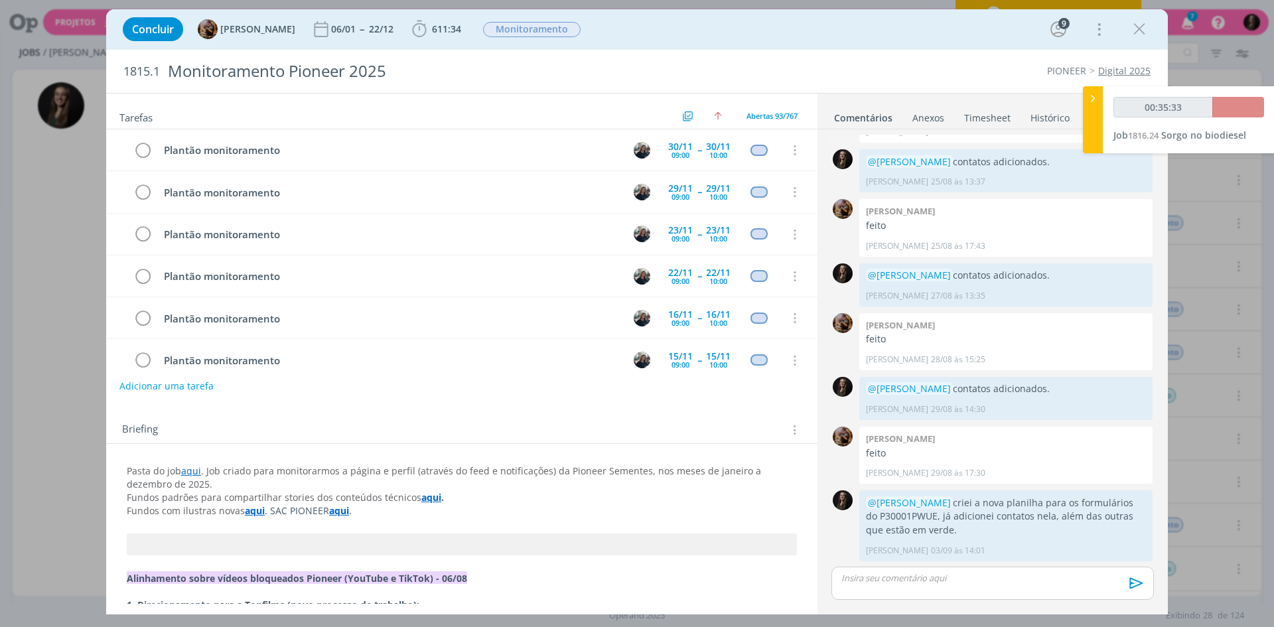
scroll to position [3671, 0]
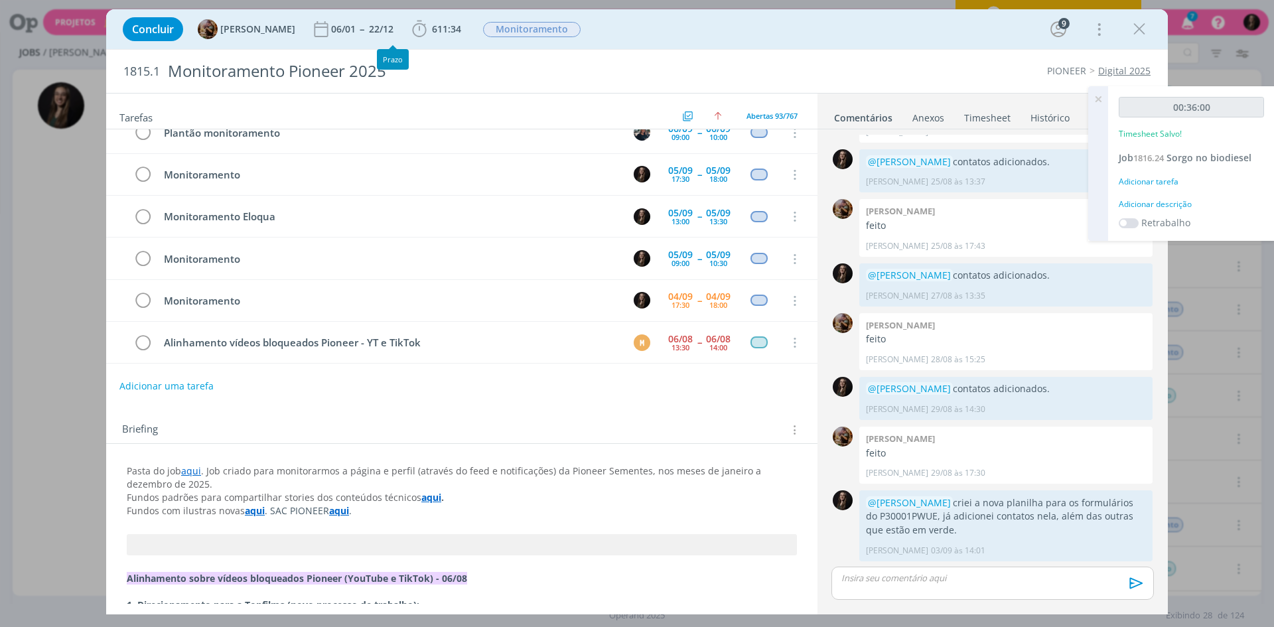
click at [1150, 208] on div "Adicionar descrição" at bounding box center [1191, 204] width 145 height 12
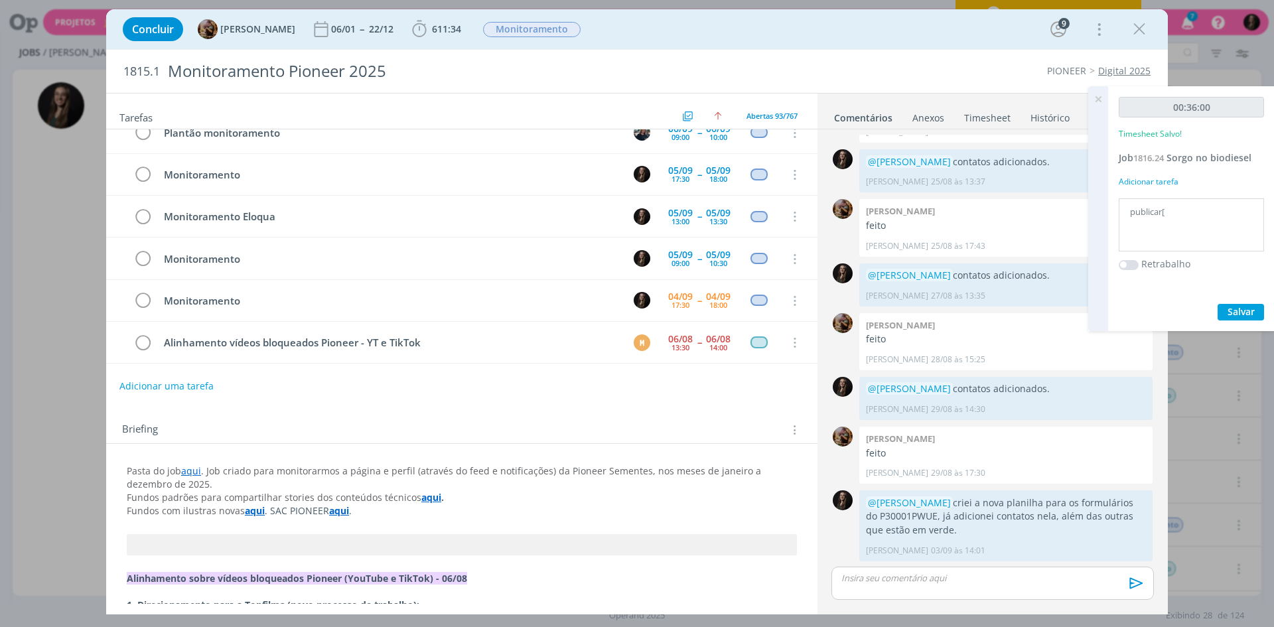
type textarea "publicar["
click at [1218, 304] on button "Salvar" at bounding box center [1241, 312] width 46 height 17
click at [426, 27] on icon "dialog" at bounding box center [419, 29] width 14 height 17
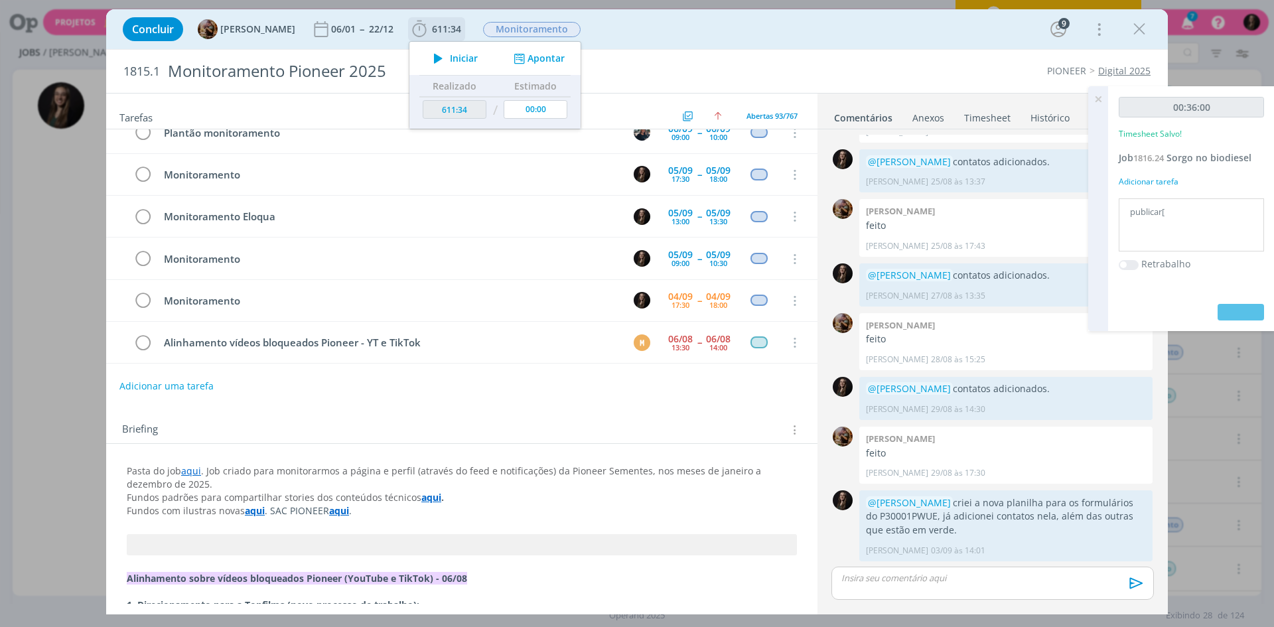
click at [461, 65] on button "Iniciar" at bounding box center [452, 58] width 52 height 19
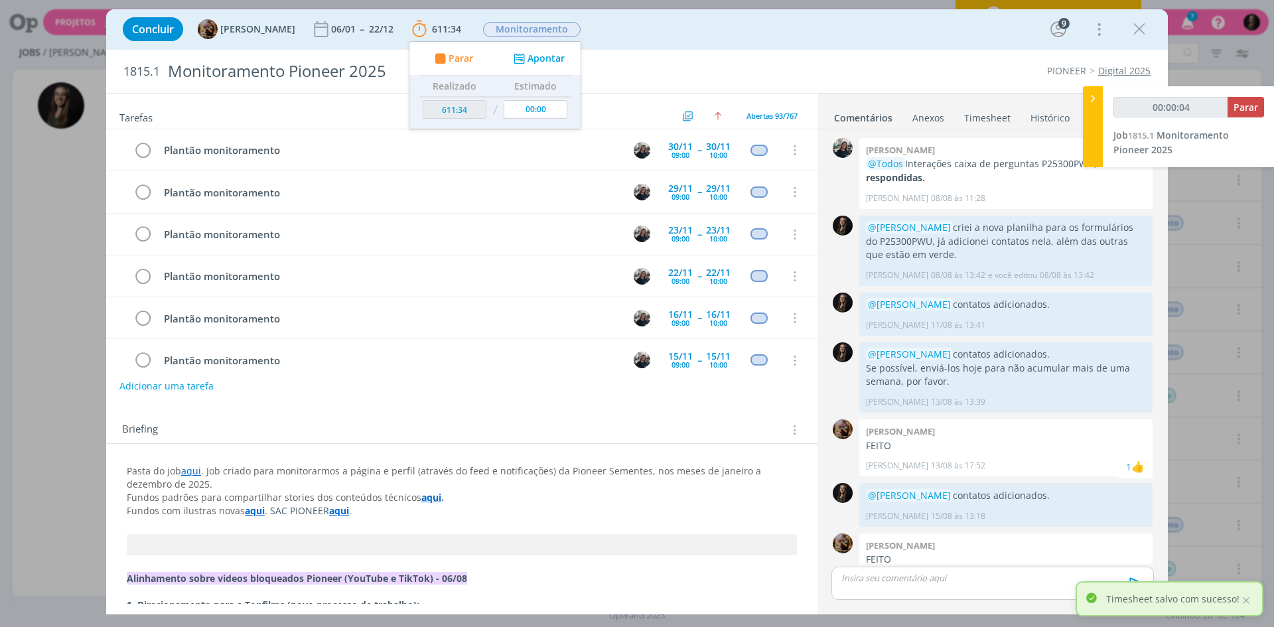
scroll to position [789, 0]
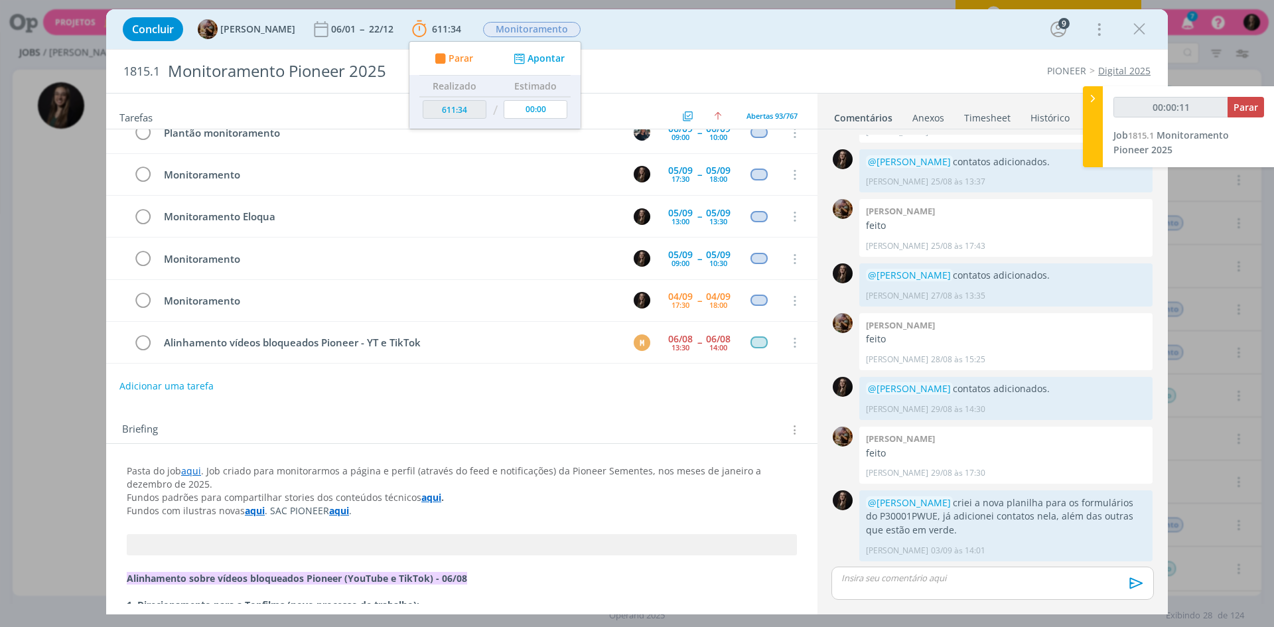
type input "00:00:12"
click at [1093, 98] on icon at bounding box center [1092, 99] width 13 height 14
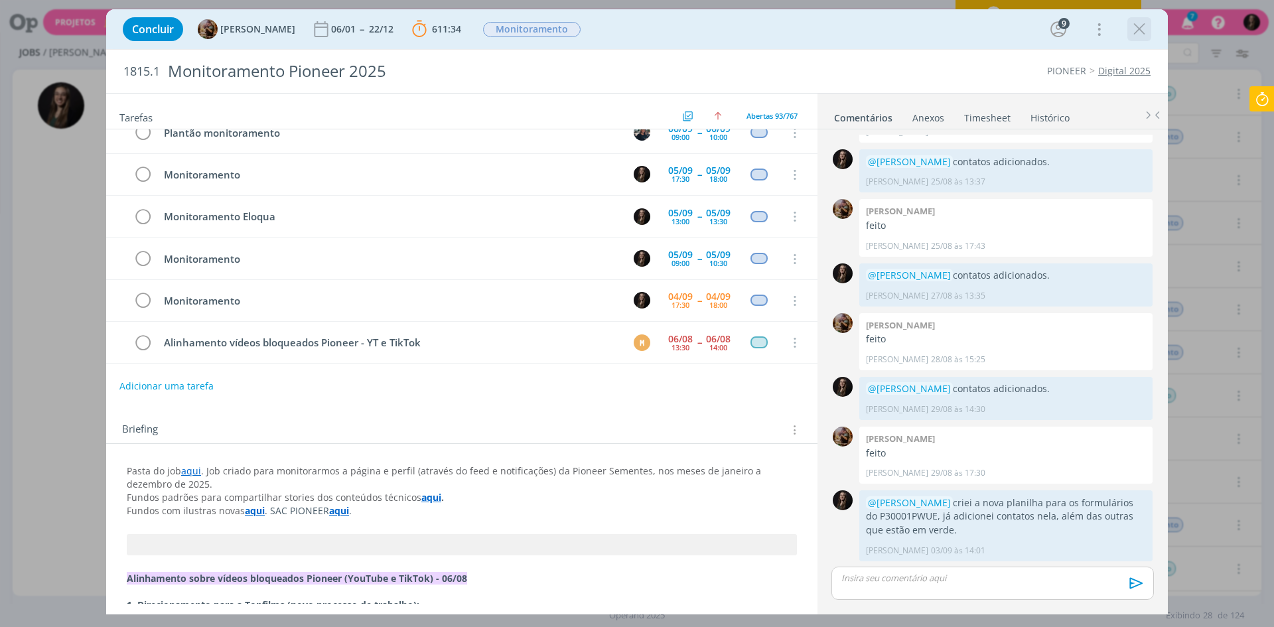
click at [1143, 31] on icon "dialog" at bounding box center [1140, 29] width 20 height 20
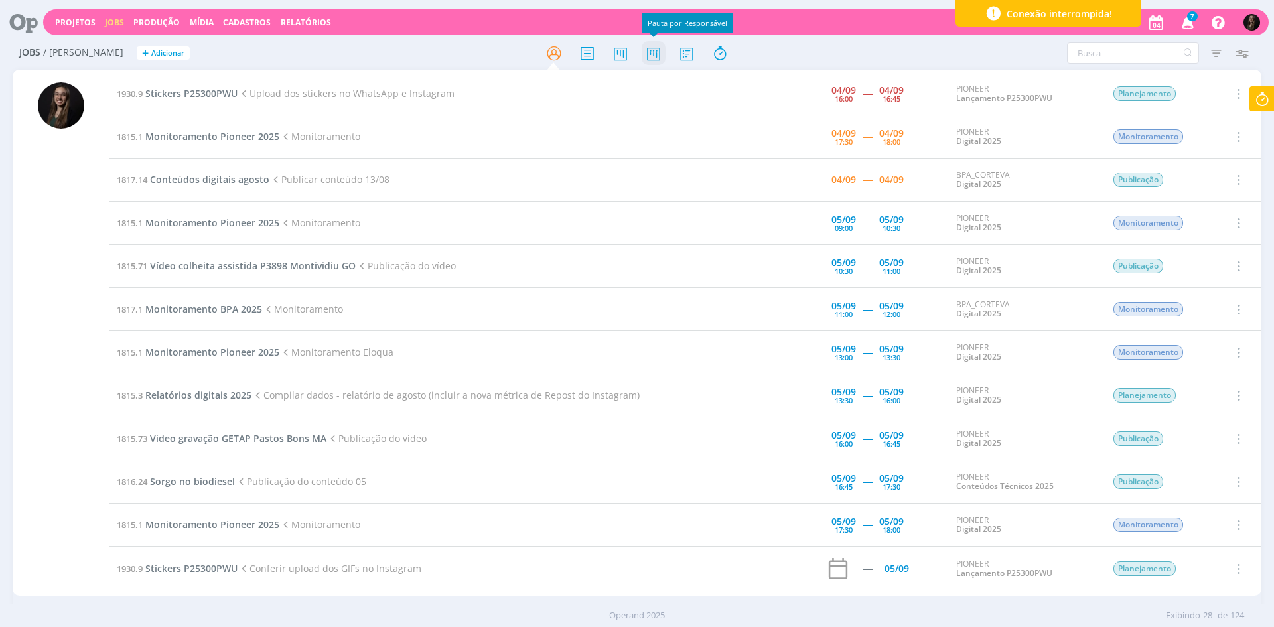
click at [654, 51] on icon at bounding box center [654, 53] width 24 height 26
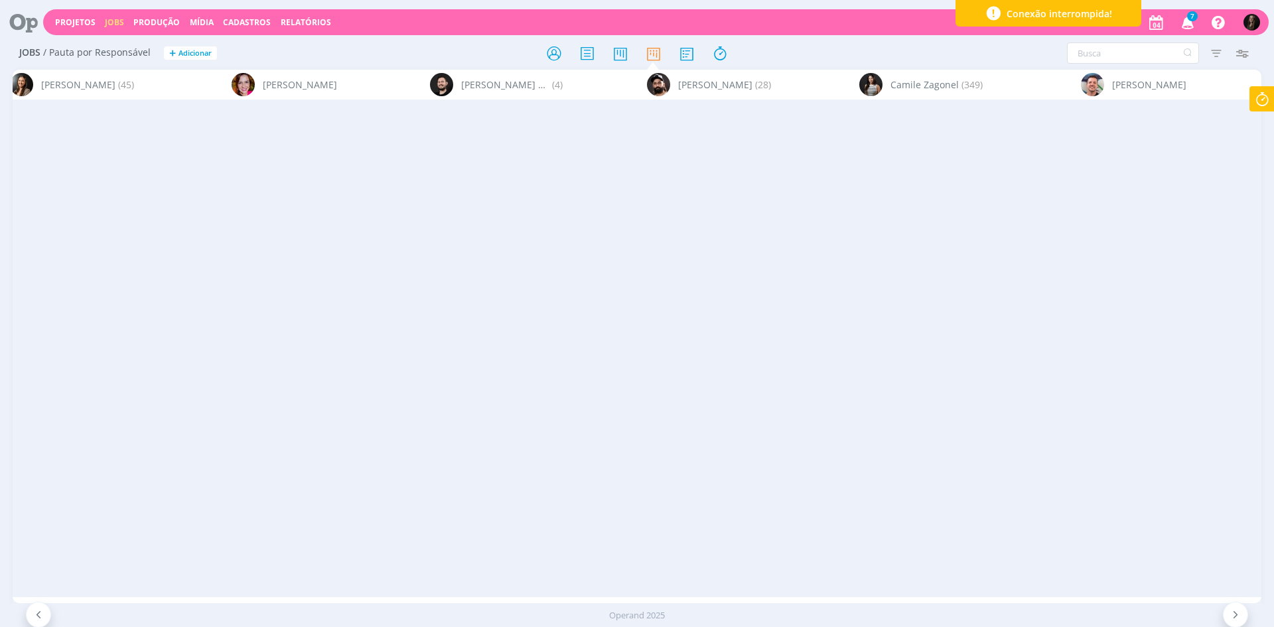
scroll to position [0, 4989]
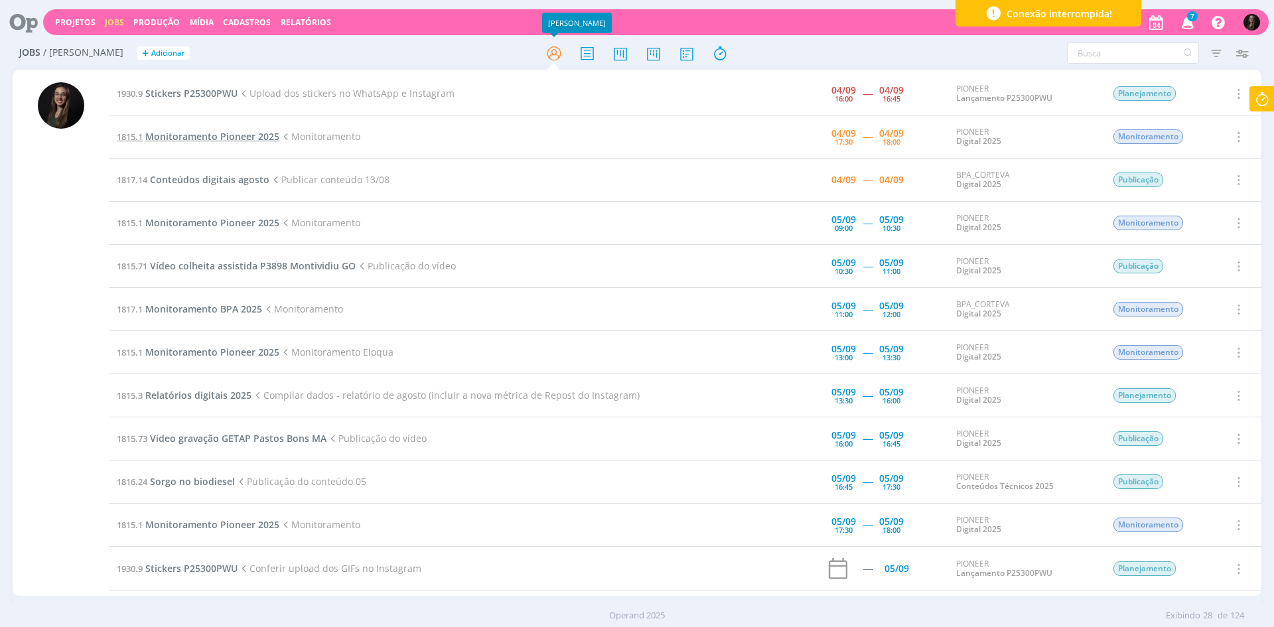
click at [254, 131] on span "Monitoramento Pioneer 2025" at bounding box center [212, 136] width 134 height 13
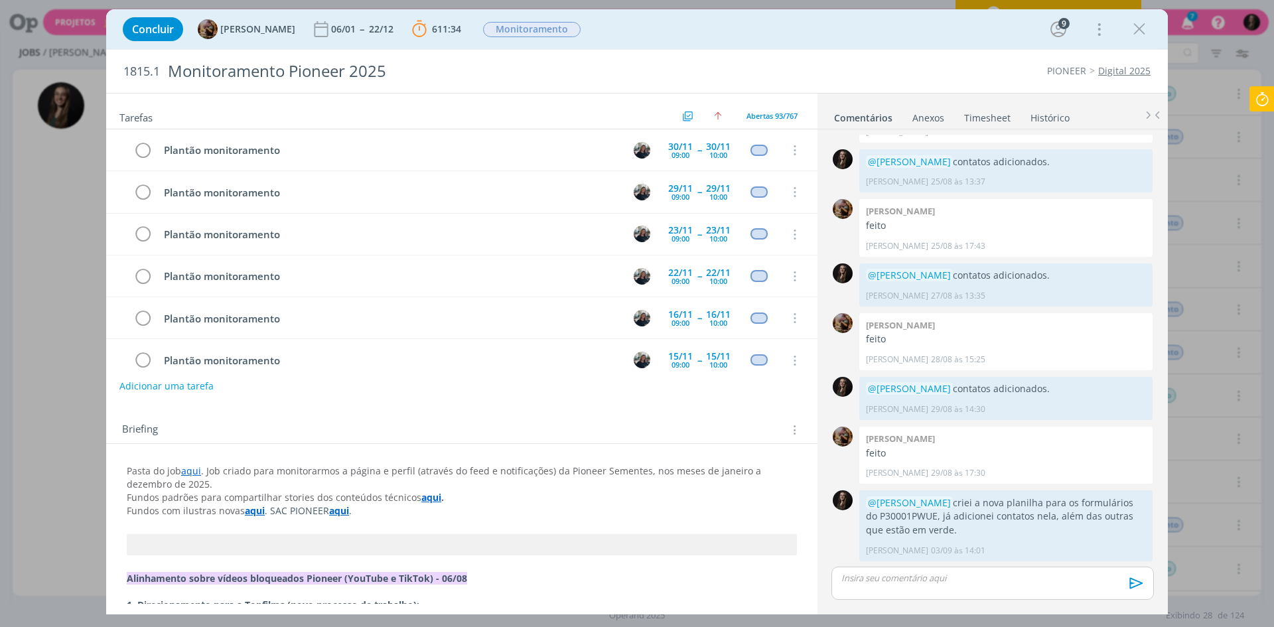
scroll to position [3671, 0]
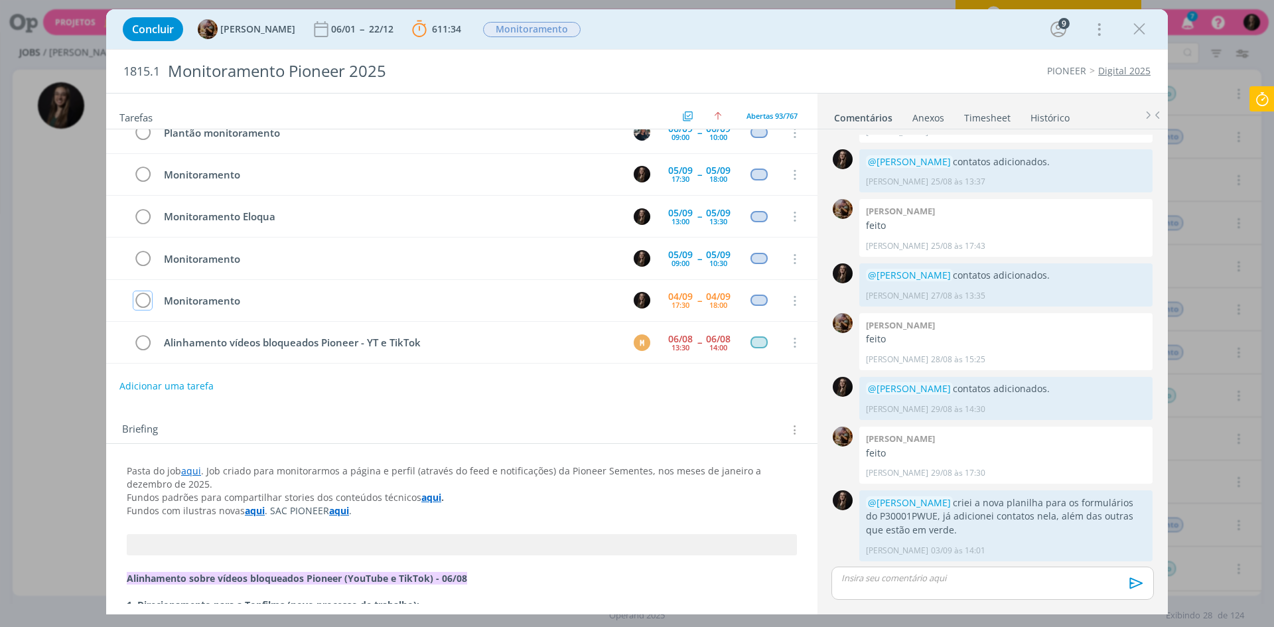
drag, startPoint x: 143, startPoint y: 299, endPoint x: 1270, endPoint y: 103, distance: 1143.1
click at [143, 299] on icon "dialog" at bounding box center [142, 301] width 19 height 20
click at [1268, 98] on icon at bounding box center [1262, 99] width 24 height 26
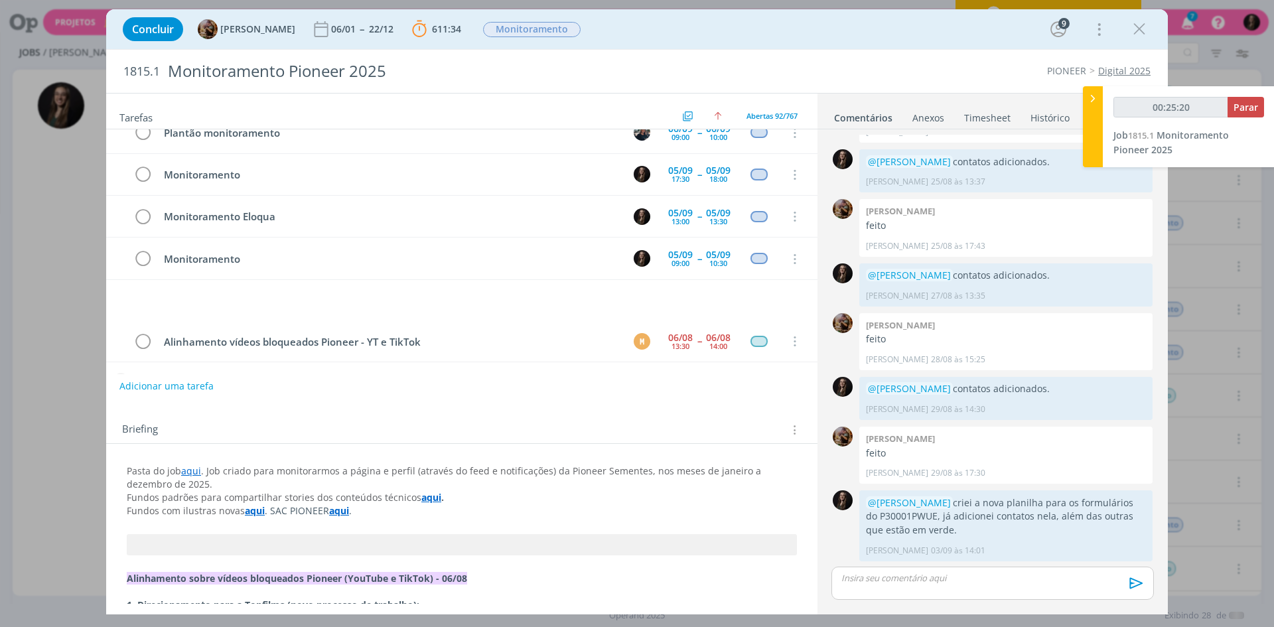
scroll to position [3670, 0]
click at [1241, 110] on span "Parar" at bounding box center [1246, 107] width 25 height 13
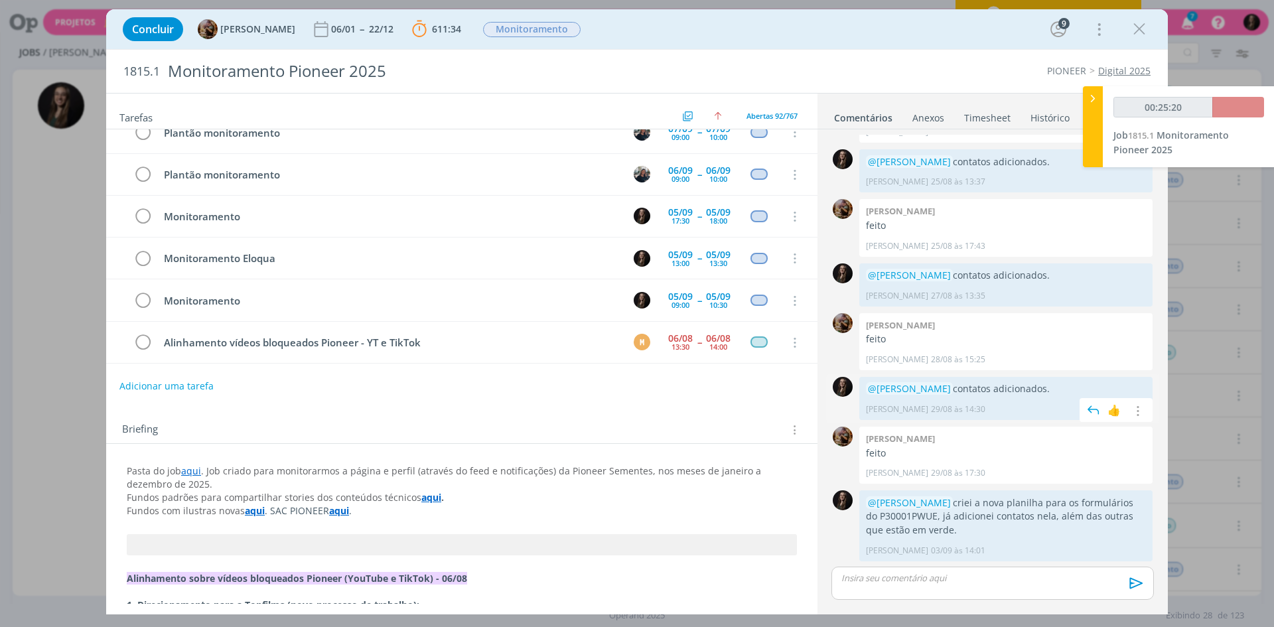
scroll to position [3629, 0]
type input "00:26:00"
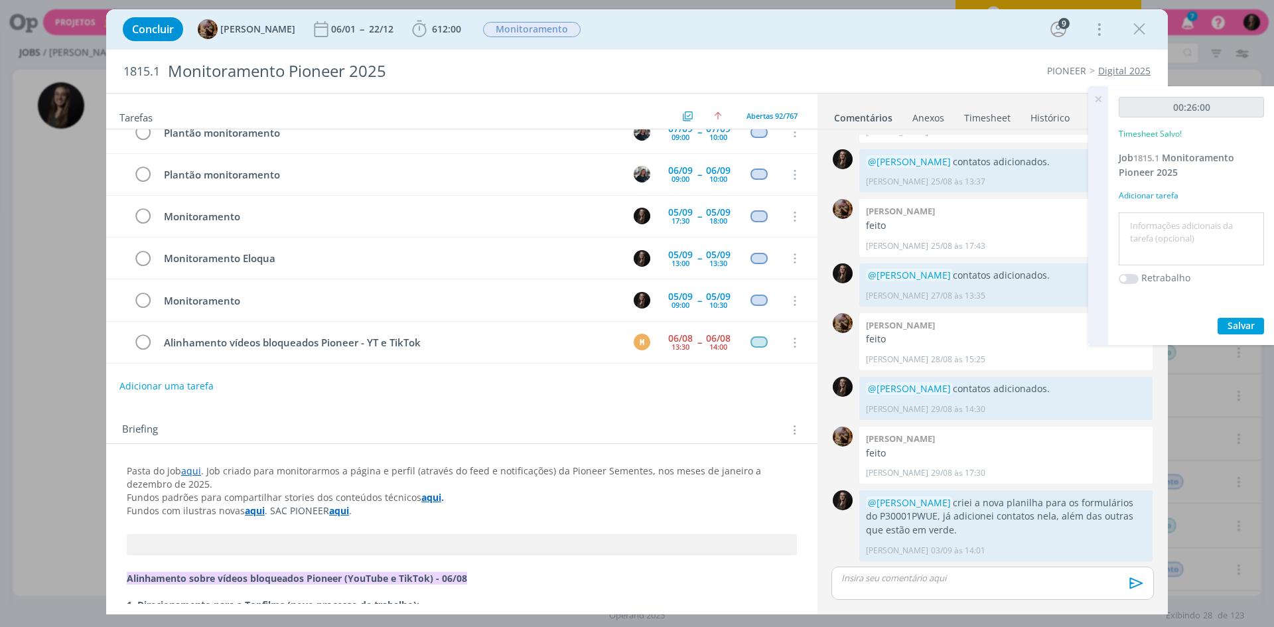
click at [1185, 259] on textarea at bounding box center [1191, 239] width 139 height 47
type textarea "monitoramento"
click at [1218, 318] on button "Salvar" at bounding box center [1241, 326] width 46 height 17
click at [1104, 96] on icon at bounding box center [1098, 99] width 24 height 26
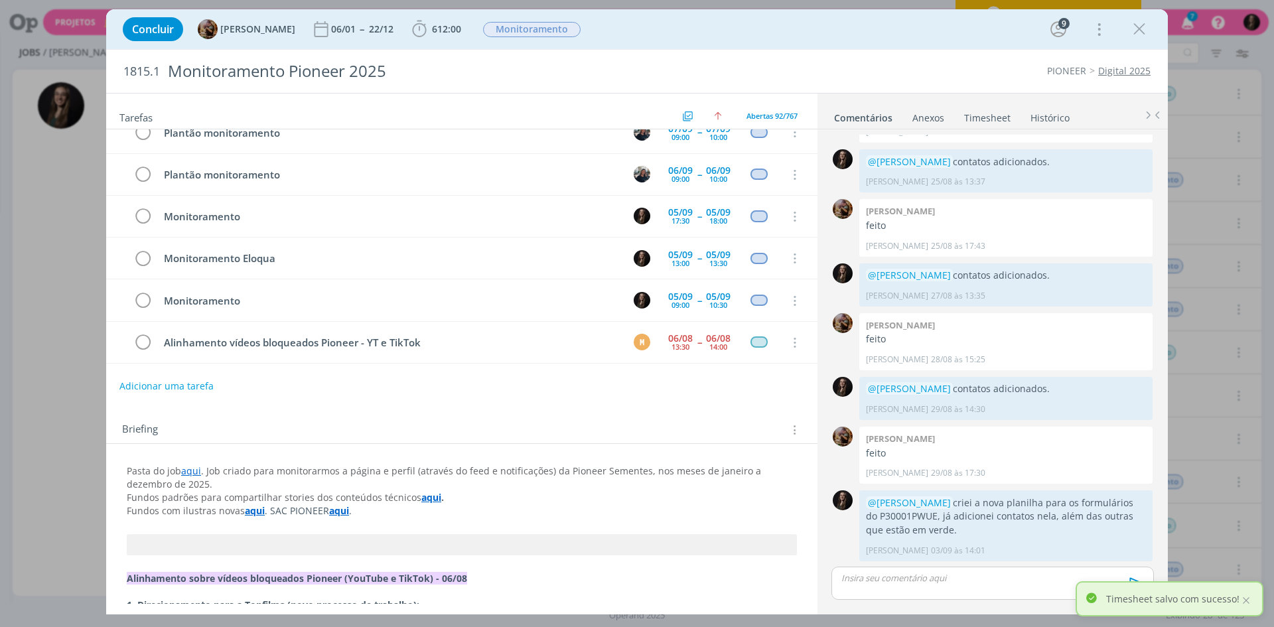
drag, startPoint x: 1137, startPoint y: 31, endPoint x: 1011, endPoint y: 111, distance: 150.4
click at [1137, 31] on icon "dialog" at bounding box center [1140, 29] width 20 height 20
click at [1133, 37] on div at bounding box center [637, 313] width 1274 height 627
